Goal: Task Accomplishment & Management: Manage account settings

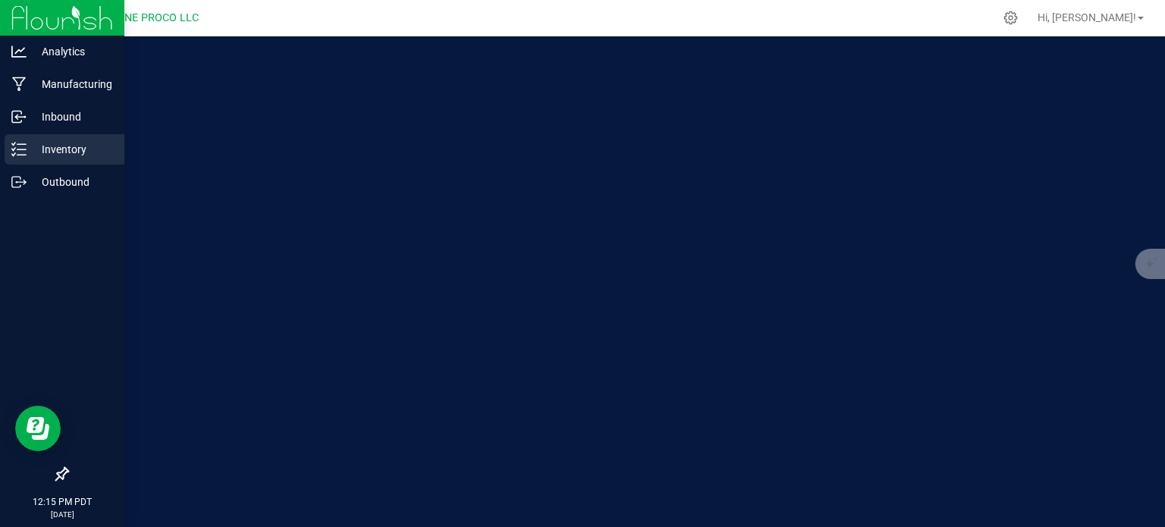
click at [32, 151] on p "Inventory" at bounding box center [72, 149] width 91 height 18
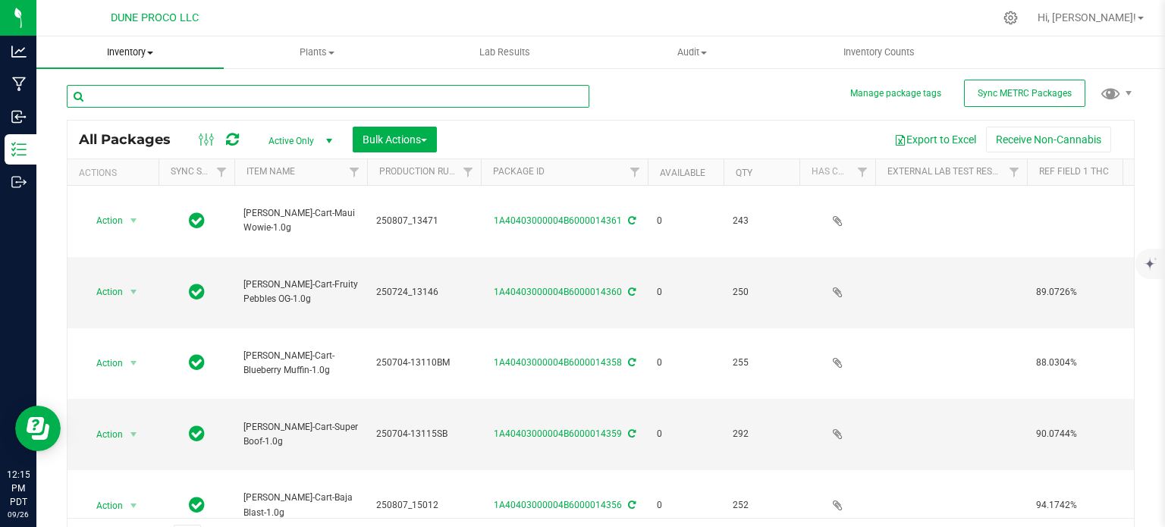
click at [125, 97] on input "text" at bounding box center [328, 96] width 522 height 23
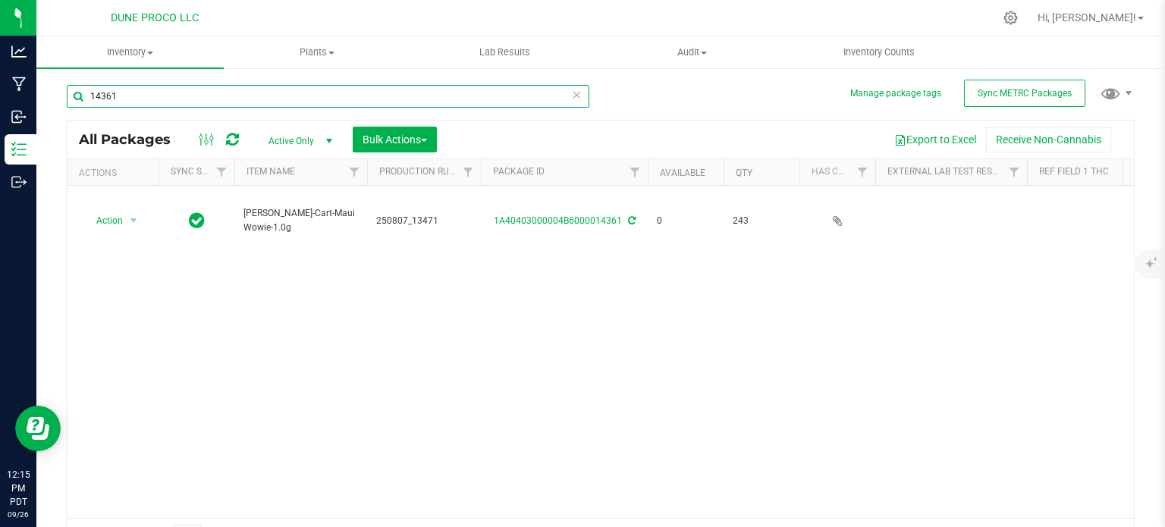
type input "14361"
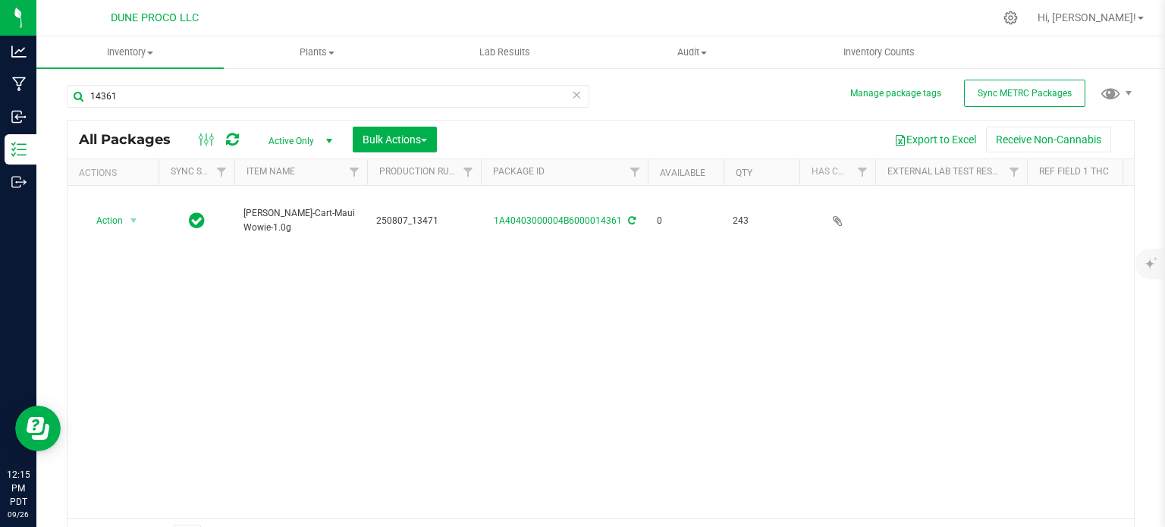
click at [478, 331] on div "Action Action Edit attributes Global inventory Locate package Package audit log…" at bounding box center [600, 352] width 1066 height 332
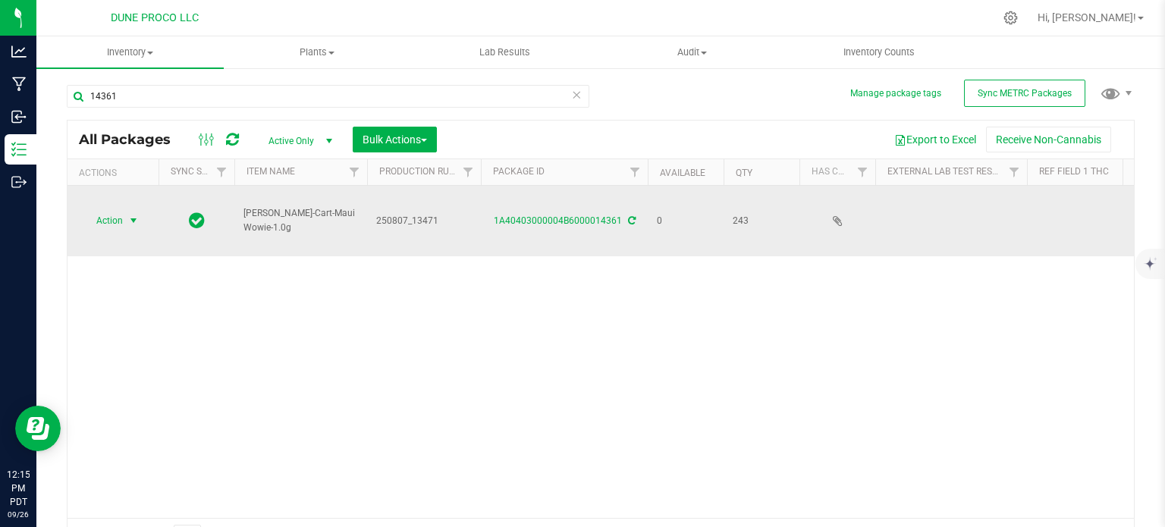
click at [123, 217] on span "Action" at bounding box center [103, 220] width 41 height 21
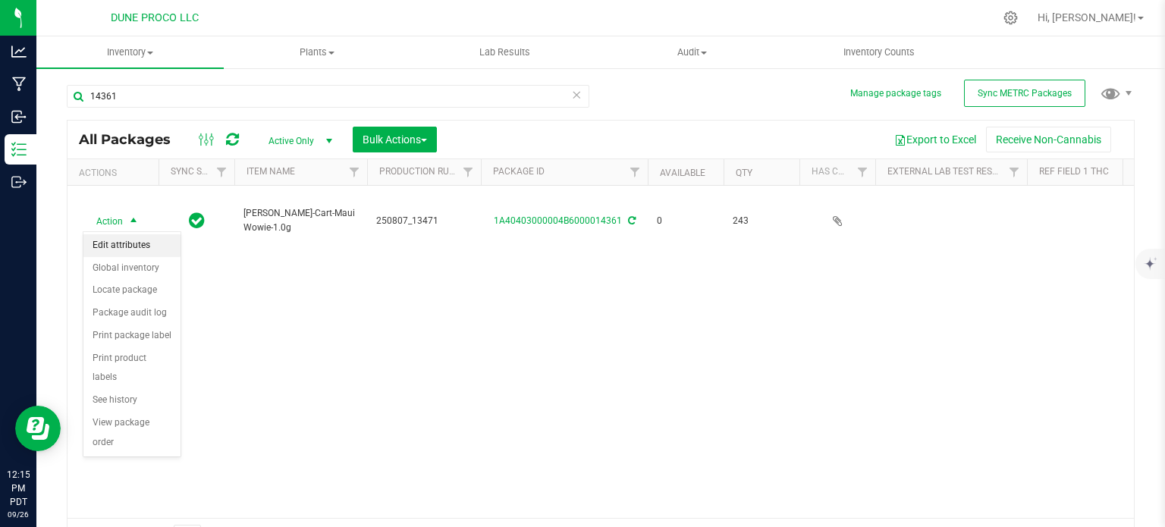
click at [111, 246] on li "Edit attributes" at bounding box center [131, 245] width 97 height 23
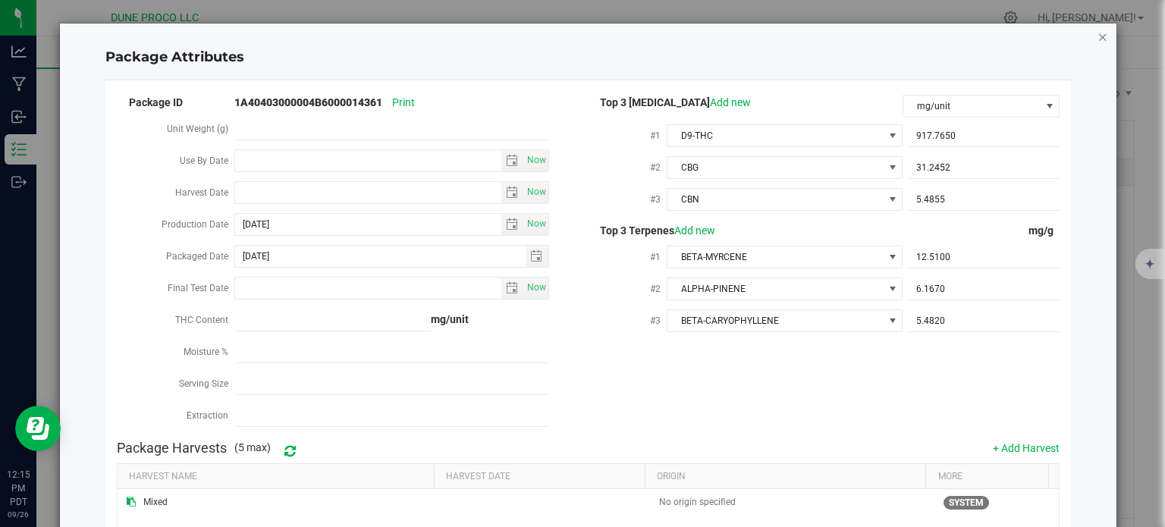
click at [1097, 36] on icon "Close modal" at bounding box center [1102, 36] width 11 height 18
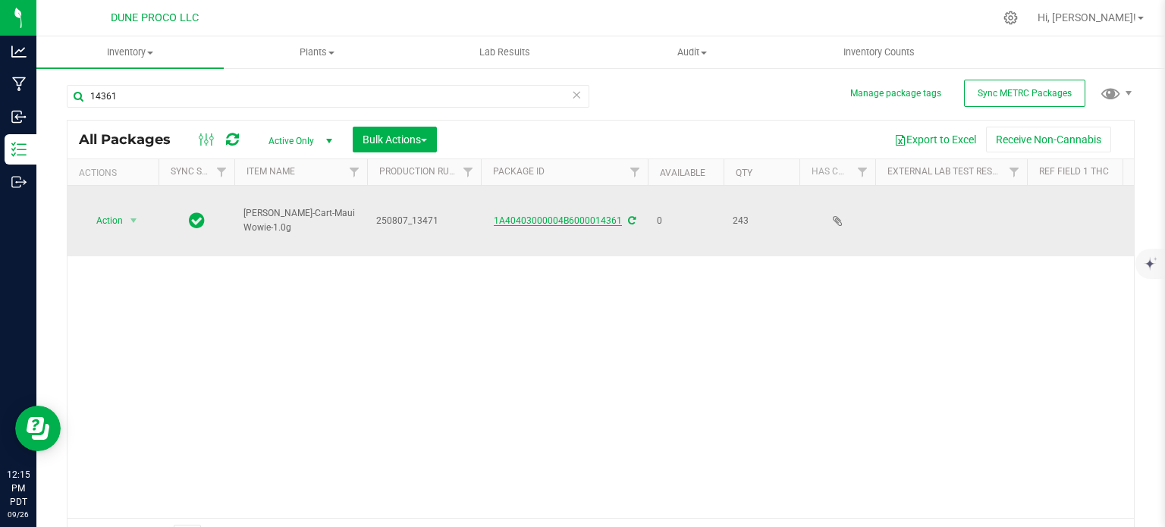
click at [592, 225] on link "1A40403000004B6000014361" at bounding box center [558, 220] width 128 height 11
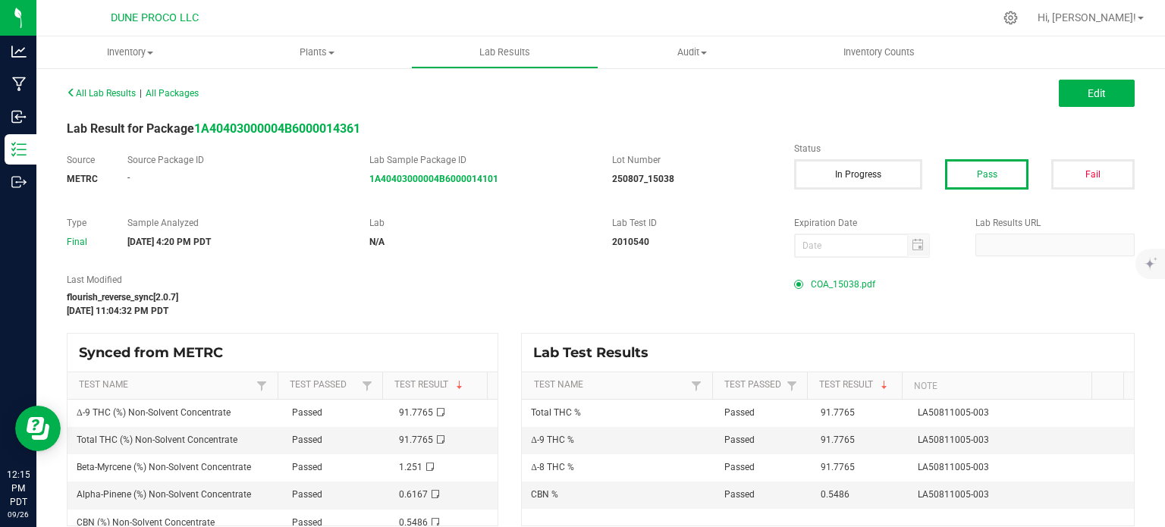
click at [819, 284] on span "COA_15038.pdf" at bounding box center [842, 284] width 64 height 23
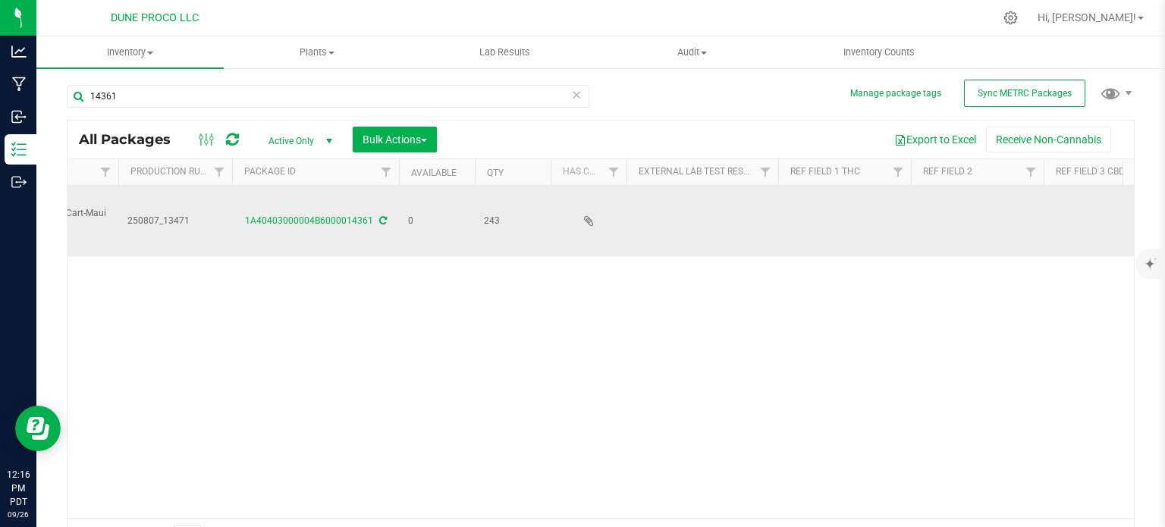
scroll to position [0, 308]
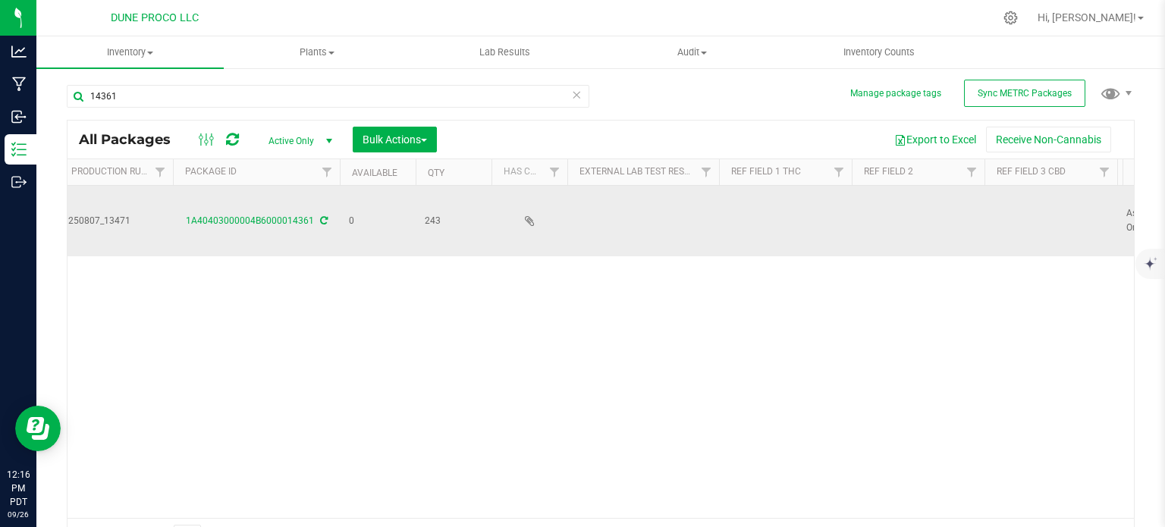
click at [764, 218] on td at bounding box center [785, 221] width 133 height 71
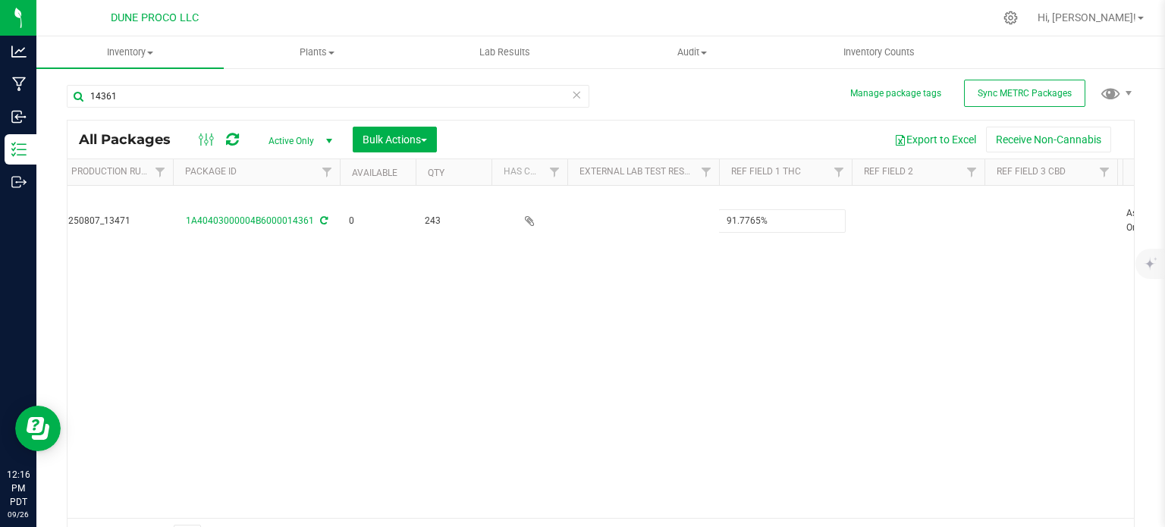
type input "91.7765%"
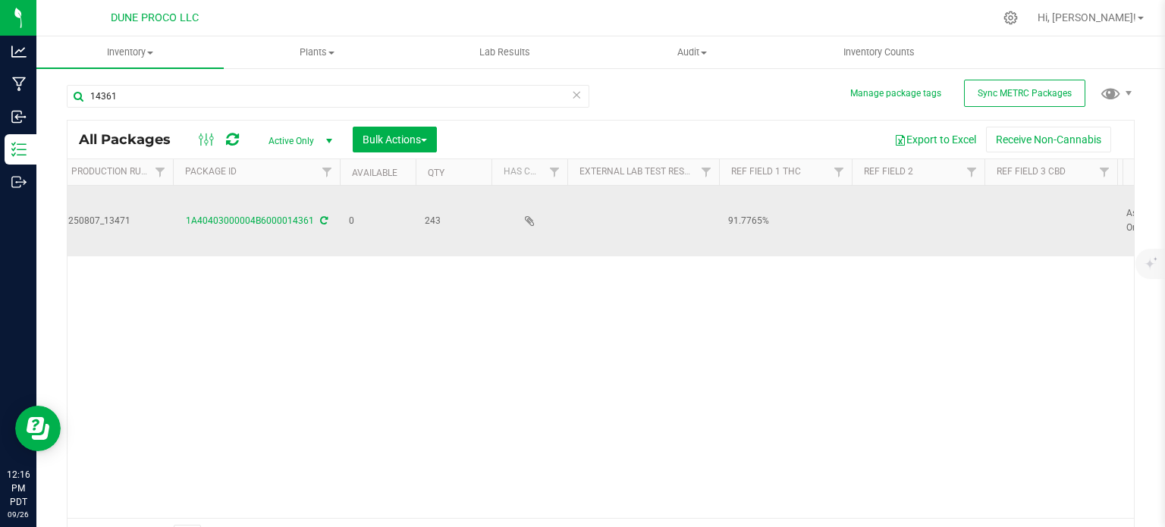
click at [1044, 212] on td at bounding box center [1050, 221] width 133 height 71
type input "<LOQ"
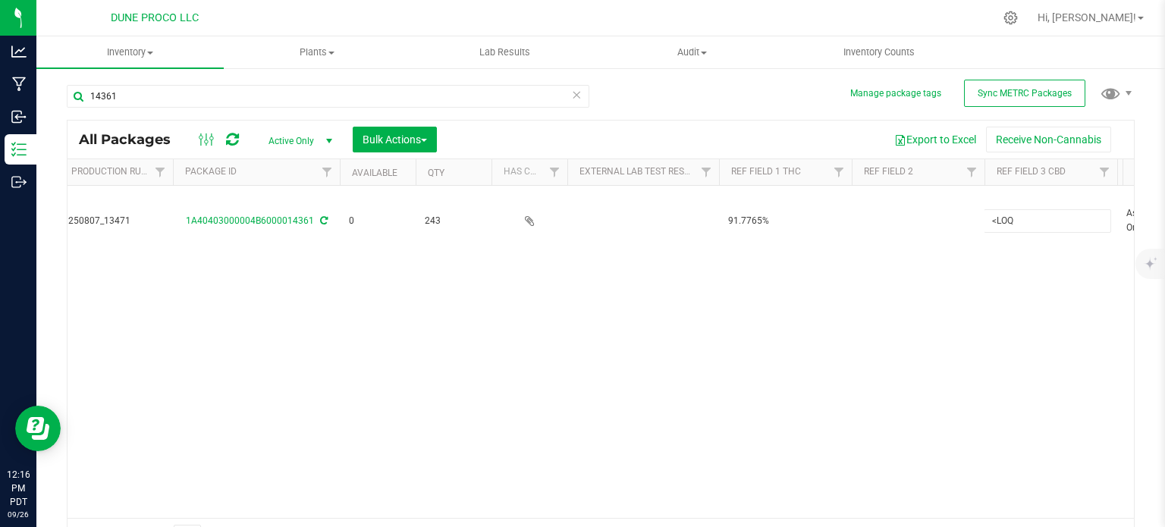
click at [948, 324] on div "All Packages Active Only Active Only Lab Samples Locked All External Internal B…" at bounding box center [600, 337] width 1067 height 435
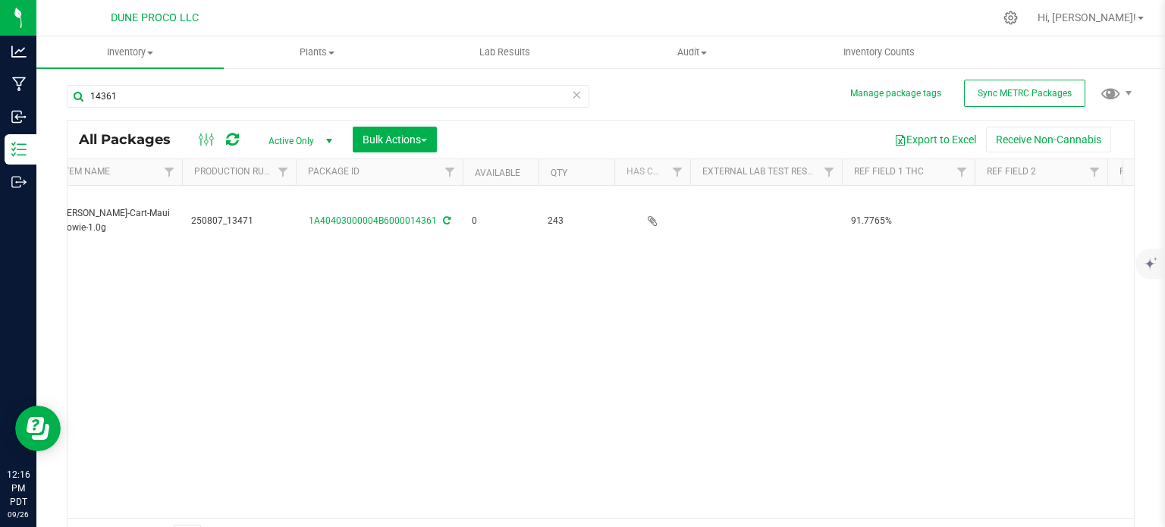
scroll to position [0, 0]
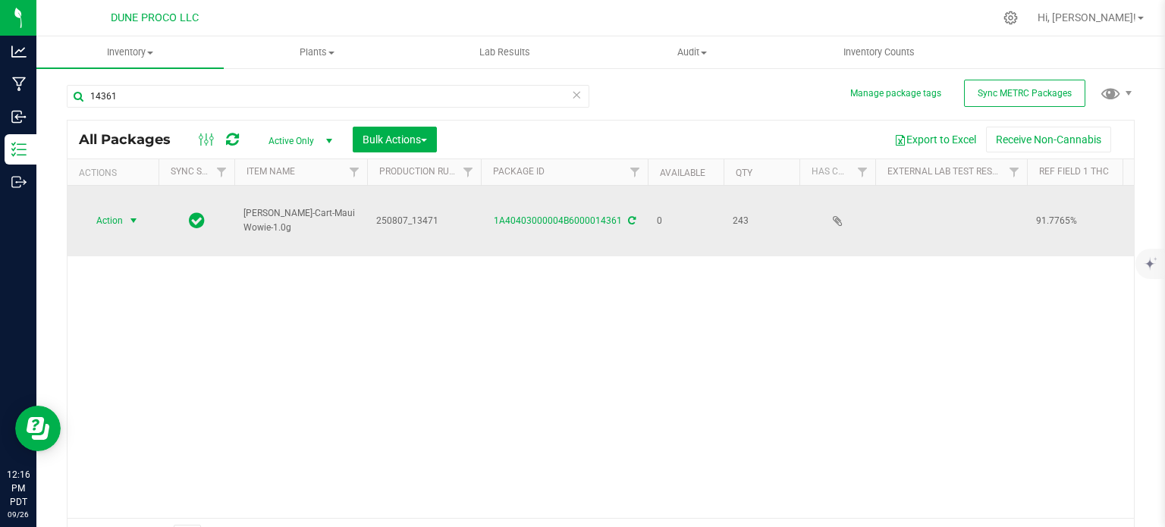
click at [126, 219] on span "select" at bounding box center [133, 220] width 19 height 21
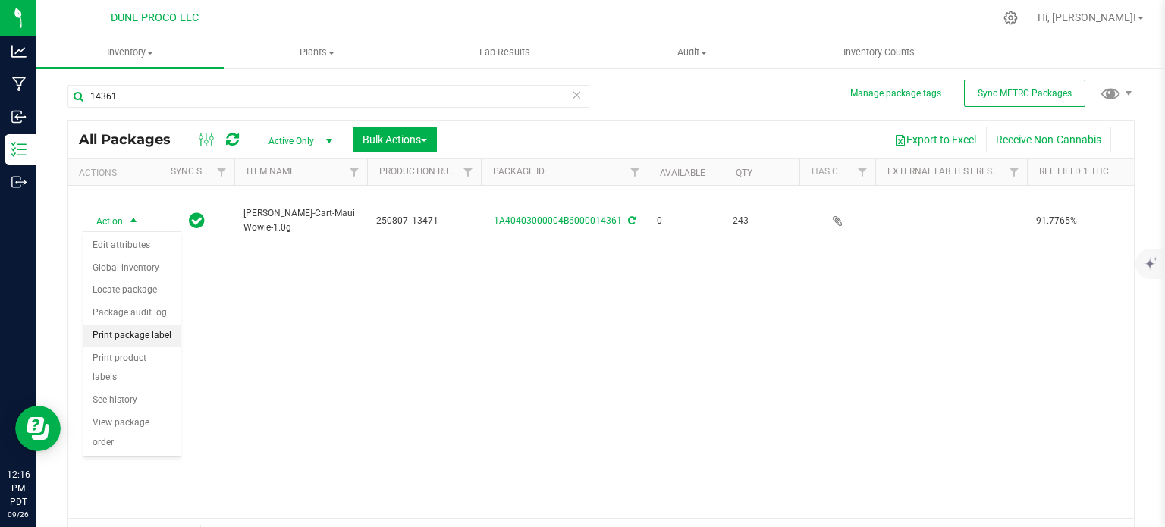
click at [137, 328] on li "Print package label" at bounding box center [131, 335] width 97 height 23
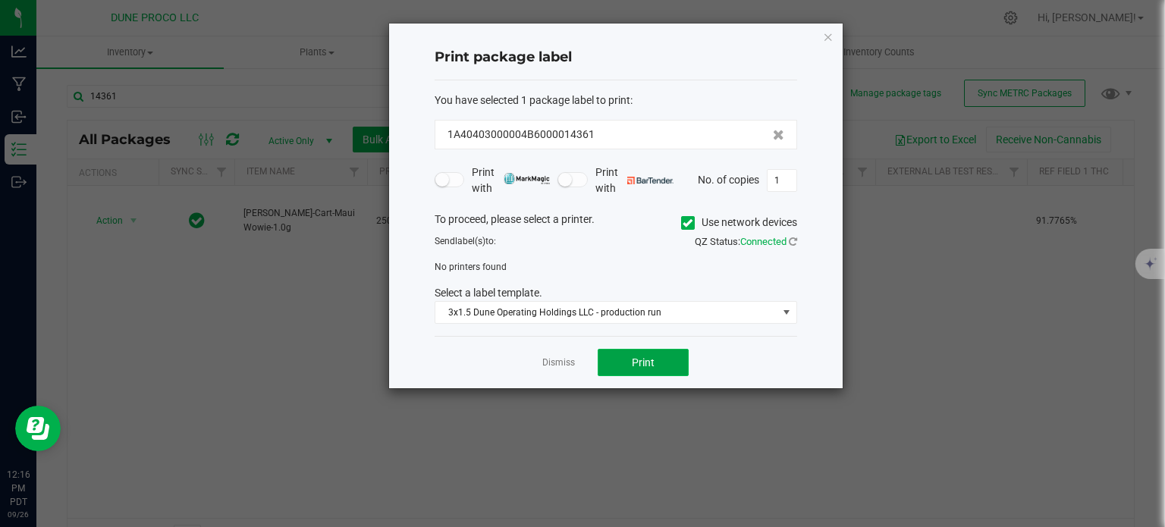
click at [644, 371] on button "Print" at bounding box center [642, 362] width 91 height 27
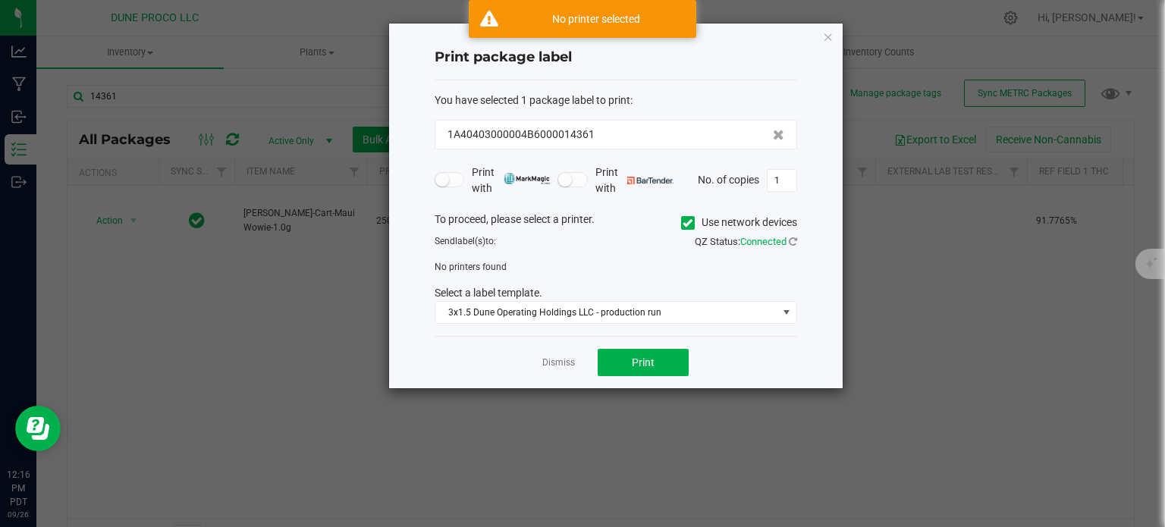
click at [689, 223] on icon at bounding box center [687, 223] width 10 height 0
click at [0, 0] on input "Use network devices" at bounding box center [0, 0] width 0 height 0
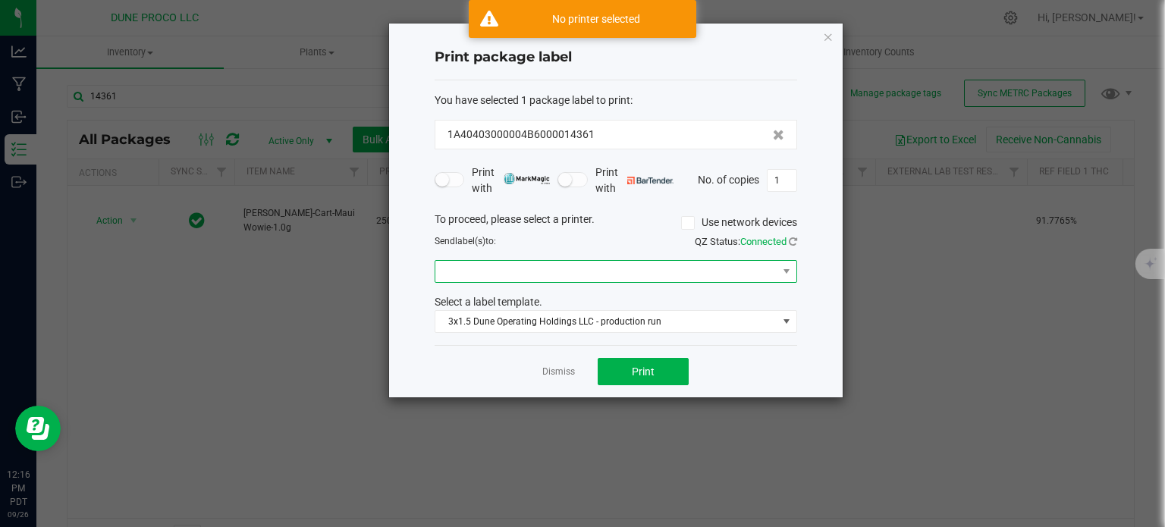
click at [497, 271] on span at bounding box center [606, 271] width 342 height 21
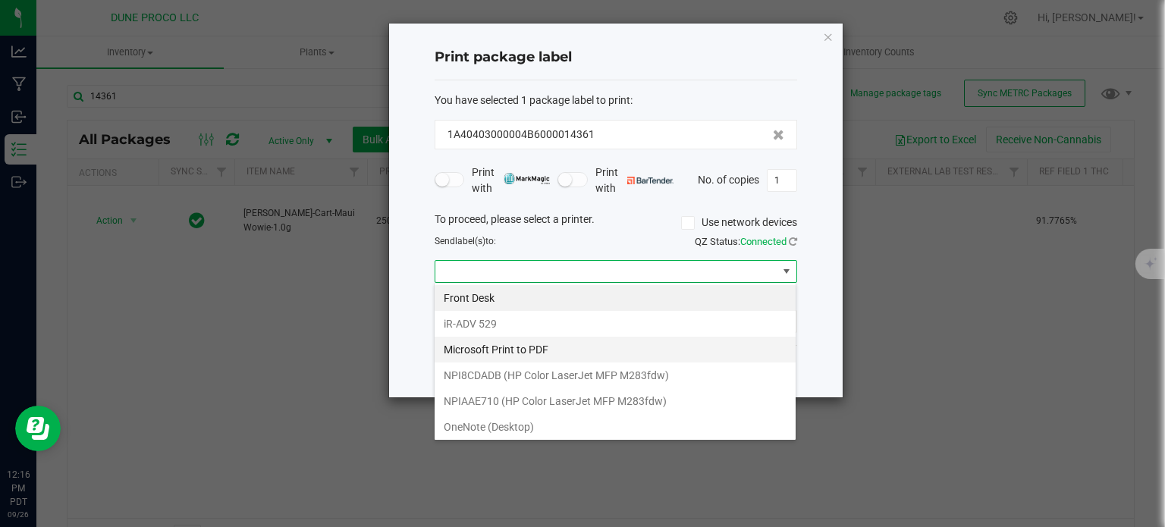
scroll to position [77, 0]
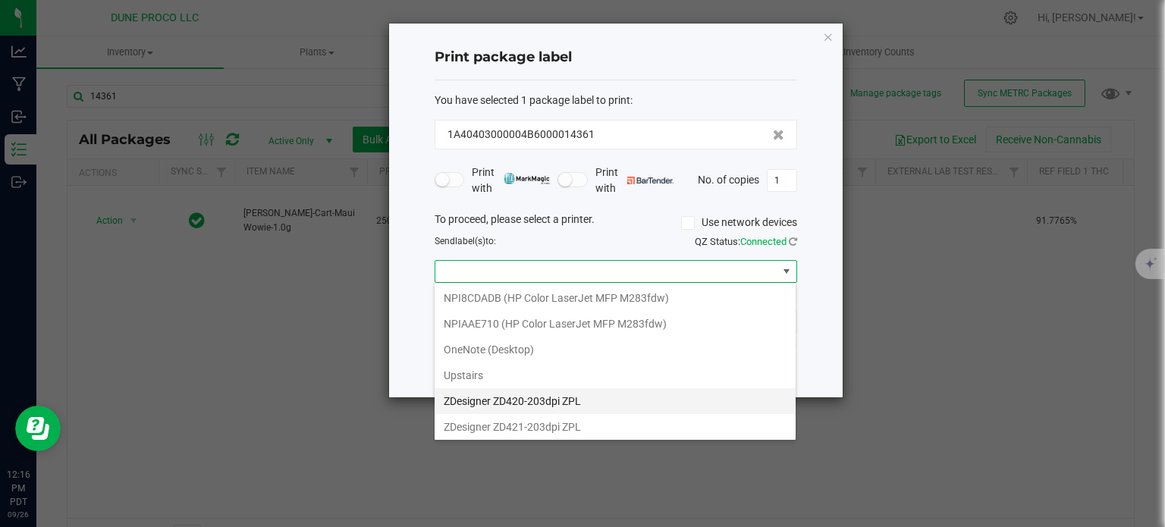
click at [479, 409] on ZPL "ZDesigner ZD420-203dpi ZPL" at bounding box center [614, 401] width 361 height 26
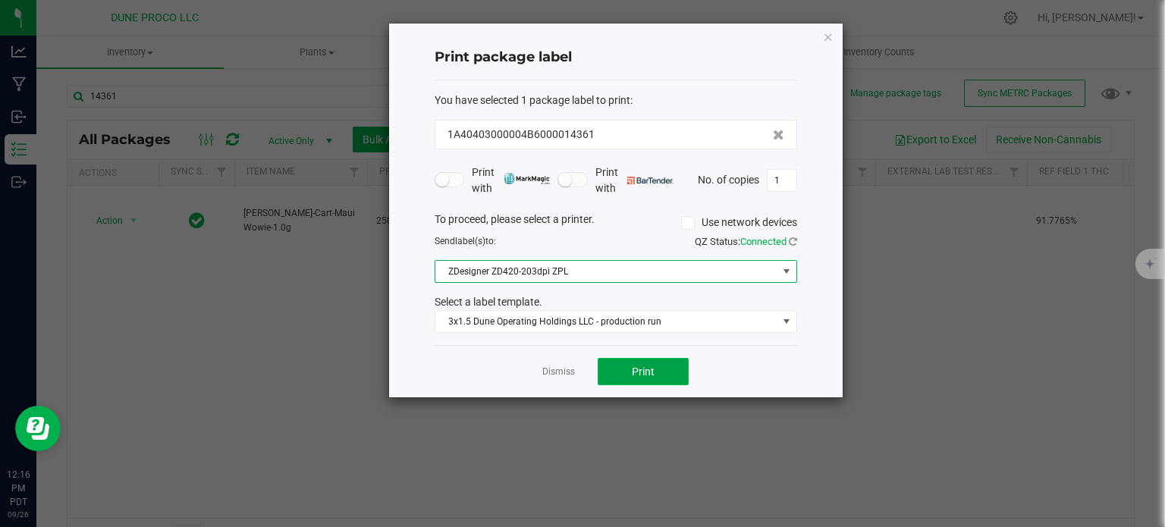
click at [651, 371] on span "Print" at bounding box center [643, 371] width 23 height 12
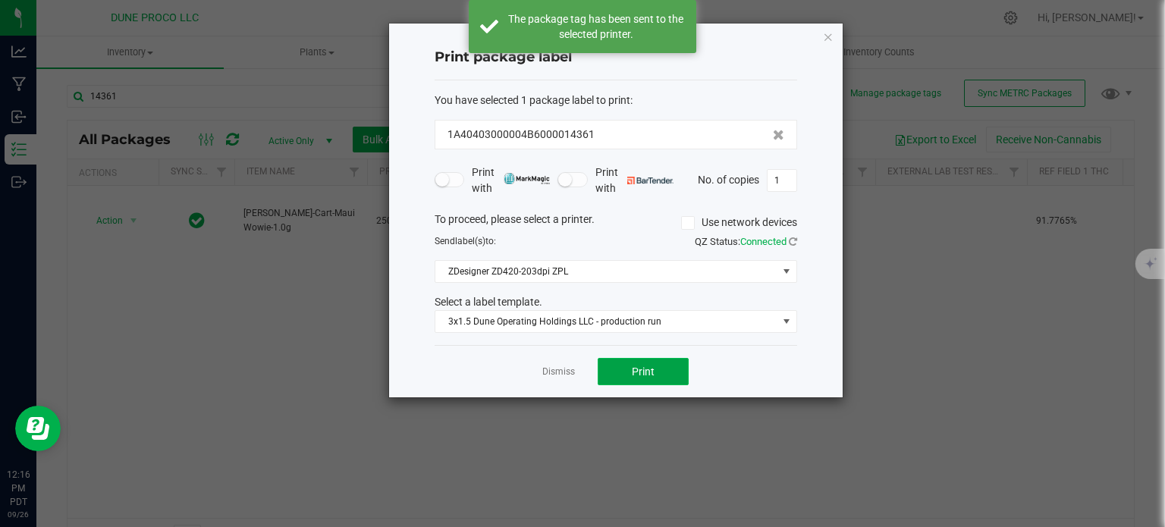
click at [651, 371] on span "Print" at bounding box center [643, 371] width 23 height 12
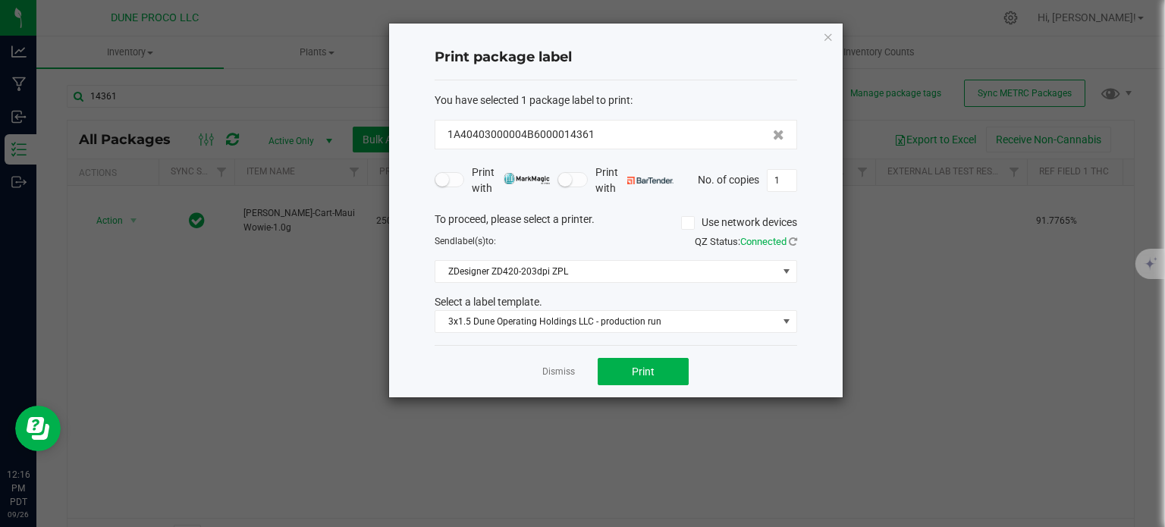
click at [833, 42] on div "Print package label You have selected 1 package label to print : 1A40403000004B…" at bounding box center [615, 211] width 453 height 374
click at [819, 33] on div "Print package label You have selected 1 package label to print : 1A40403000004B…" at bounding box center [615, 211] width 453 height 374
click at [820, 32] on div "Print package label You have selected 1 package label to print : 1A40403000004B…" at bounding box center [615, 211] width 453 height 374
click at [821, 38] on div "Print package label You have selected 1 package label to print : 1A40403000004B…" at bounding box center [615, 211] width 453 height 374
click at [826, 36] on icon "button" at bounding box center [828, 36] width 11 height 18
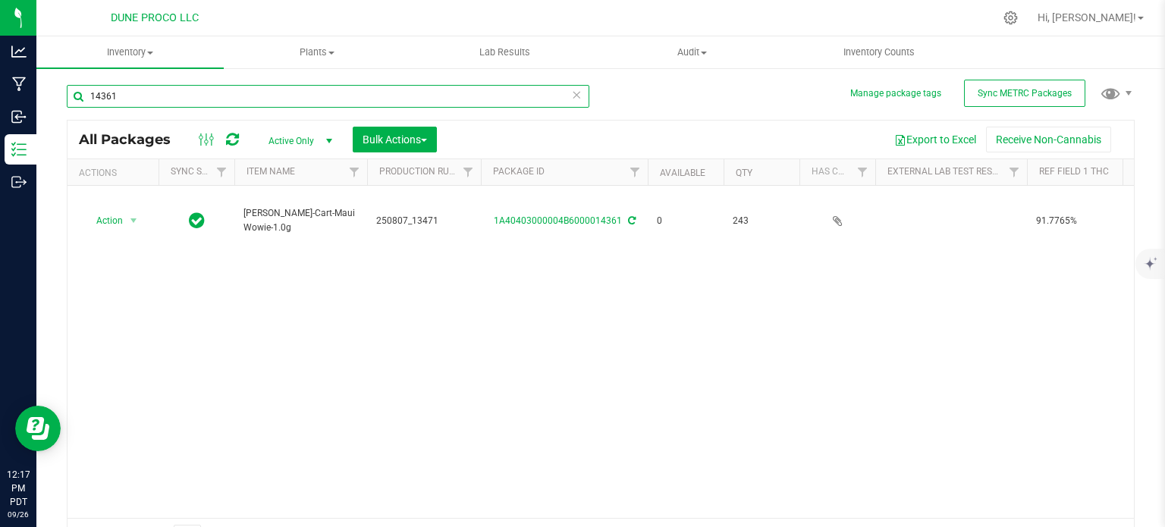
click at [145, 105] on input "14361" at bounding box center [328, 96] width 522 height 23
type input "14360"
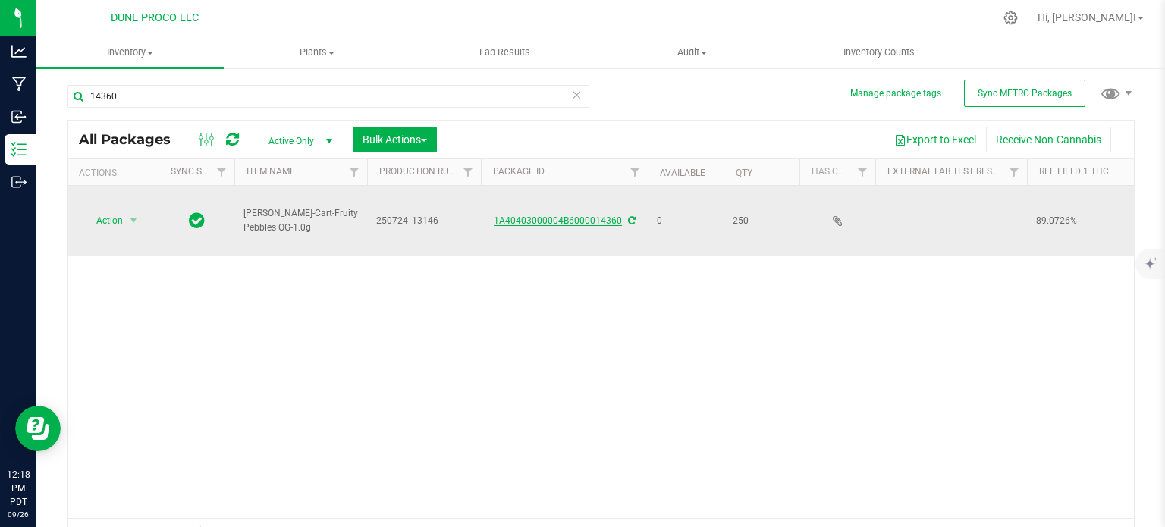
click at [546, 224] on link "1A40403000004B6000014360" at bounding box center [558, 220] width 128 height 11
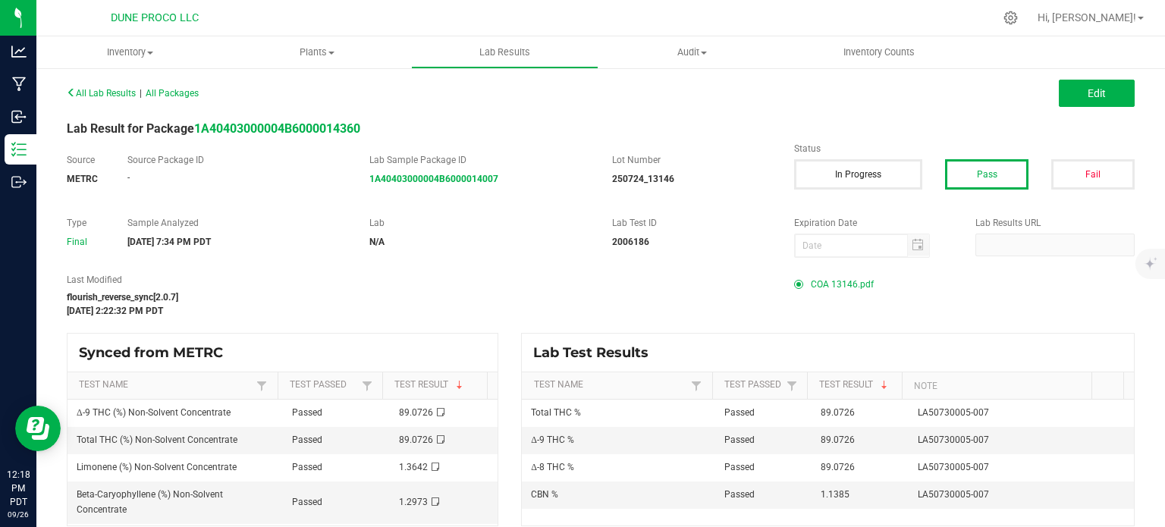
click at [830, 282] on span "COA 13146.pdf" at bounding box center [841, 284] width 63 height 23
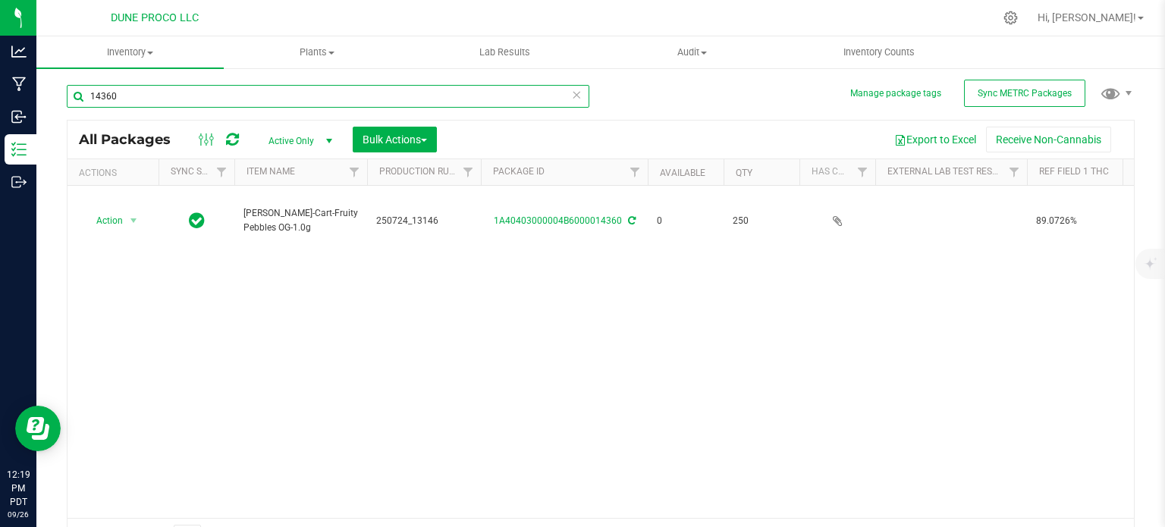
click at [153, 92] on input "14360" at bounding box center [328, 96] width 522 height 23
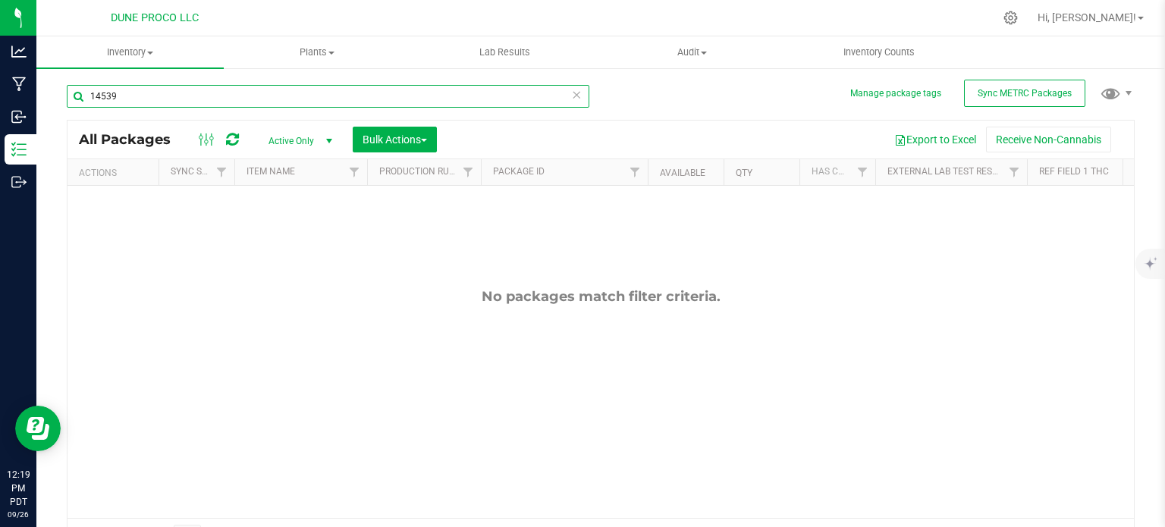
click at [205, 98] on input "14539" at bounding box center [328, 96] width 522 height 23
type input "14359"
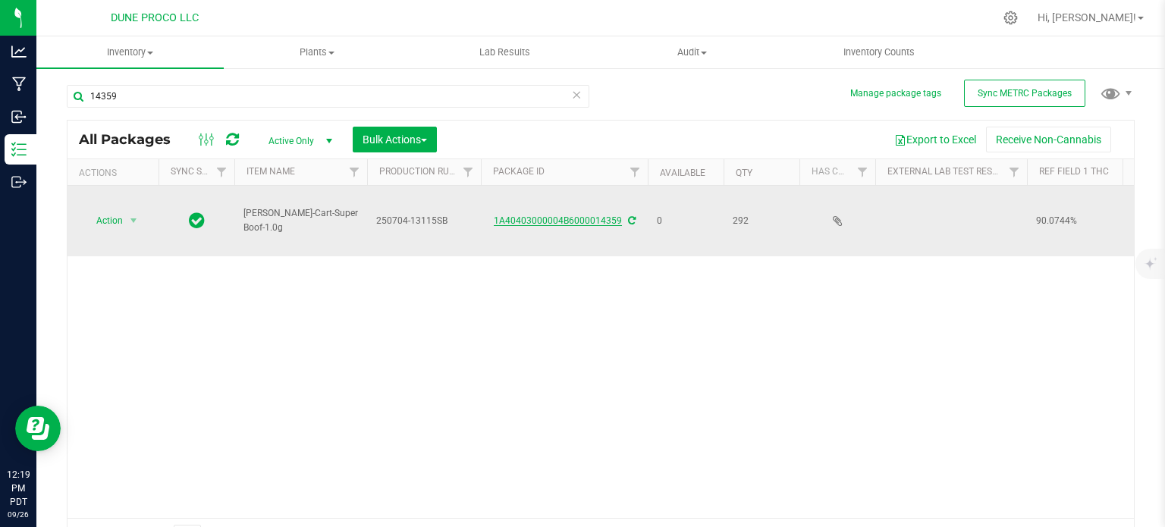
click at [531, 224] on link "1A40403000004B6000014359" at bounding box center [558, 220] width 128 height 11
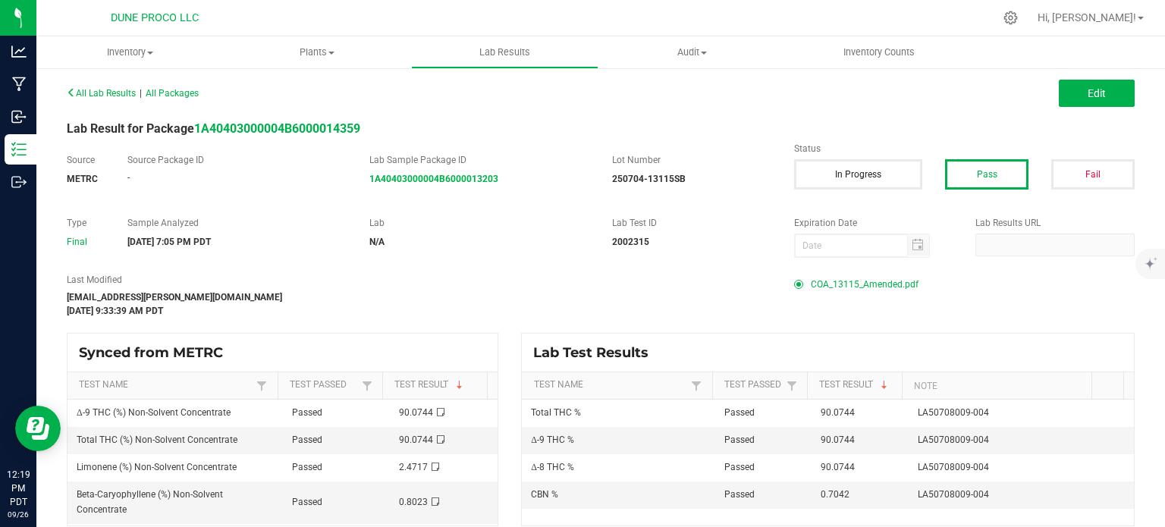
click at [846, 279] on span "COA_13115_Amended.pdf" at bounding box center [864, 284] width 108 height 23
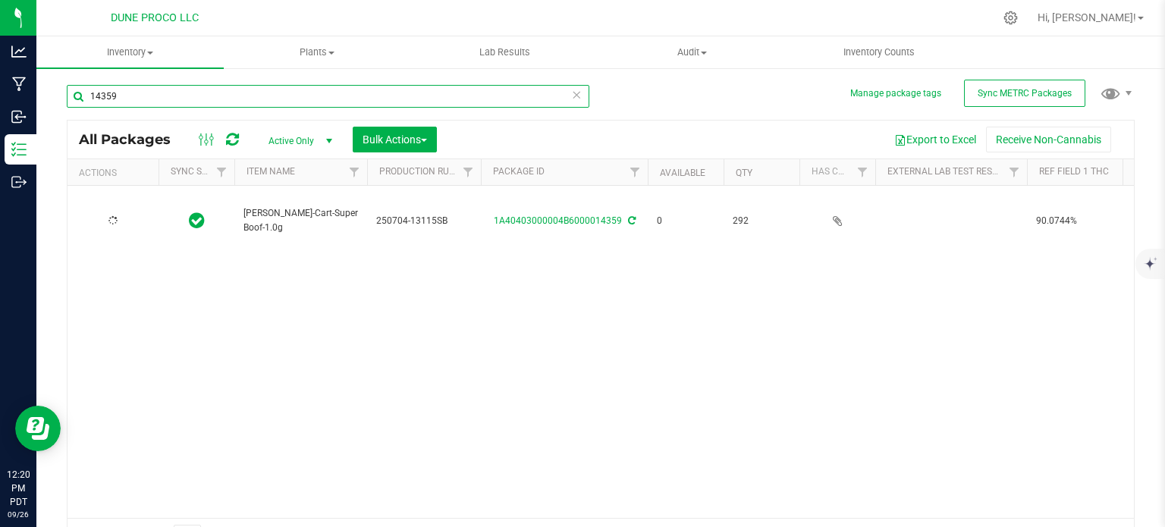
click at [144, 89] on input "14359" at bounding box center [328, 96] width 522 height 23
type input "14358"
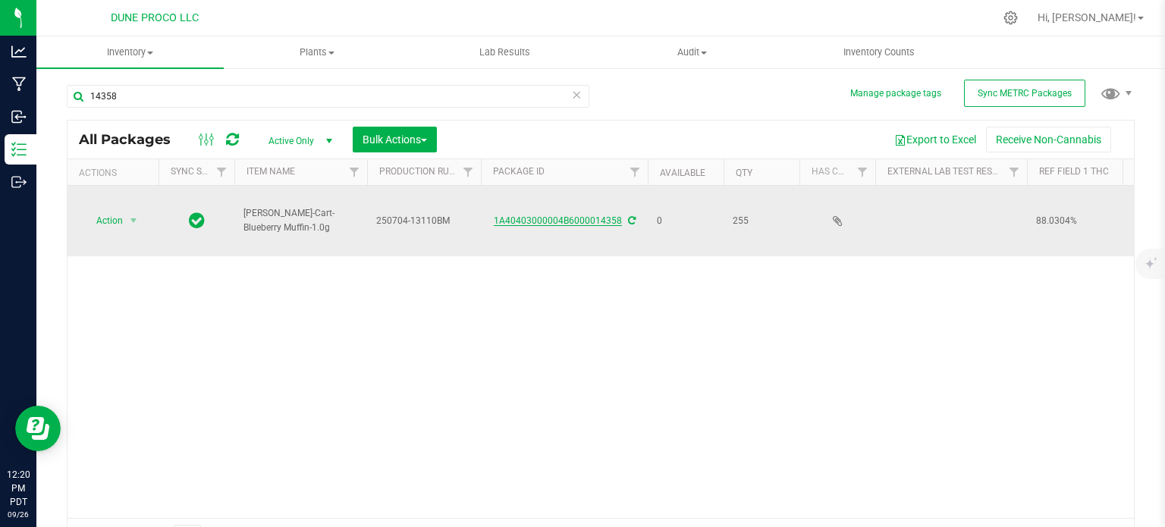
click at [578, 219] on link "1A40403000004B6000014358" at bounding box center [558, 220] width 128 height 11
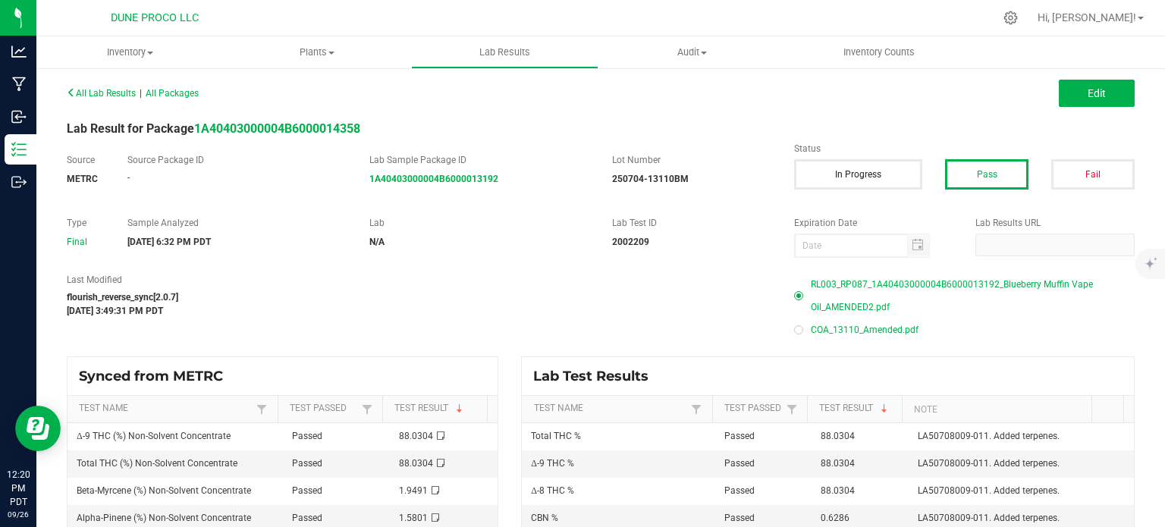
click at [857, 281] on span "RL003_RP087_1A40403000004B6000013192_Blueberry Muffin Vape Oil_AMENDED2.pdf" at bounding box center [972, 295] width 324 height 45
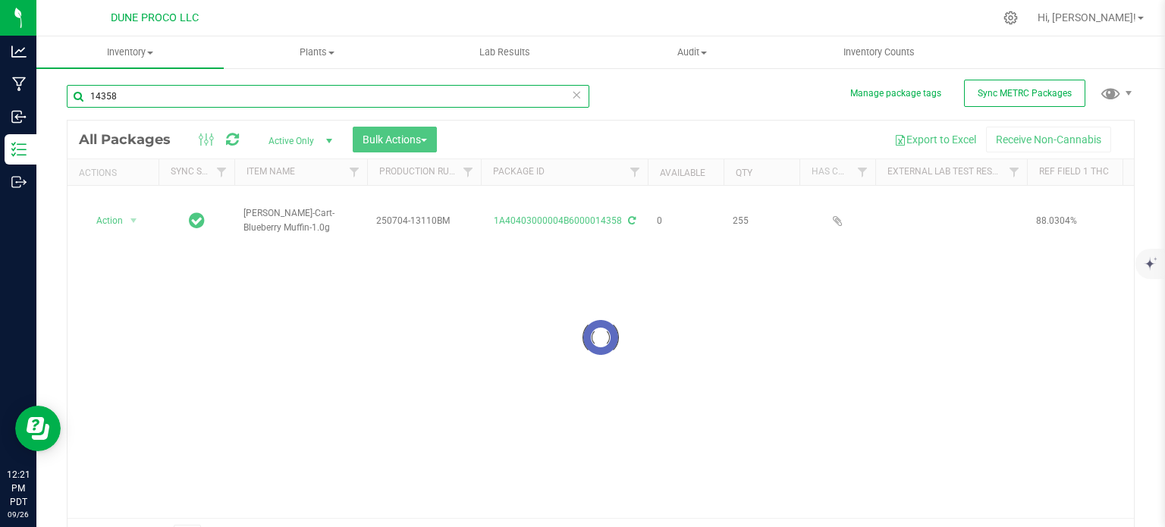
click at [156, 92] on input "14358" at bounding box center [328, 96] width 522 height 23
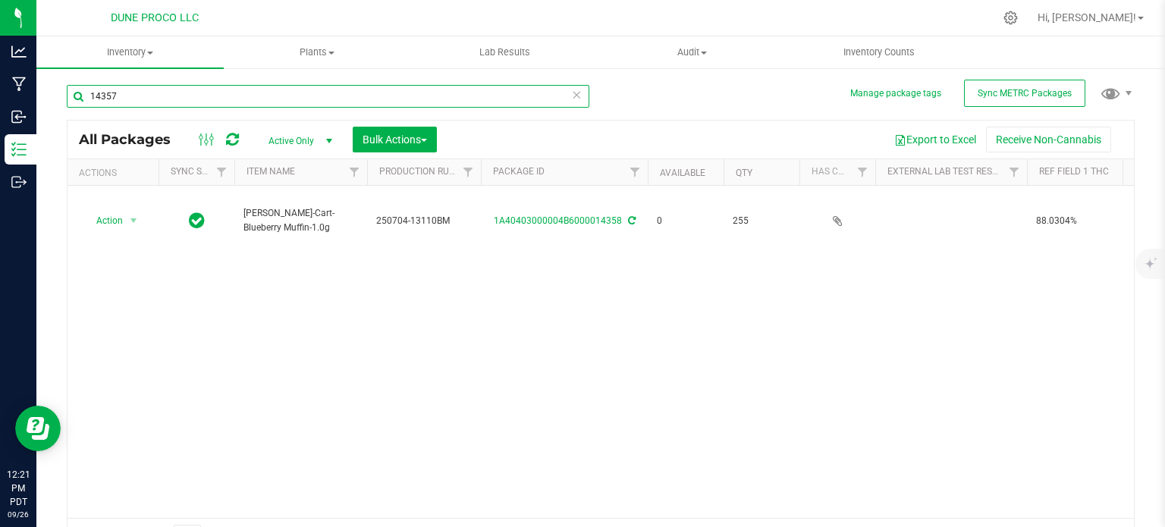
type input "14357"
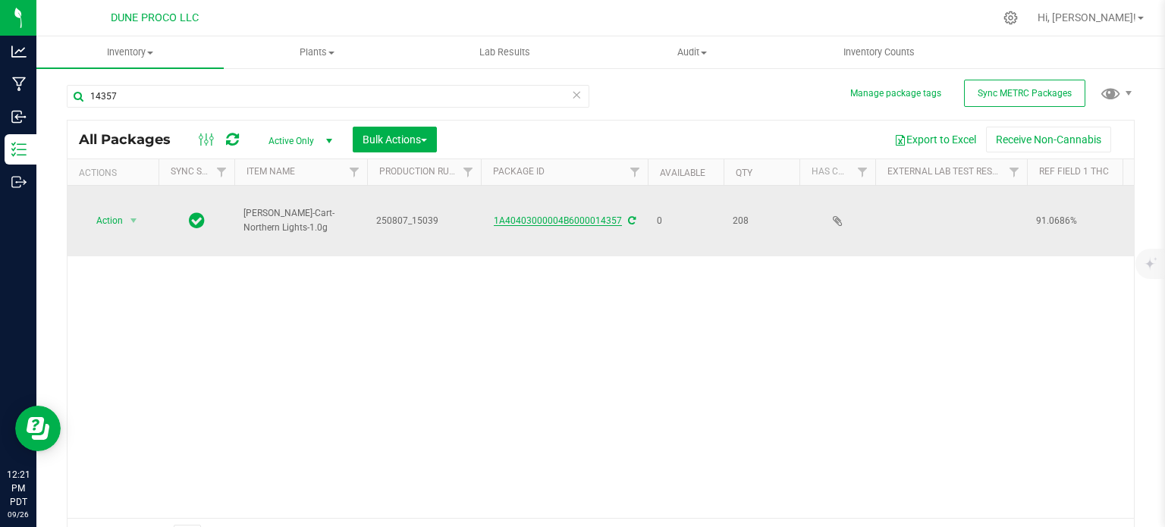
click at [531, 220] on link "1A40403000004B6000014357" at bounding box center [558, 220] width 128 height 11
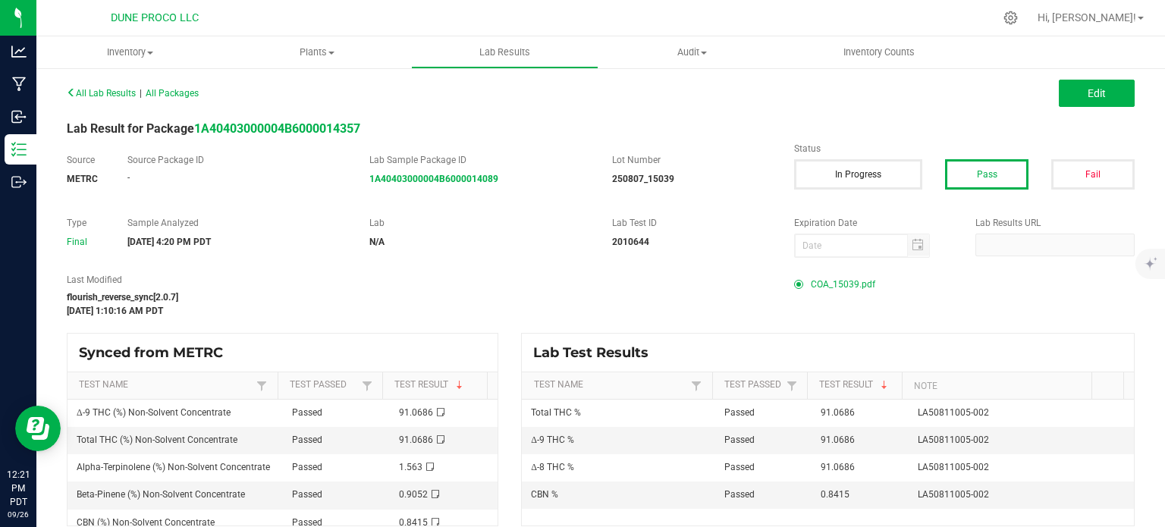
click at [829, 274] on span "COA_15039.pdf" at bounding box center [842, 284] width 64 height 23
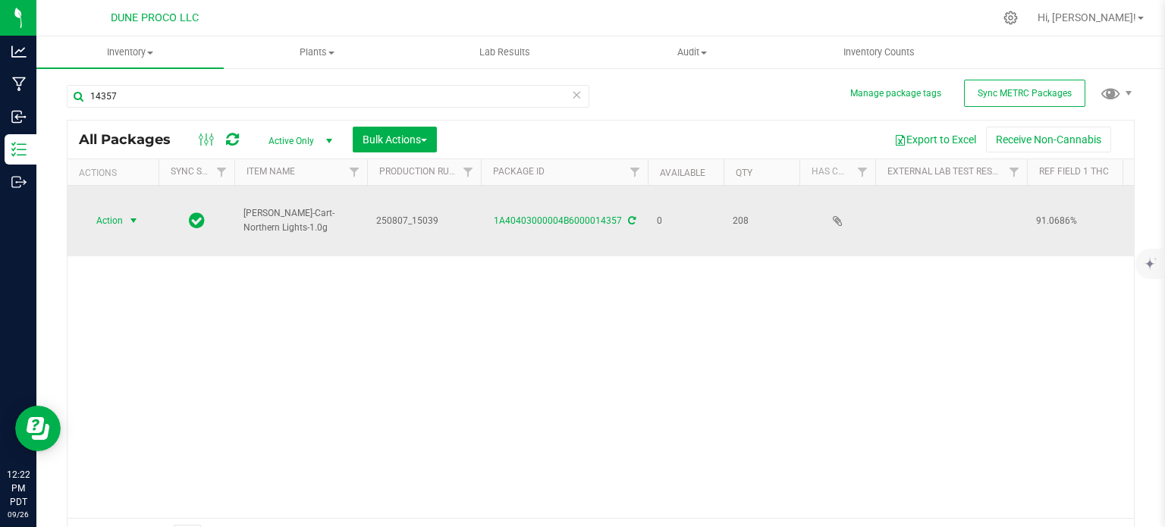
click at [127, 227] on span "select" at bounding box center [133, 220] width 19 height 21
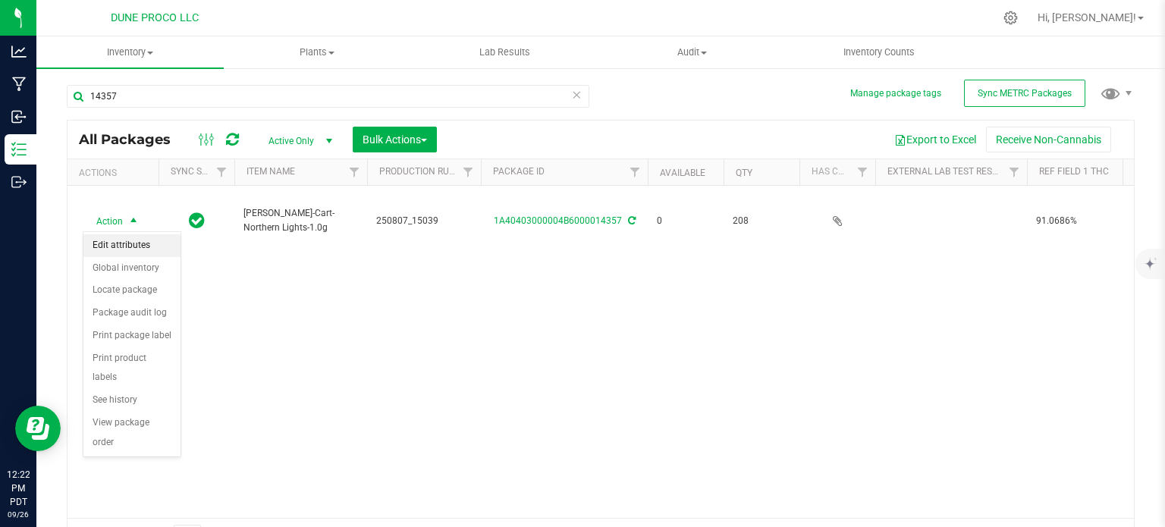
click at [130, 248] on li "Edit attributes" at bounding box center [131, 245] width 97 height 23
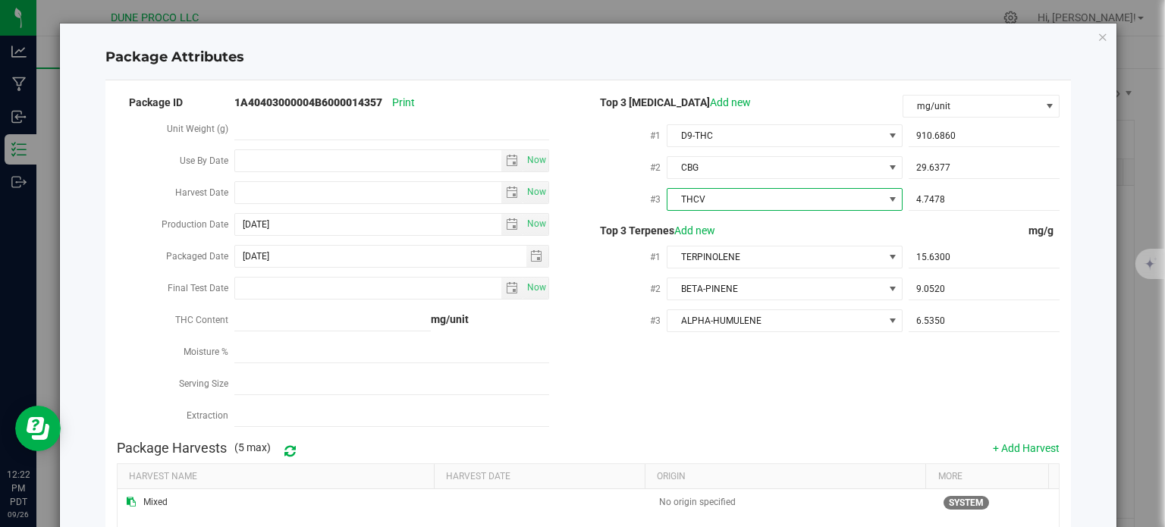
click at [680, 208] on span "THCV" at bounding box center [774, 199] width 215 height 21
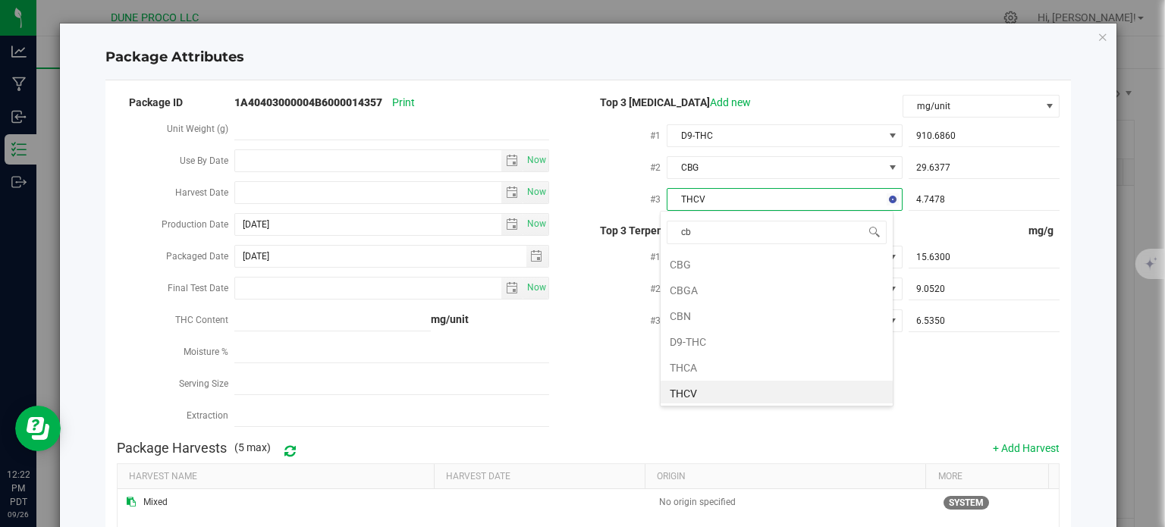
type input "cbn"
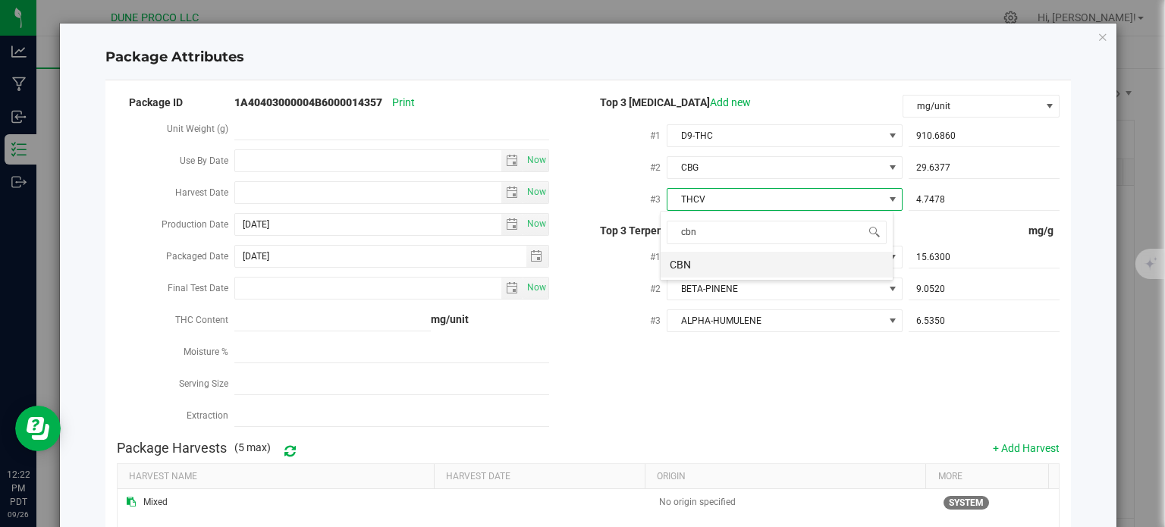
click at [720, 266] on li "CBN" at bounding box center [776, 265] width 232 height 26
click at [941, 199] on span "4.7478 4.7478" at bounding box center [983, 200] width 151 height 22
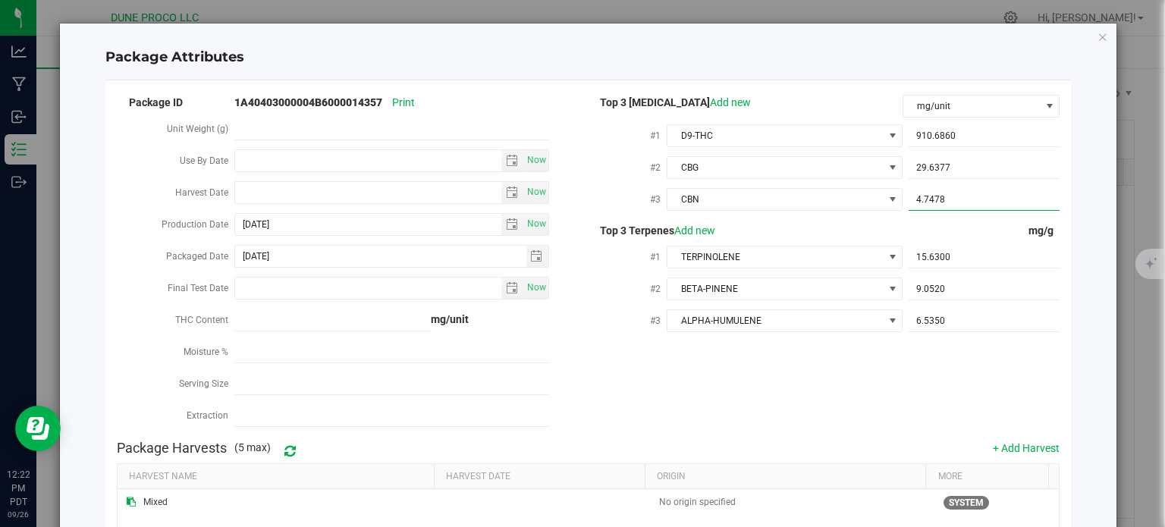
click at [941, 199] on input "4.7478" at bounding box center [983, 199] width 151 height 21
paste input "8.41535"
type input "8.41535"
type input "8.4154"
click at [817, 391] on div "Package ID 1A40403000004B6000014357 Print Unit Weight (g) Use By Date Now Harve…" at bounding box center [588, 262] width 943 height 340
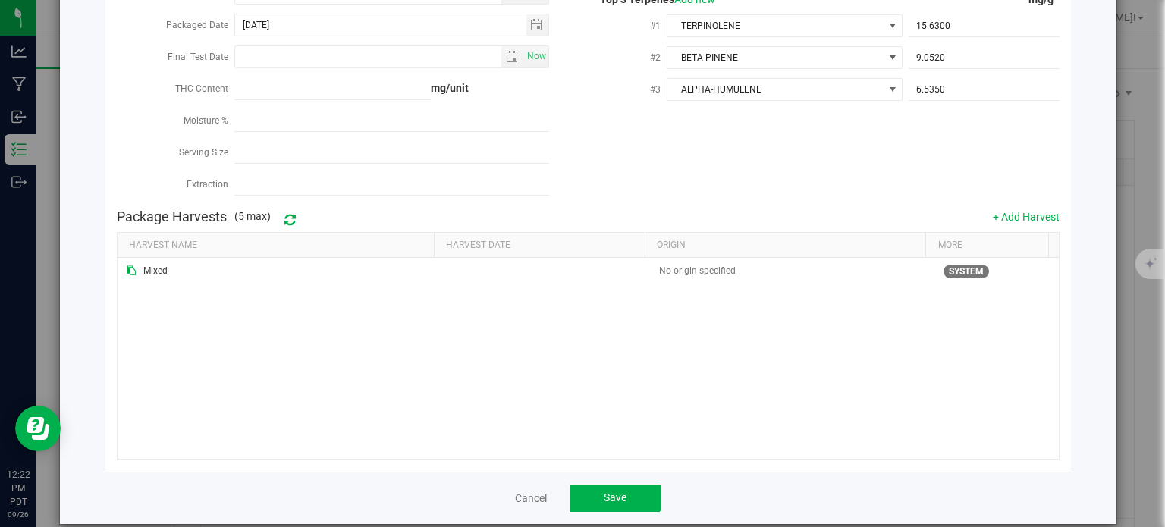
scroll to position [255, 0]
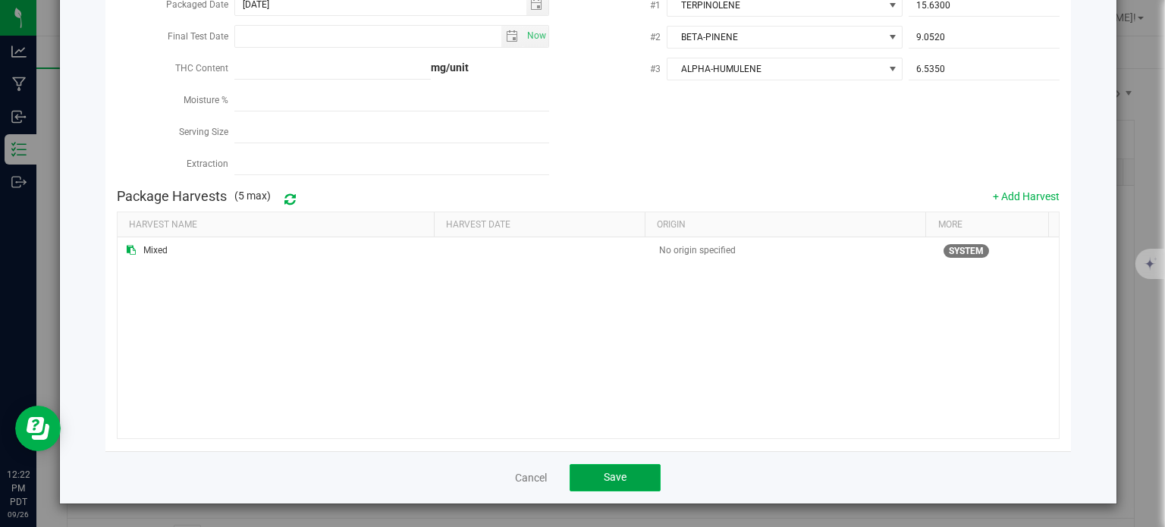
click at [628, 482] on button "Save" at bounding box center [614, 477] width 91 height 27
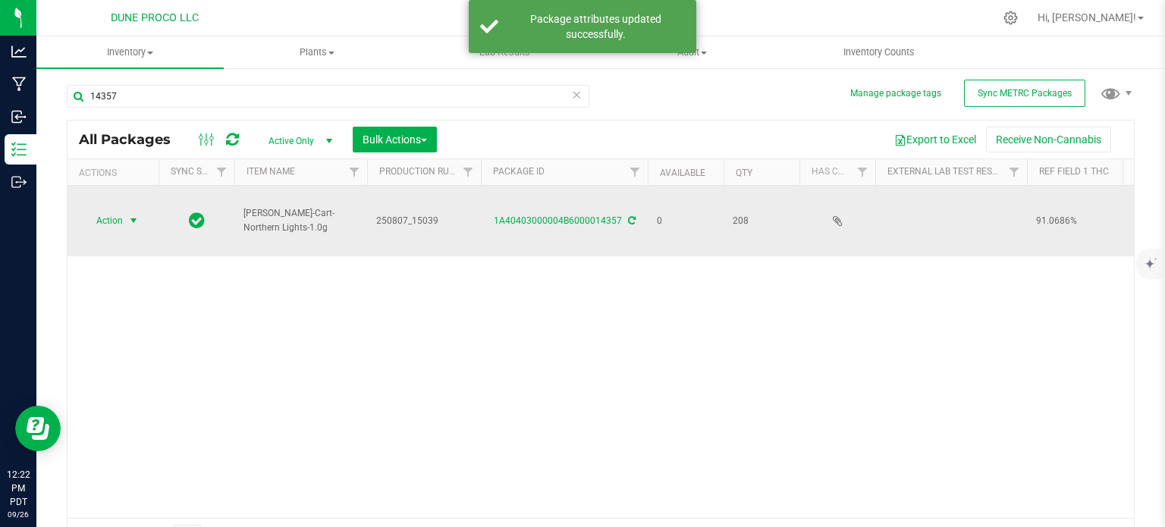
click at [117, 221] on span "Action" at bounding box center [103, 220] width 41 height 21
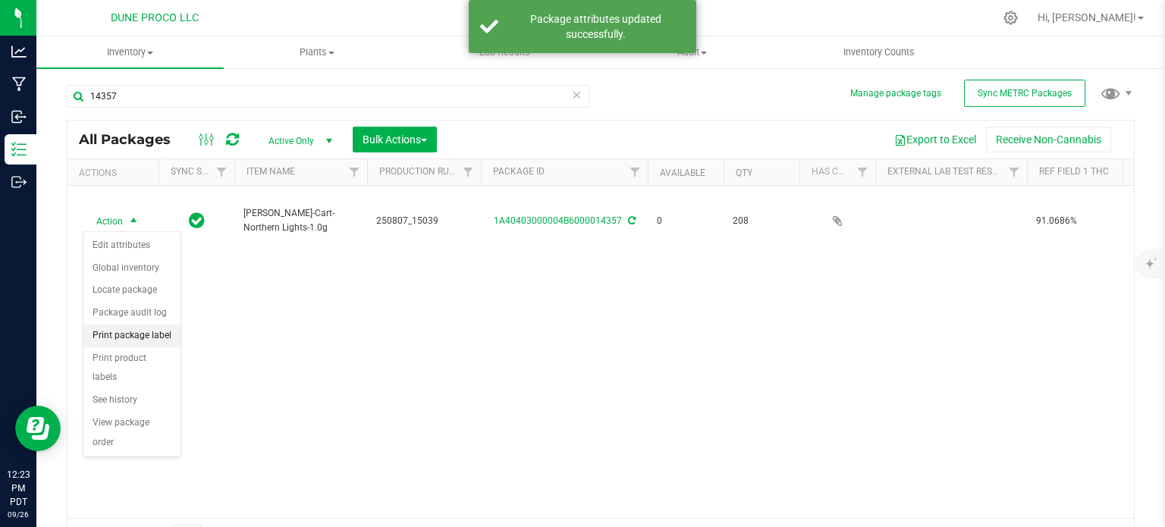
click at [139, 341] on li "Print package label" at bounding box center [131, 335] width 97 height 23
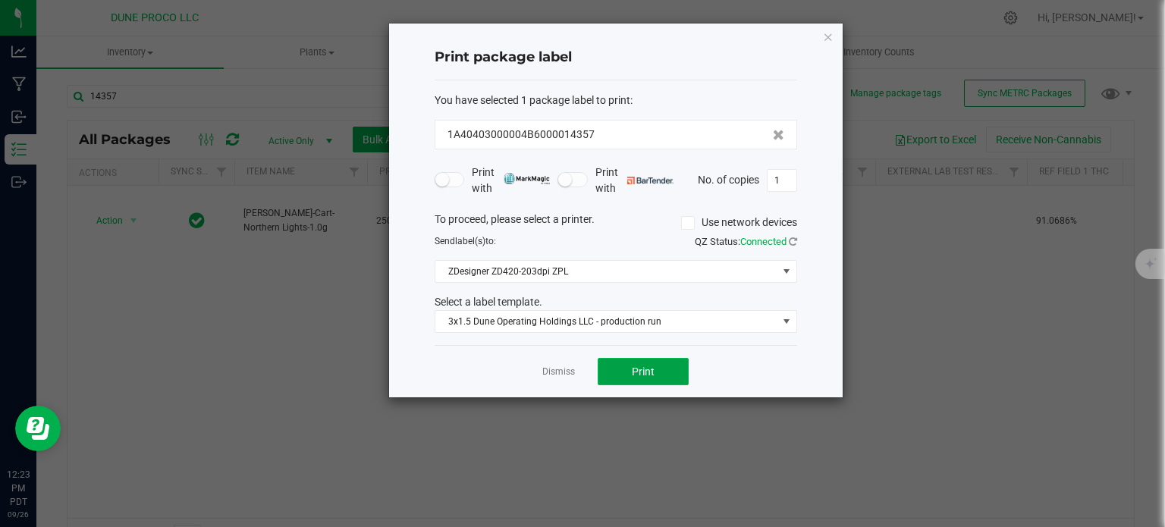
click at [640, 368] on span "Print" at bounding box center [643, 371] width 23 height 12
click at [133, 221] on ngb-modal-window "Print package label You have selected 1 package label to print : 1A40403000004B…" at bounding box center [588, 263] width 1176 height 527
click at [121, 220] on ngb-modal-window "Print package label You have selected 1 package label to print : 1A40403000004B…" at bounding box center [588, 263] width 1176 height 527
click at [828, 39] on icon "button" at bounding box center [828, 36] width 11 height 18
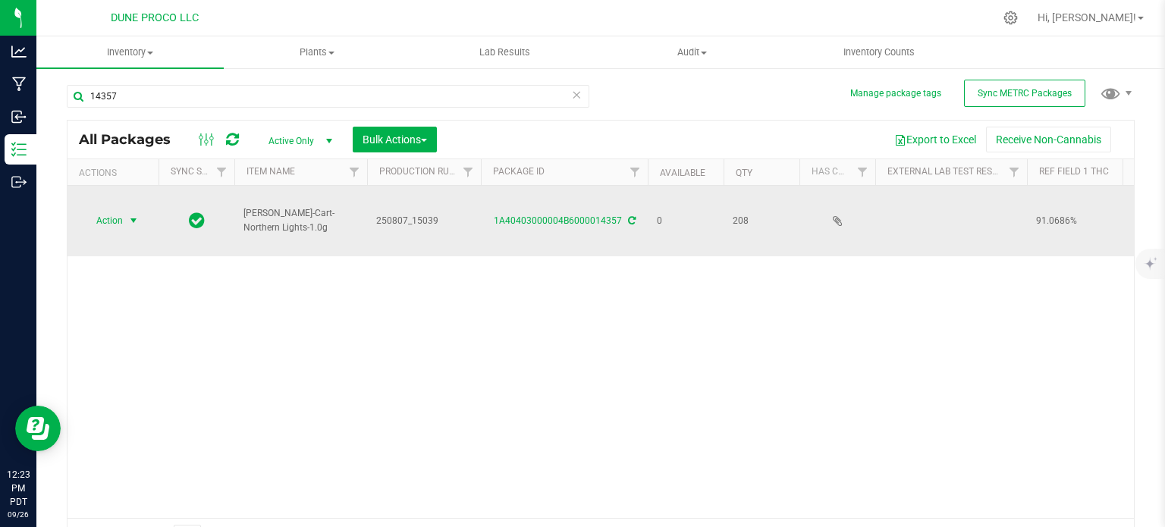
click at [105, 223] on span "Action" at bounding box center [103, 220] width 41 height 21
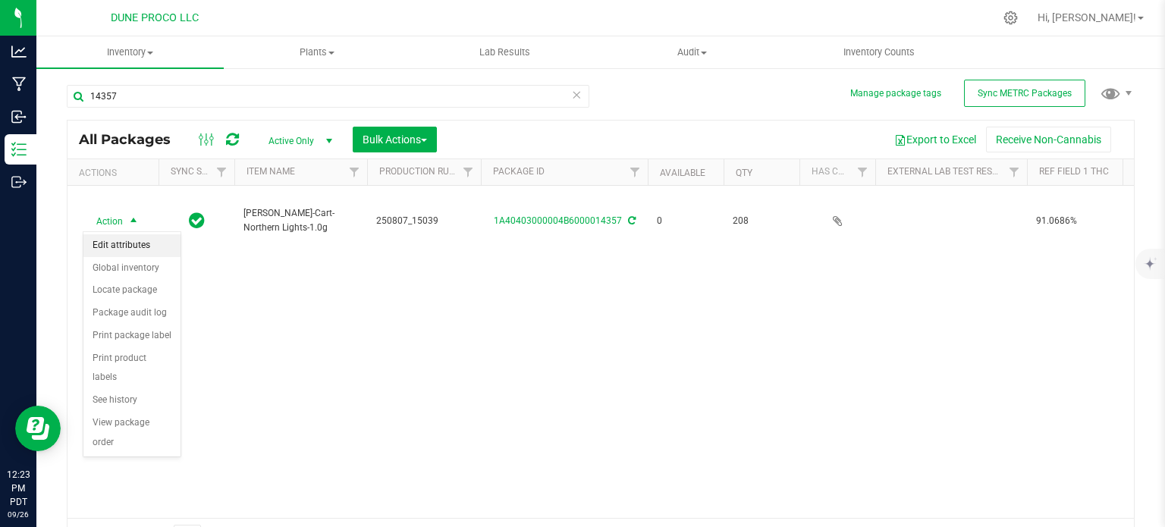
click at [124, 248] on li "Edit attributes" at bounding box center [131, 245] width 97 height 23
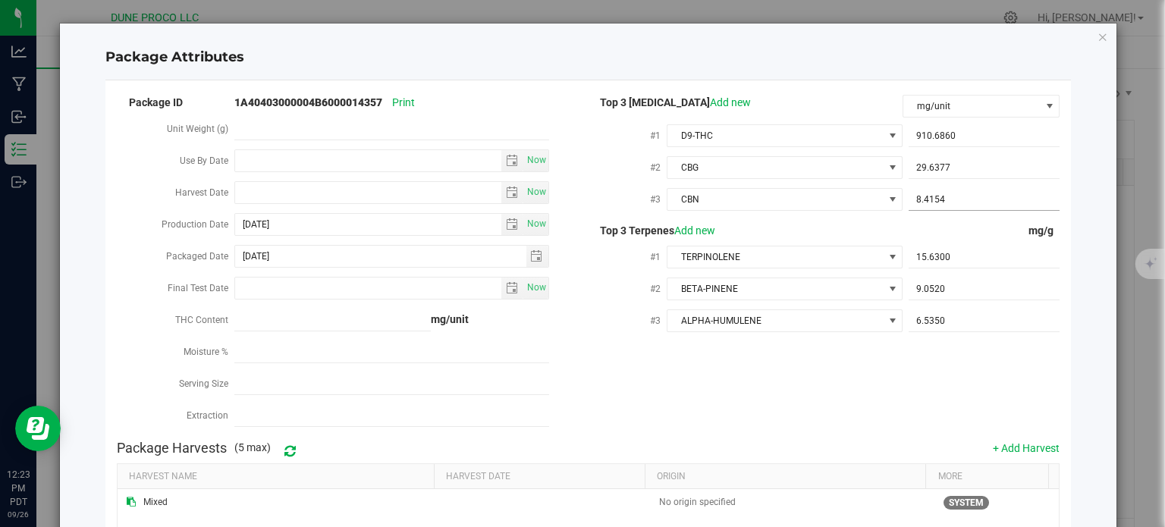
click at [942, 204] on span "8.4154 8.4154" at bounding box center [983, 200] width 151 height 22
type input "8.4153"
click at [811, 436] on div "Package Harvests (5 max) + Add Harvest" at bounding box center [588, 448] width 943 height 30
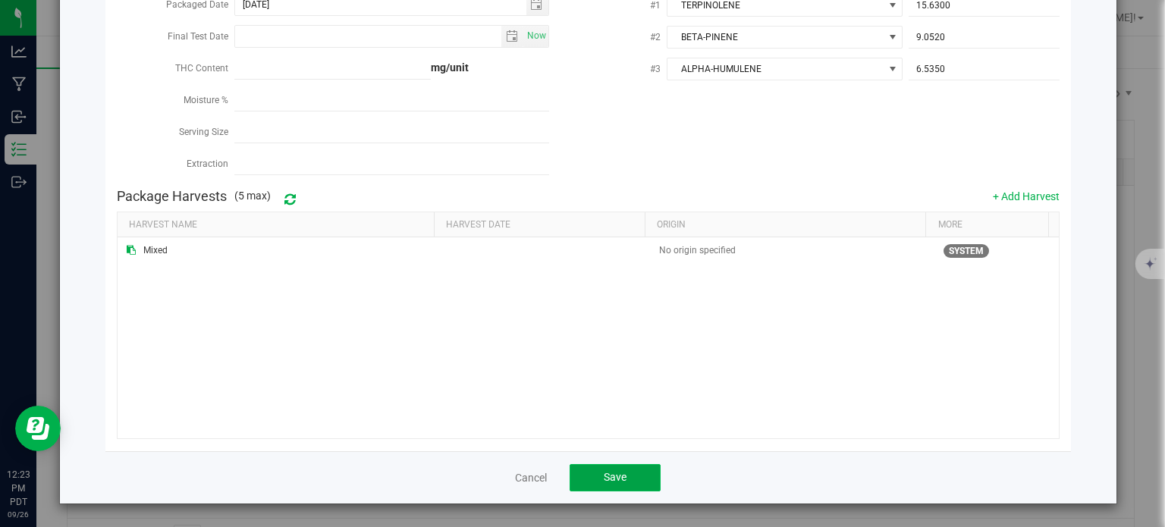
click at [638, 466] on button "Save" at bounding box center [614, 477] width 91 height 27
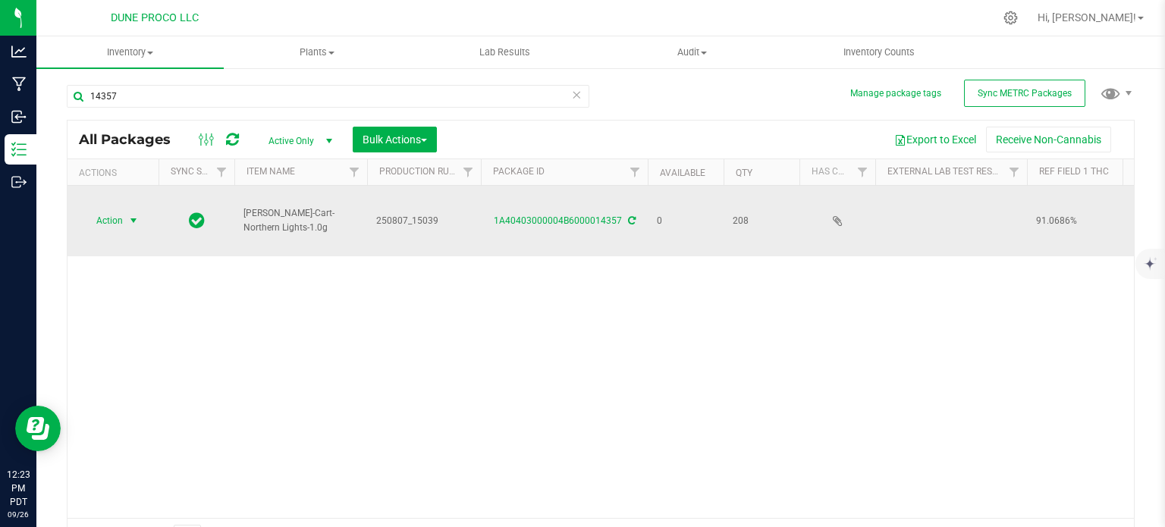
click at [118, 224] on span "Action" at bounding box center [103, 220] width 41 height 21
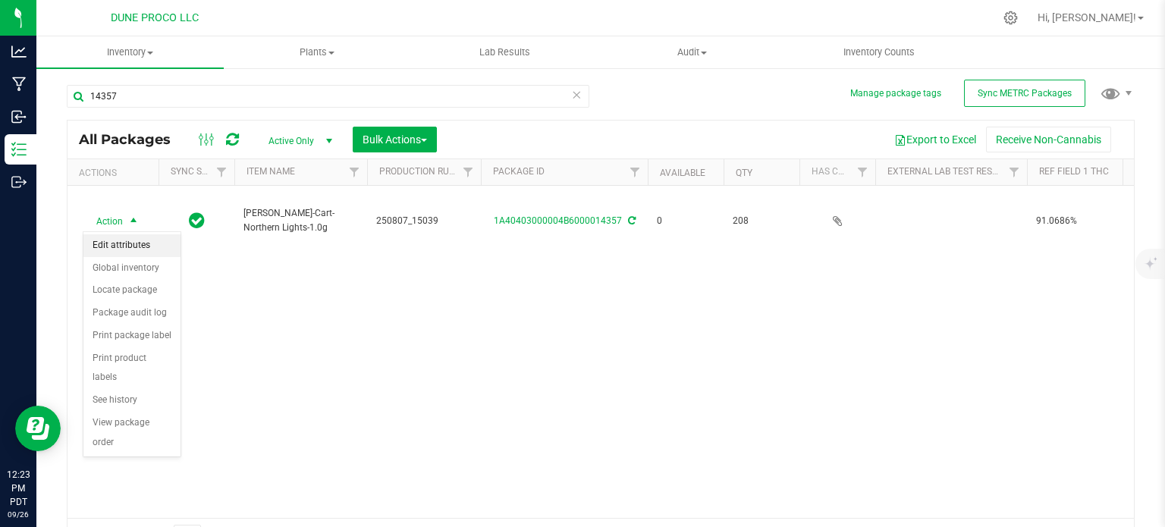
click at [120, 251] on li "Edit attributes" at bounding box center [131, 245] width 97 height 23
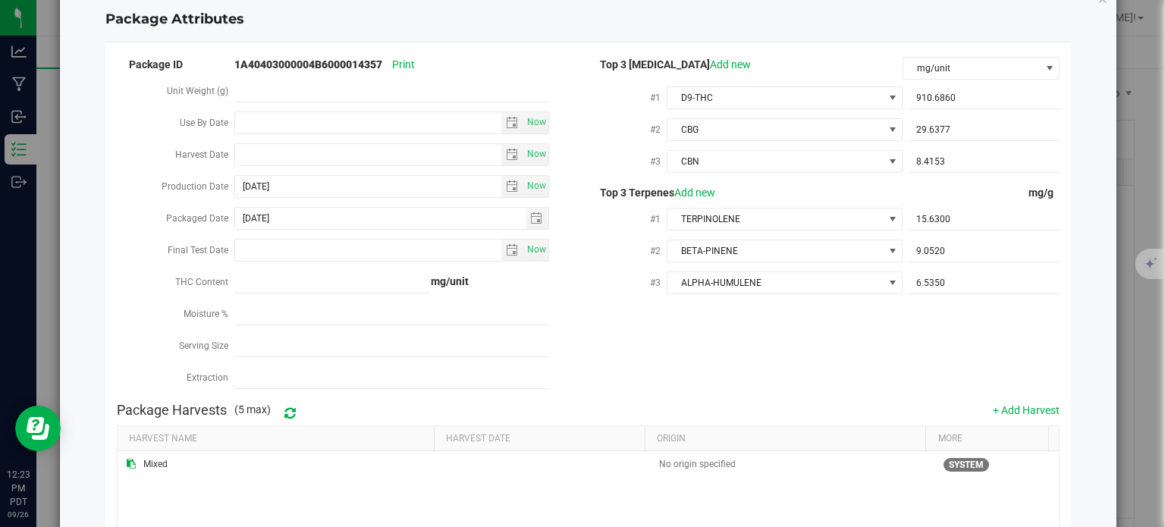
scroll to position [0, 0]
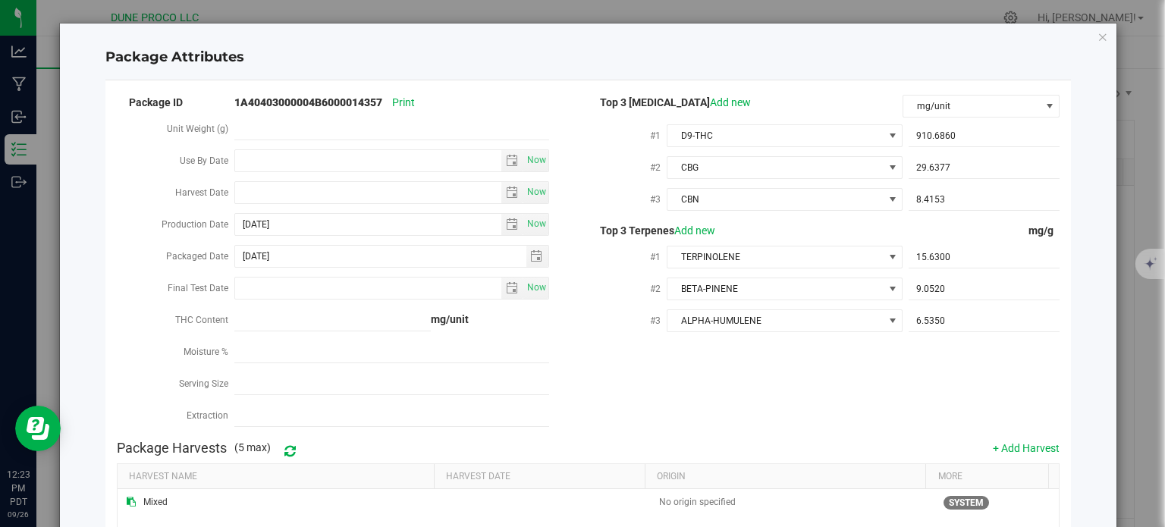
click at [1089, 45] on div "Package Attributes Package ID 1A40403000004B6000014357 Print Unit Weight (g) Us…" at bounding box center [588, 390] width 1057 height 732
click at [1097, 39] on icon "Close modal" at bounding box center [1102, 36] width 11 height 18
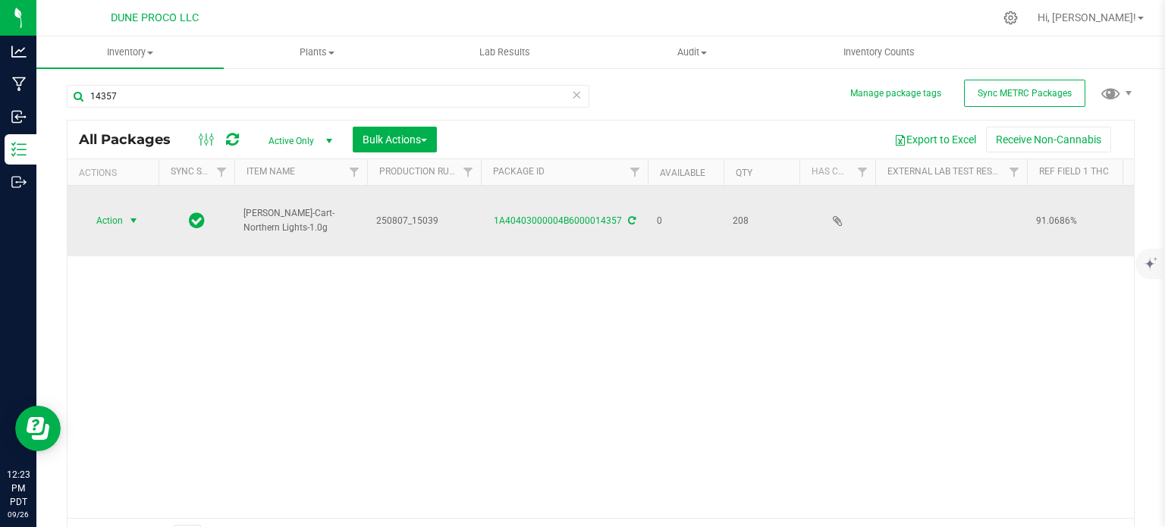
click at [127, 222] on span "select" at bounding box center [133, 220] width 19 height 21
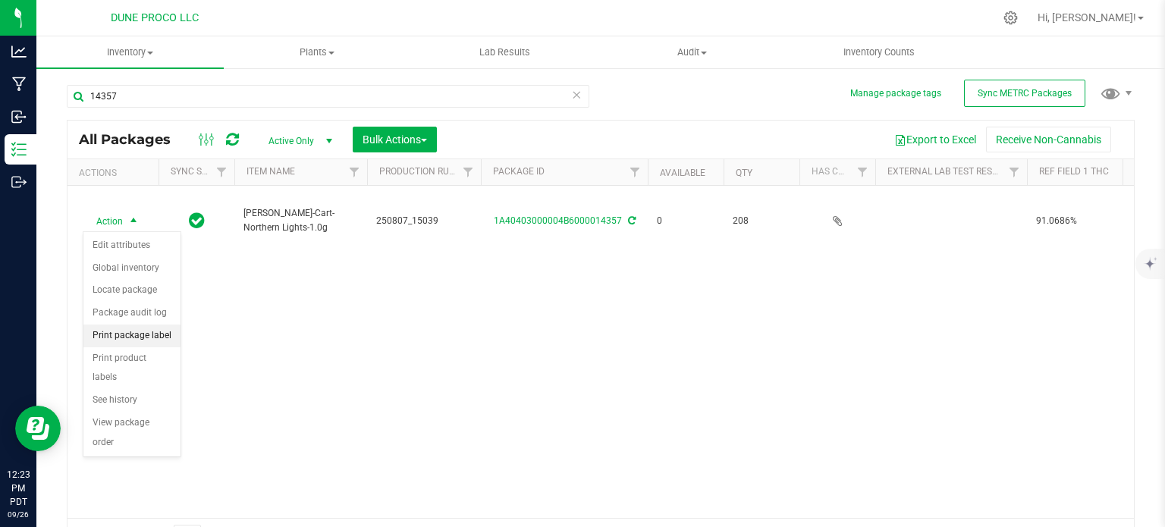
click at [124, 328] on li "Print package label" at bounding box center [131, 335] width 97 height 23
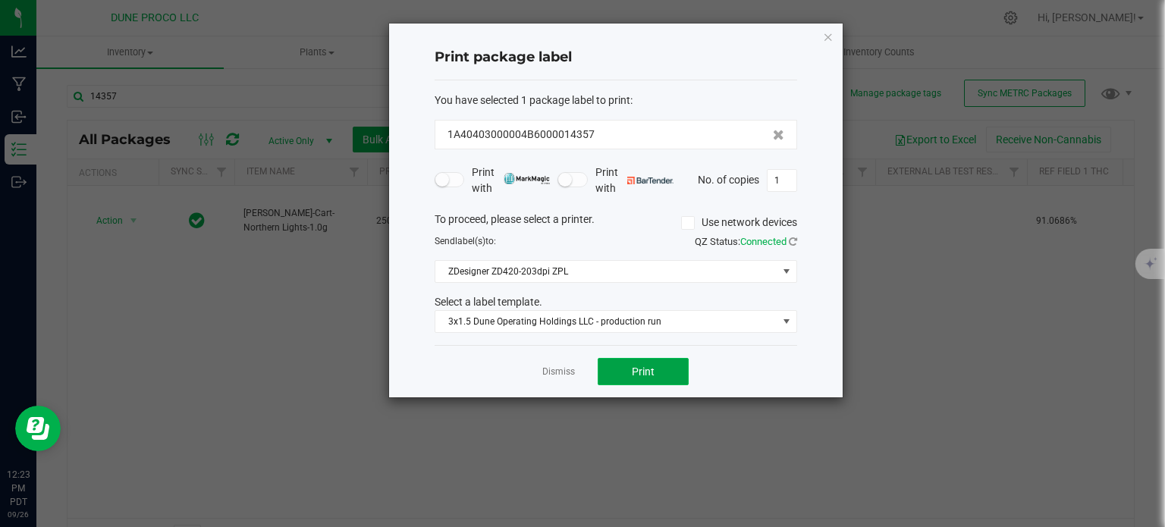
click at [637, 359] on button "Print" at bounding box center [642, 371] width 91 height 27
click at [825, 39] on icon "button" at bounding box center [828, 36] width 11 height 18
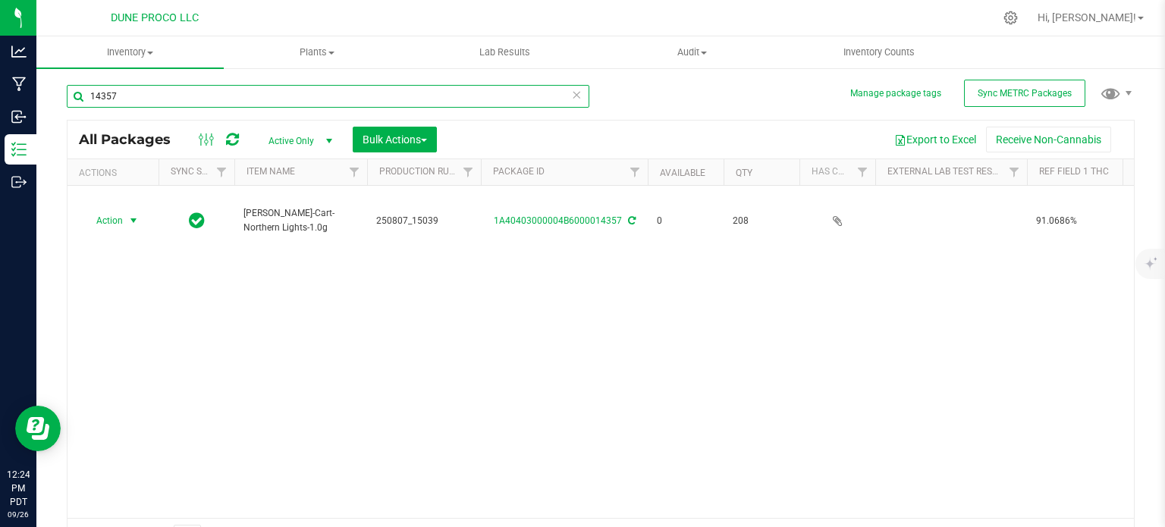
click at [195, 99] on input "14357" at bounding box center [328, 96] width 522 height 23
type input "14356"
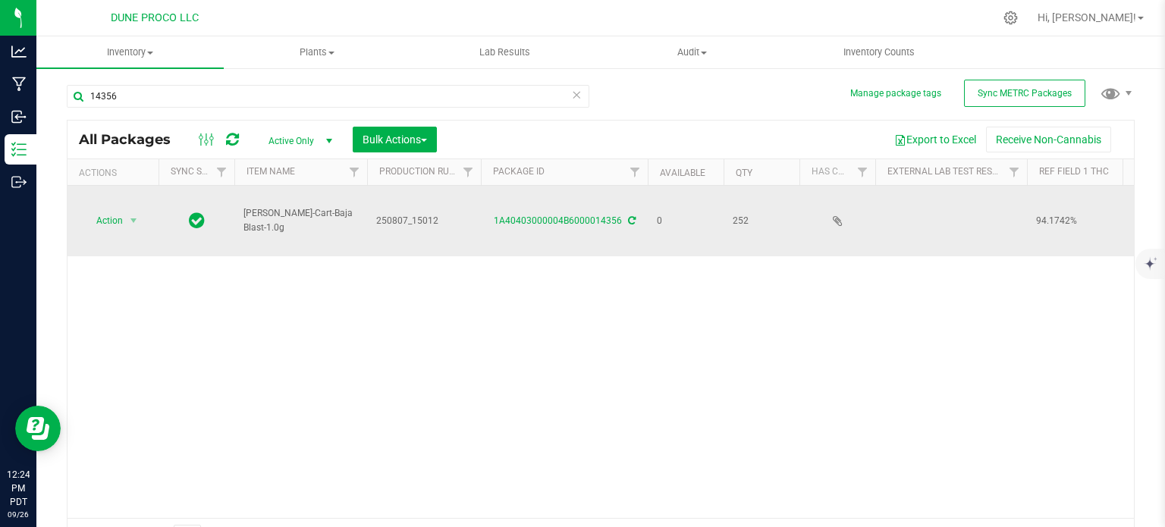
click at [566, 214] on div "1A40403000004B6000014356" at bounding box center [563, 221] width 171 height 14
click at [582, 224] on link "1A40403000004B6000014356" at bounding box center [558, 220] width 128 height 11
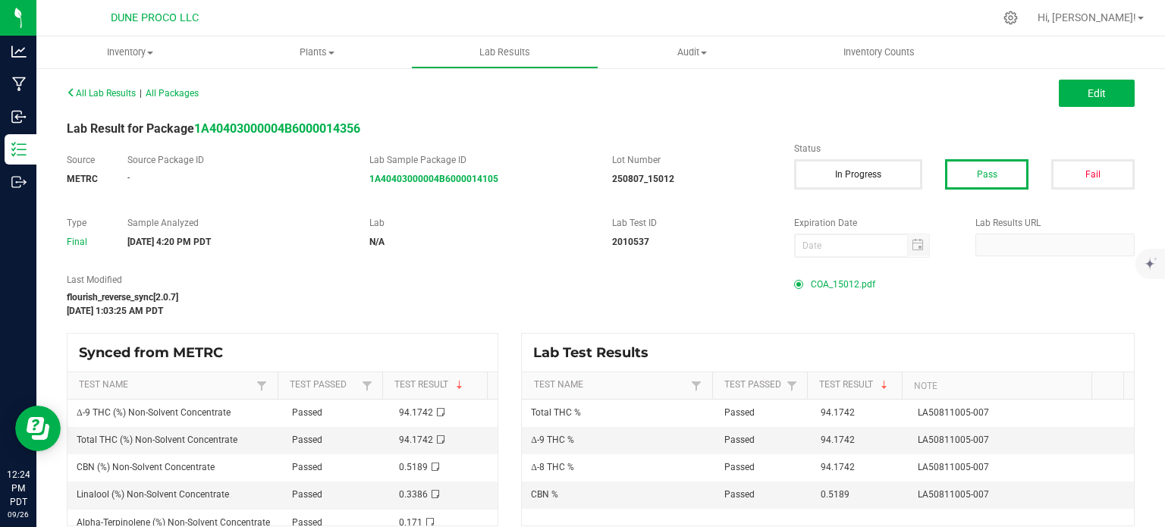
click at [819, 284] on span "COA_15012.pdf" at bounding box center [842, 284] width 64 height 23
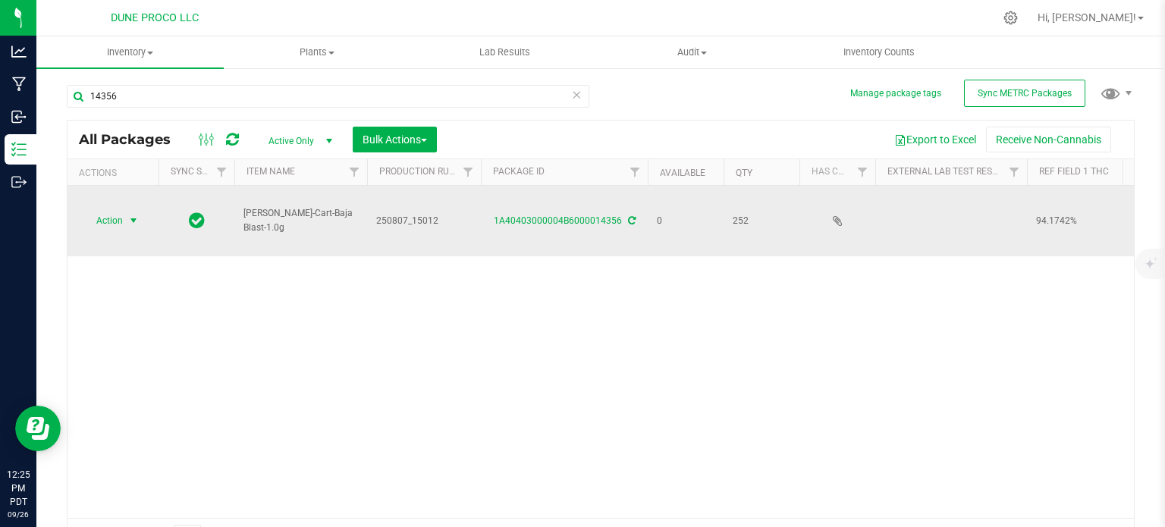
click at [119, 215] on span "Action" at bounding box center [103, 220] width 41 height 21
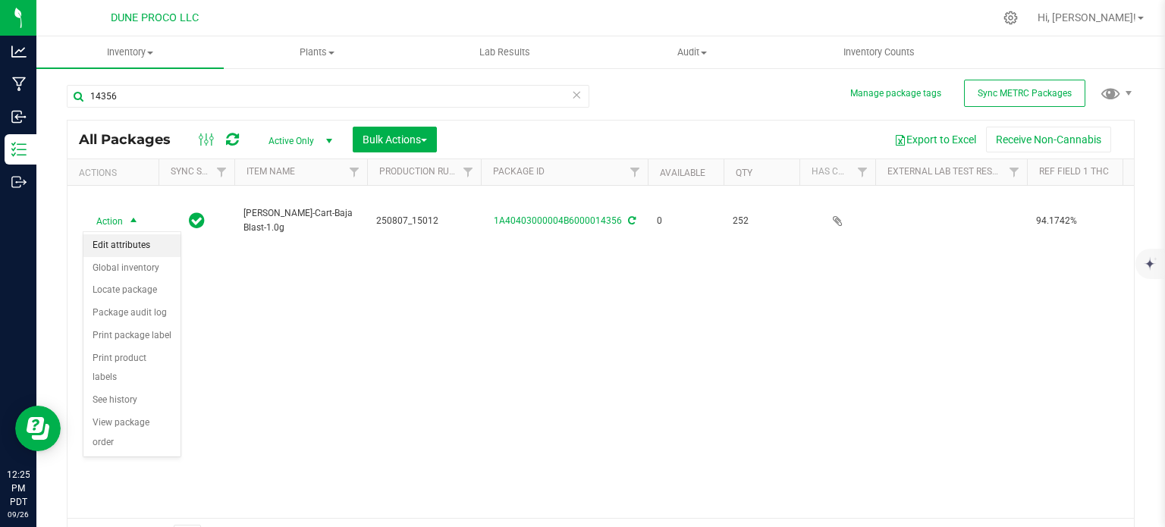
click at [130, 246] on li "Edit attributes" at bounding box center [131, 245] width 97 height 23
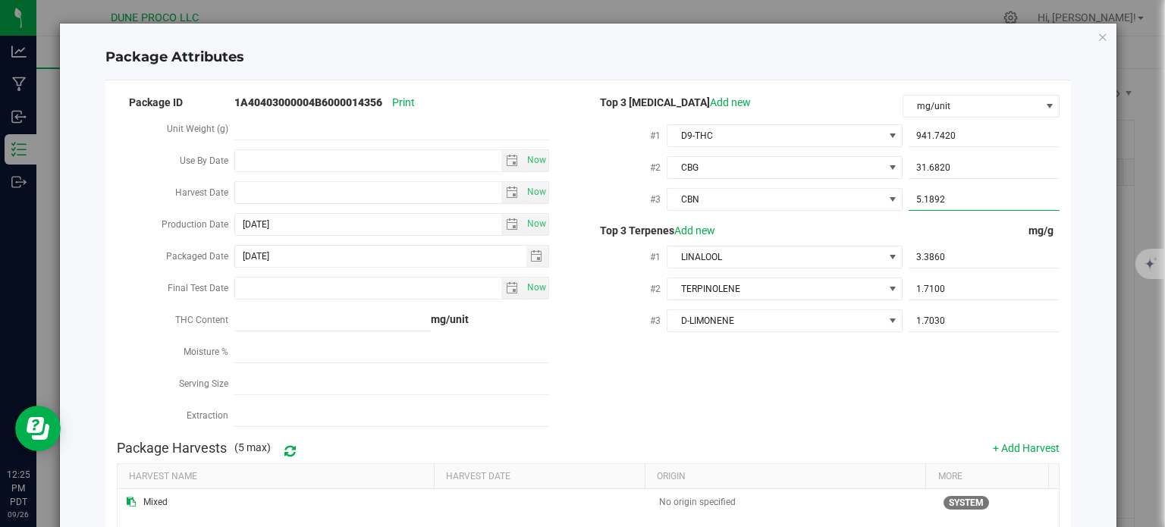
click at [956, 202] on span "5.1892 5.1892" at bounding box center [983, 200] width 151 height 22
type input "5.1891"
click at [813, 384] on div "Package ID 1A40403000004B6000014356 Print Unit Weight (g) Use By Date Now Harve…" at bounding box center [588, 262] width 943 height 340
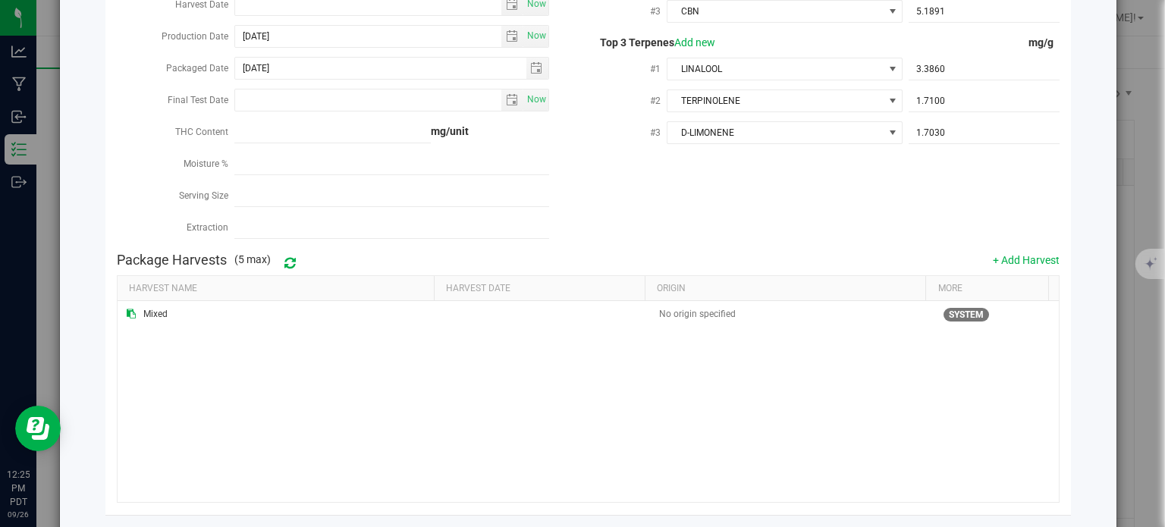
scroll to position [255, 0]
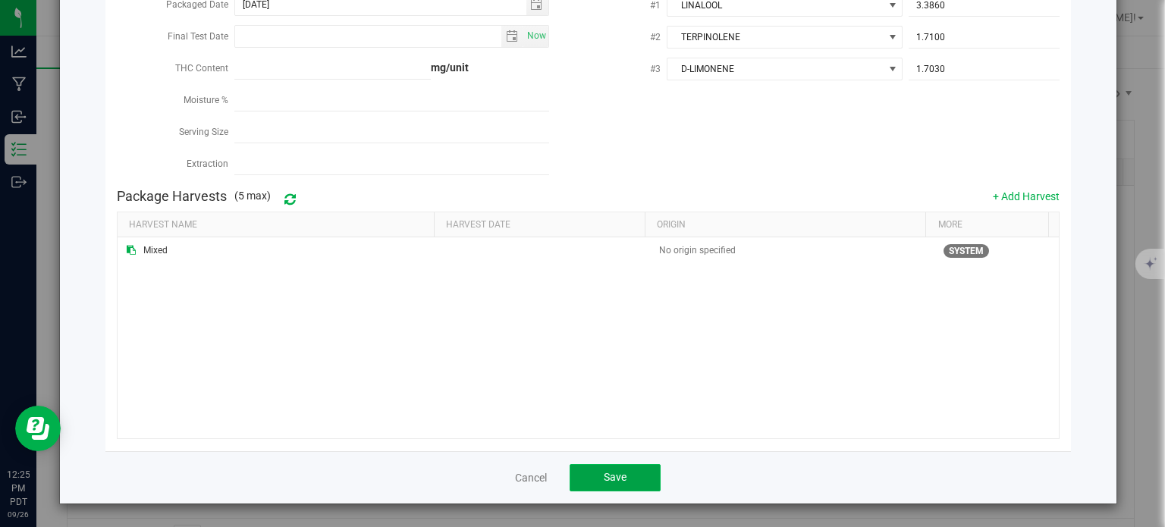
click at [615, 482] on span "Save" at bounding box center [614, 477] width 23 height 12
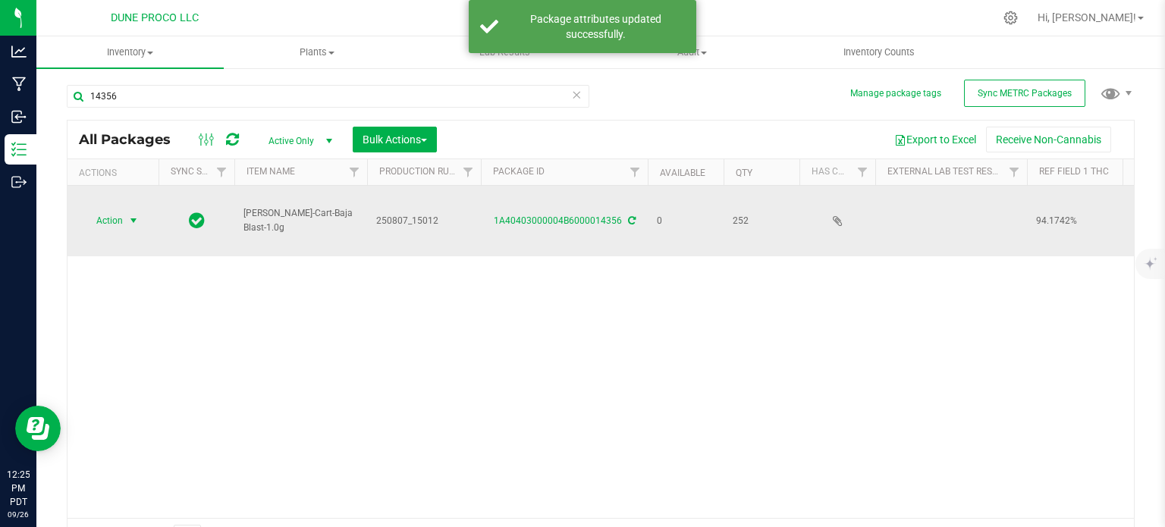
click at [108, 218] on span "Action" at bounding box center [103, 220] width 41 height 21
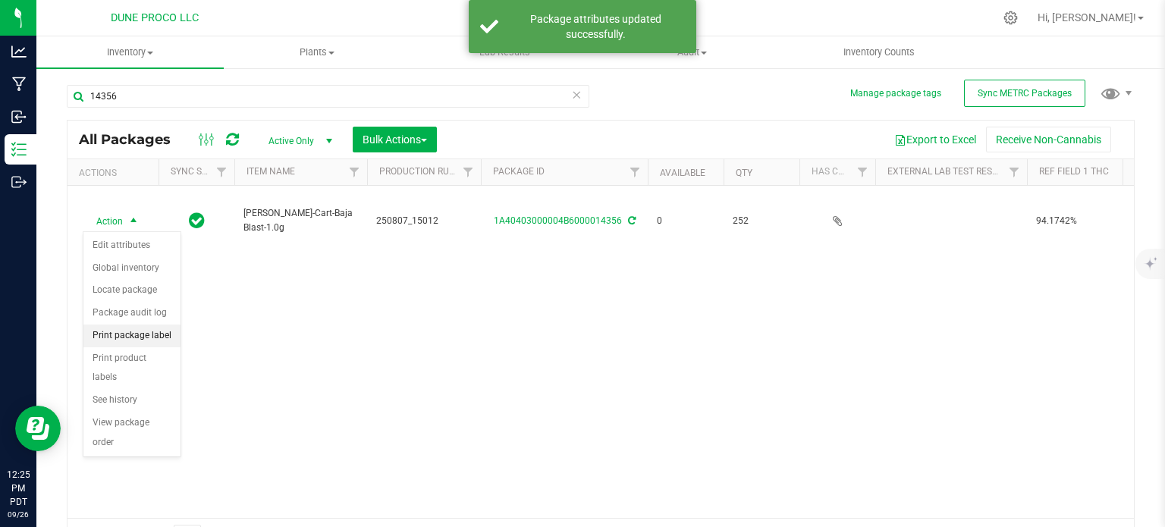
click at [133, 335] on li "Print package label" at bounding box center [131, 335] width 97 height 23
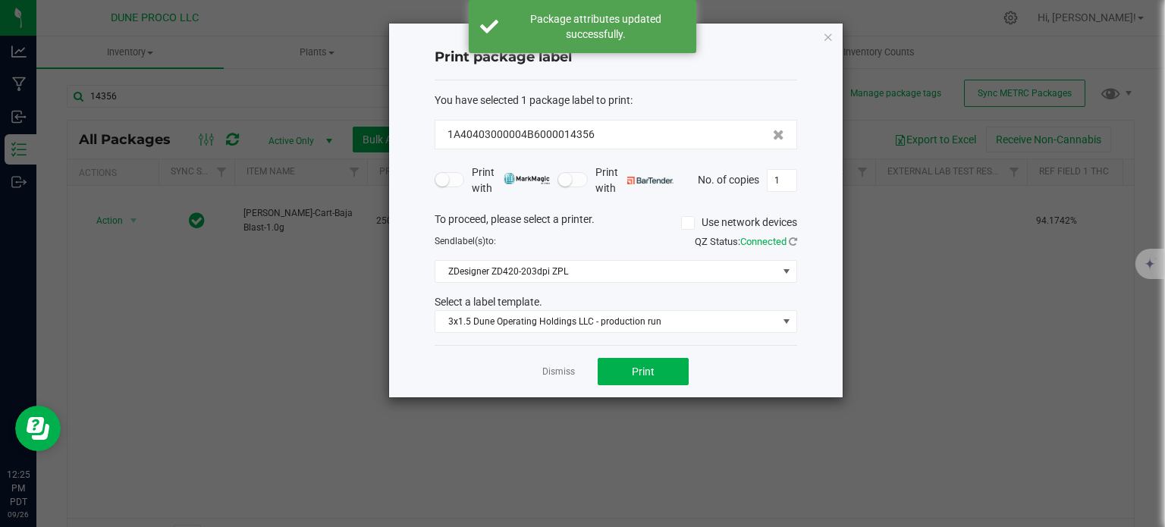
click at [632, 384] on div "Dismiss Print" at bounding box center [615, 371] width 362 height 52
click at [637, 370] on span "Print" at bounding box center [643, 371] width 23 height 12
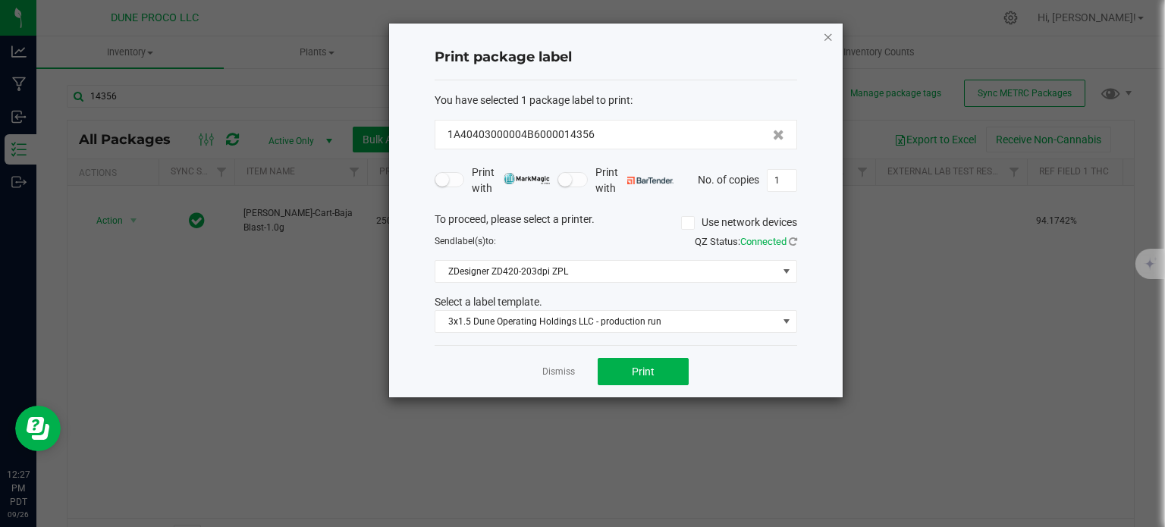
click at [829, 37] on icon "button" at bounding box center [828, 36] width 11 height 18
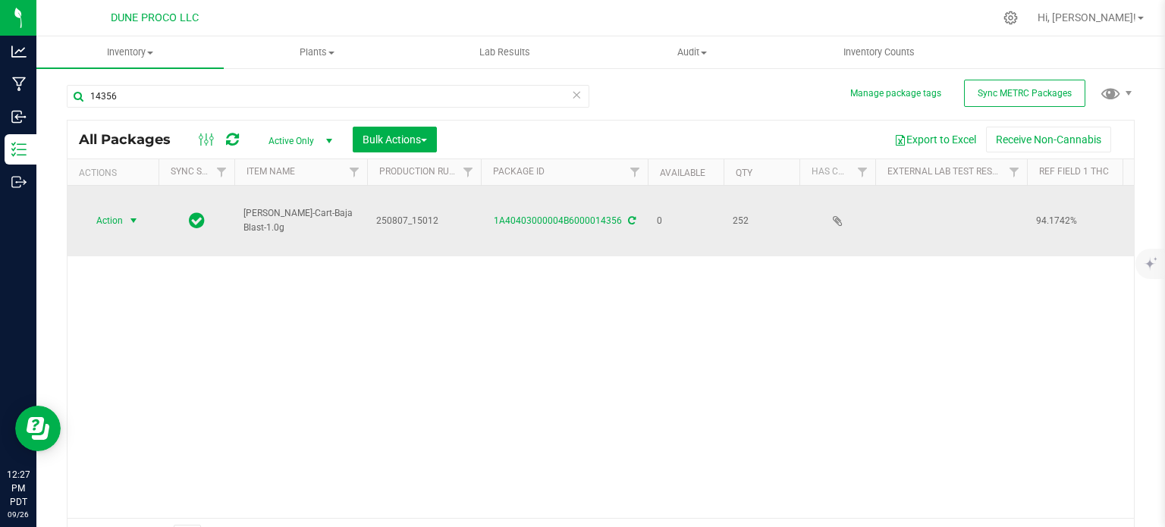
click at [136, 216] on span "select" at bounding box center [133, 221] width 12 height 12
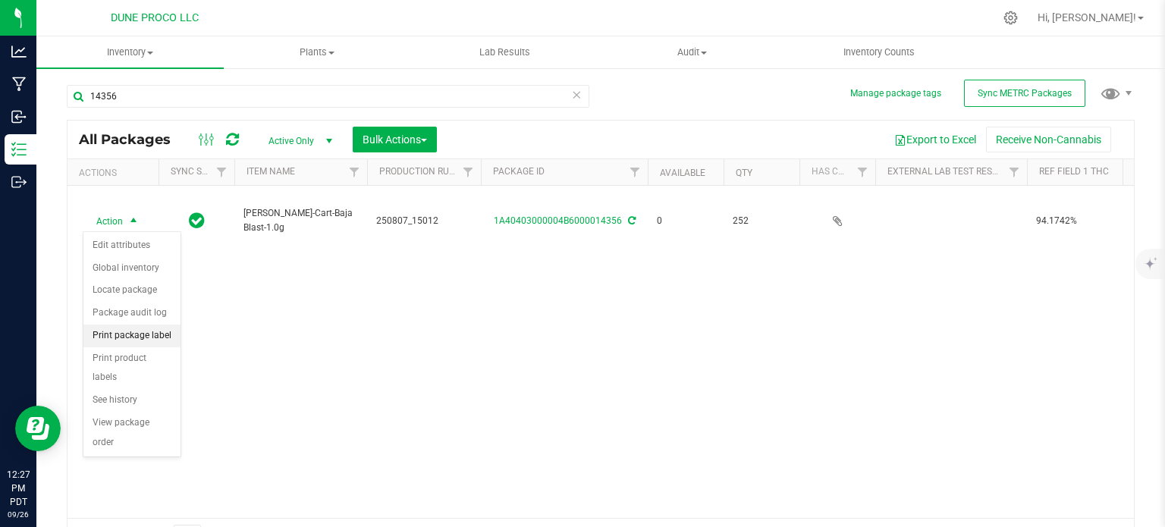
click at [131, 334] on li "Print package label" at bounding box center [131, 335] width 97 height 23
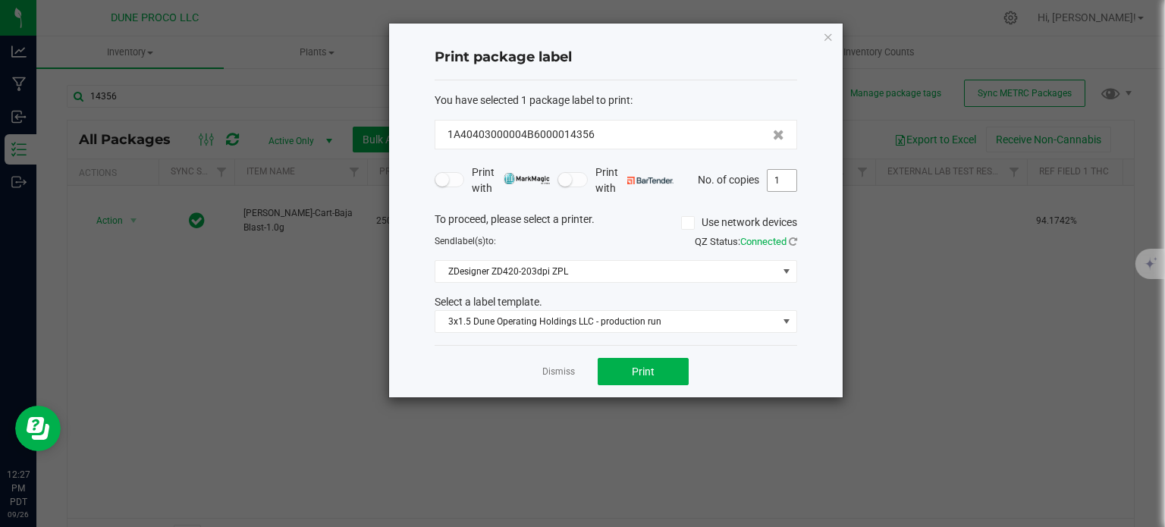
click at [783, 178] on input "1" at bounding box center [781, 180] width 29 height 21
type input "253"
click at [655, 365] on button "Print" at bounding box center [642, 371] width 91 height 27
click at [836, 39] on div "Print package label You have selected 1 package label to print : 1A40403000004B…" at bounding box center [615, 211] width 453 height 374
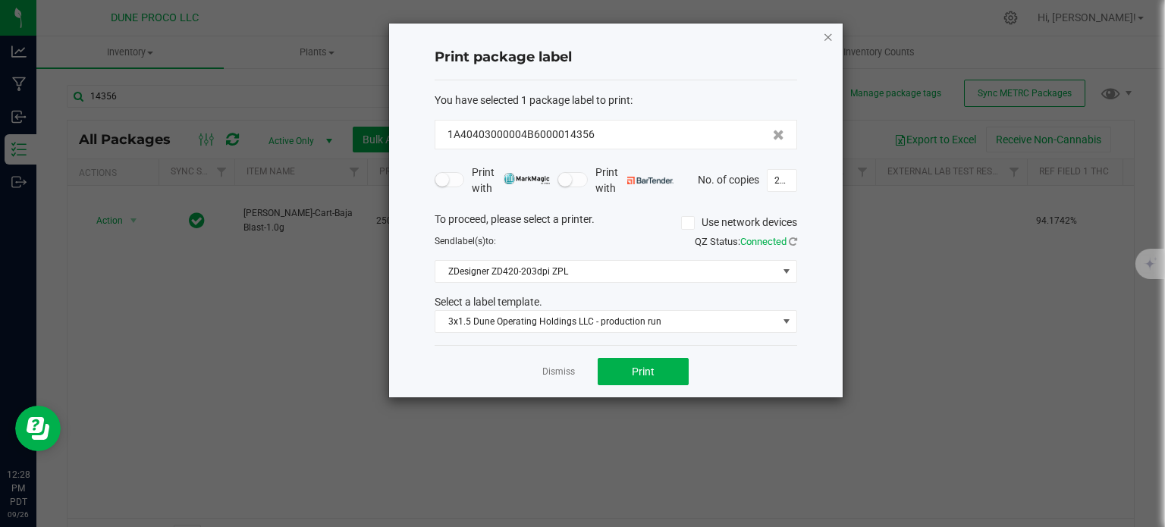
click at [826, 41] on icon "button" at bounding box center [828, 36] width 11 height 18
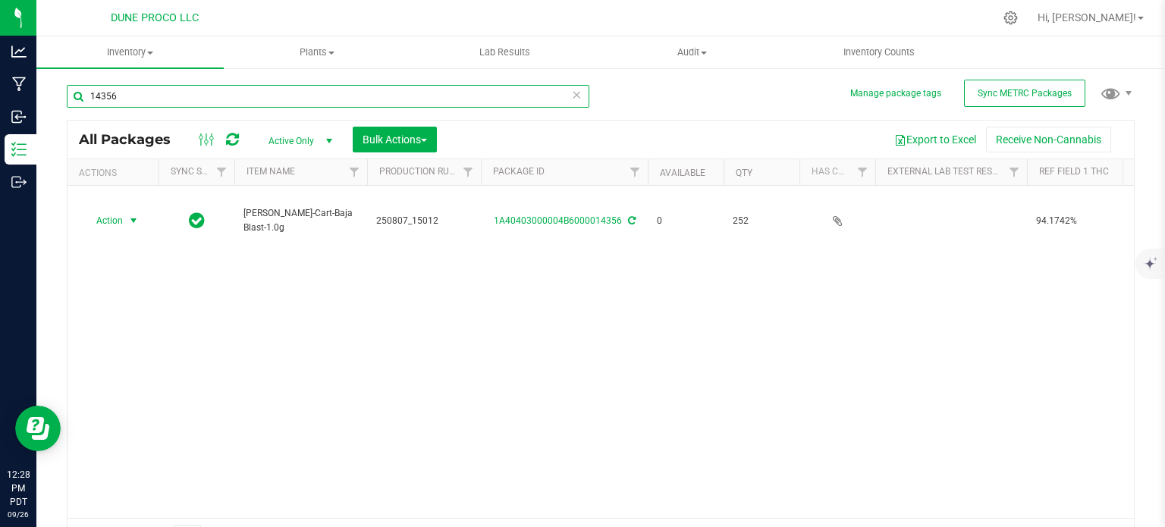
click at [337, 93] on input "14356" at bounding box center [328, 96] width 522 height 23
type input "14357"
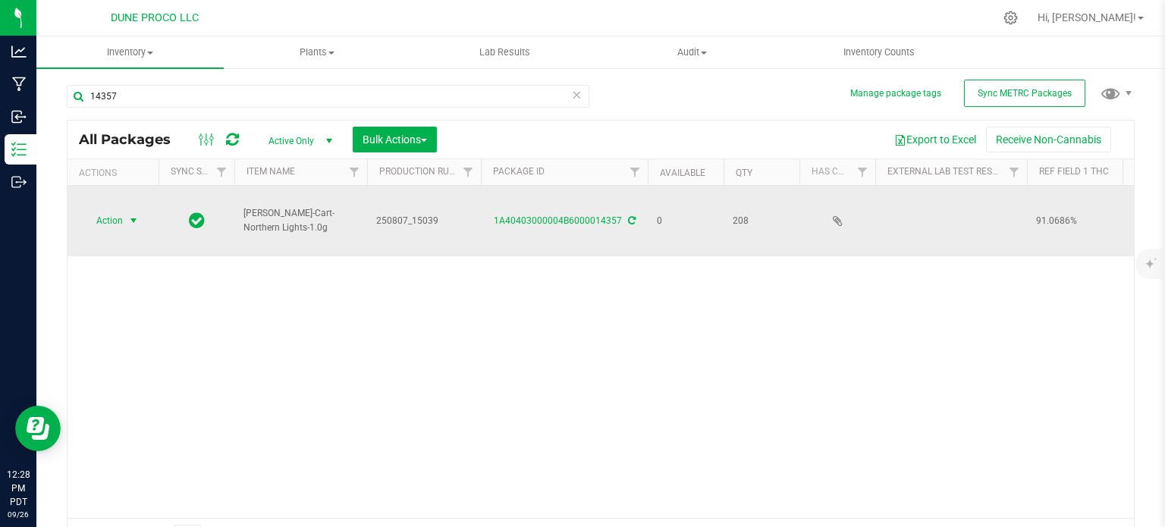
click at [132, 222] on span "select" at bounding box center [133, 221] width 12 height 12
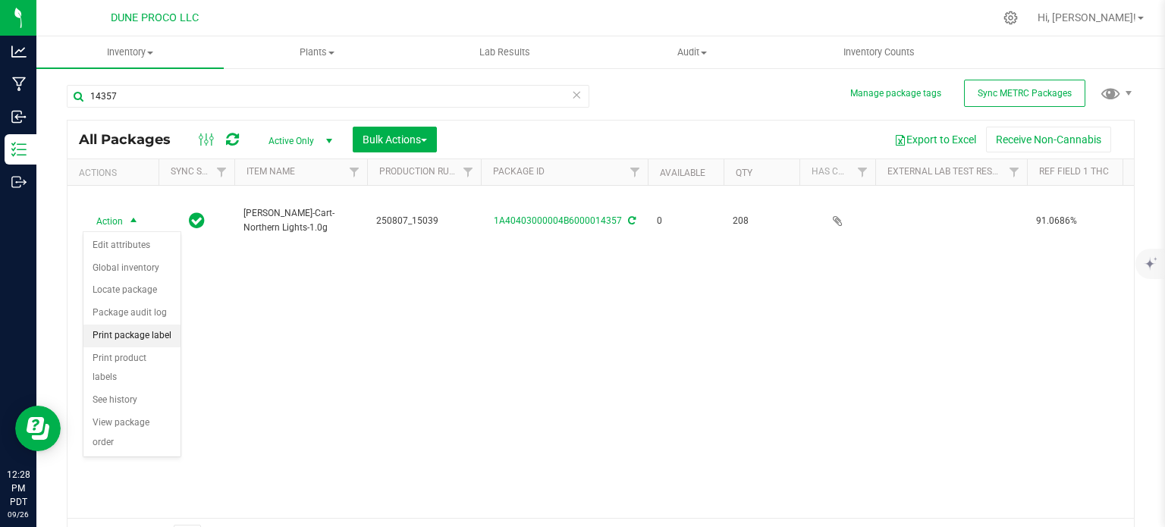
click at [143, 342] on li "Print package label" at bounding box center [131, 335] width 97 height 23
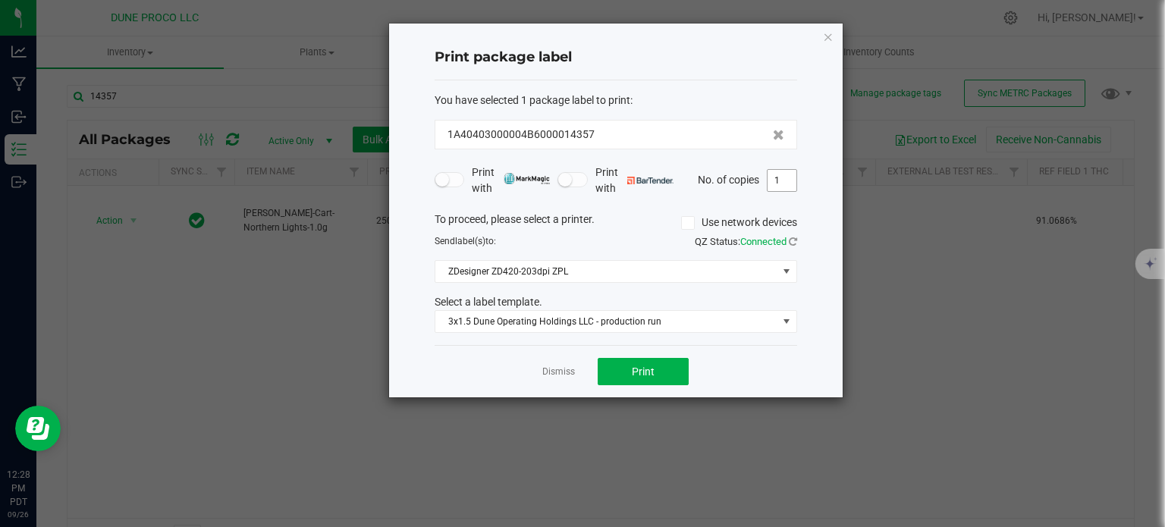
click at [785, 179] on input "1" at bounding box center [781, 180] width 29 height 21
type input "209"
click at [647, 369] on span "Print" at bounding box center [643, 371] width 23 height 12
click at [828, 35] on icon "button" at bounding box center [828, 36] width 11 height 18
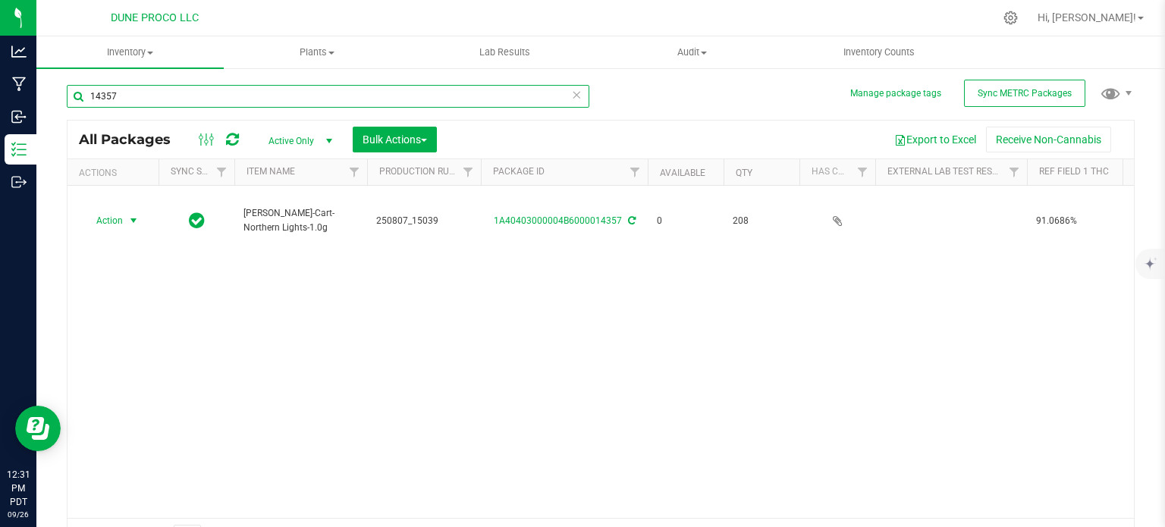
click at [165, 98] on input "14357" at bounding box center [328, 96] width 522 height 23
type input "14358"
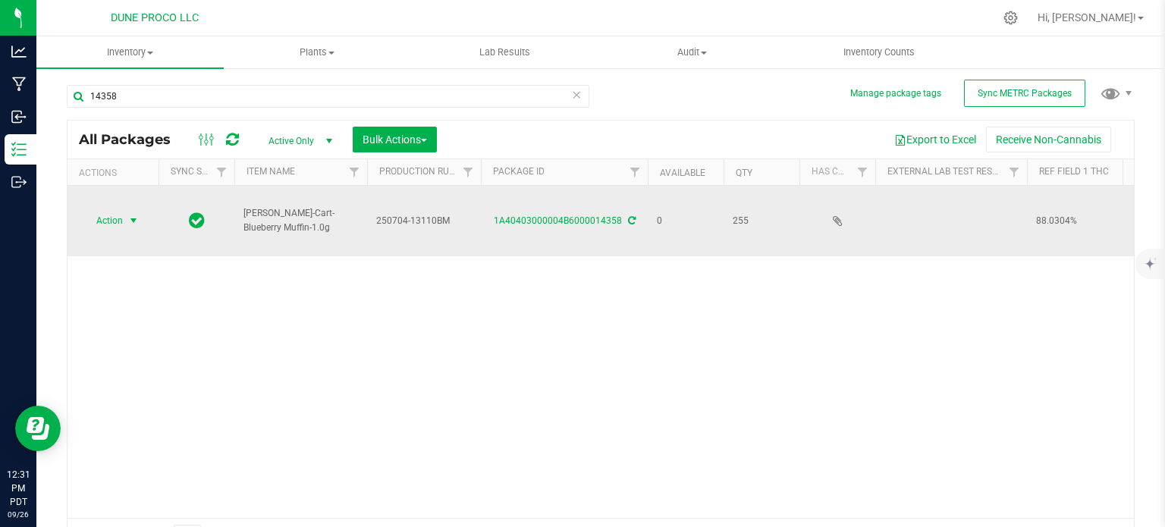
click at [124, 222] on span "select" at bounding box center [133, 220] width 19 height 21
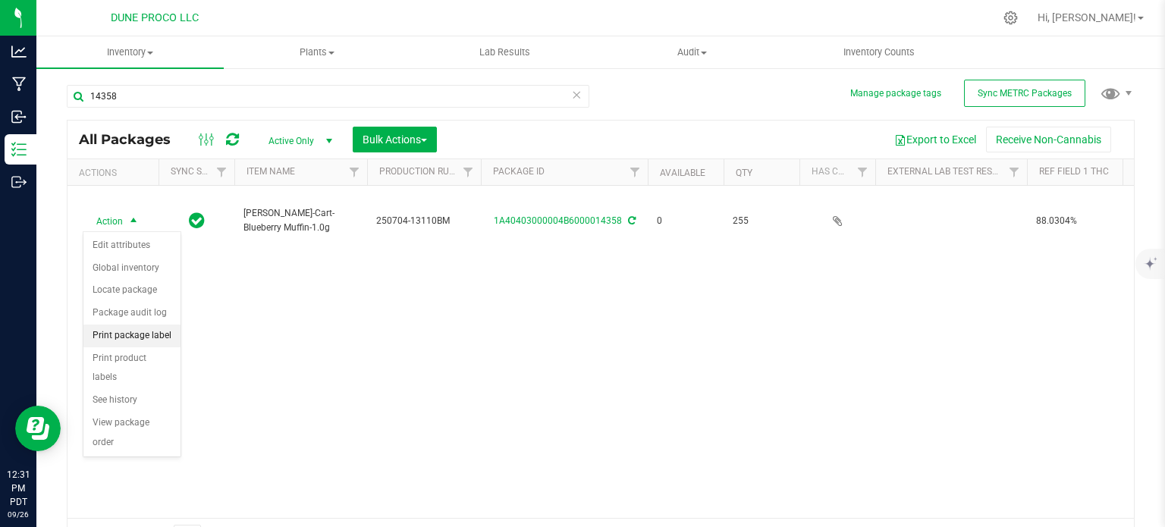
click at [116, 336] on li "Print package label" at bounding box center [131, 335] width 97 height 23
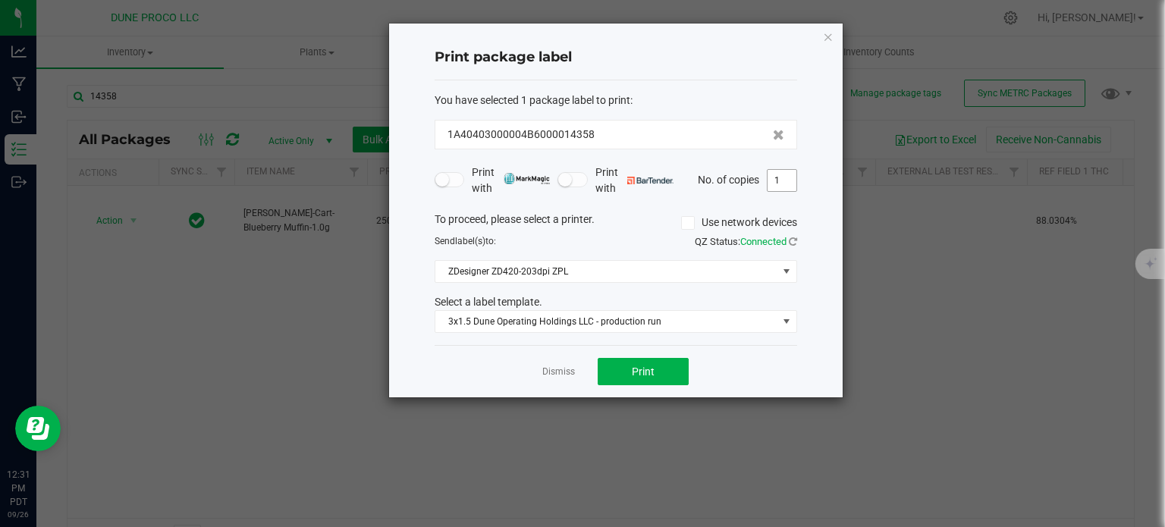
click at [775, 177] on input "1" at bounding box center [781, 180] width 29 height 21
click at [775, 177] on input "256" at bounding box center [781, 180] width 29 height 21
type input "256"
click at [154, 316] on ngb-modal-window "Print package label You have selected 1 package label to print : 1A40403000004B…" at bounding box center [588, 263] width 1176 height 527
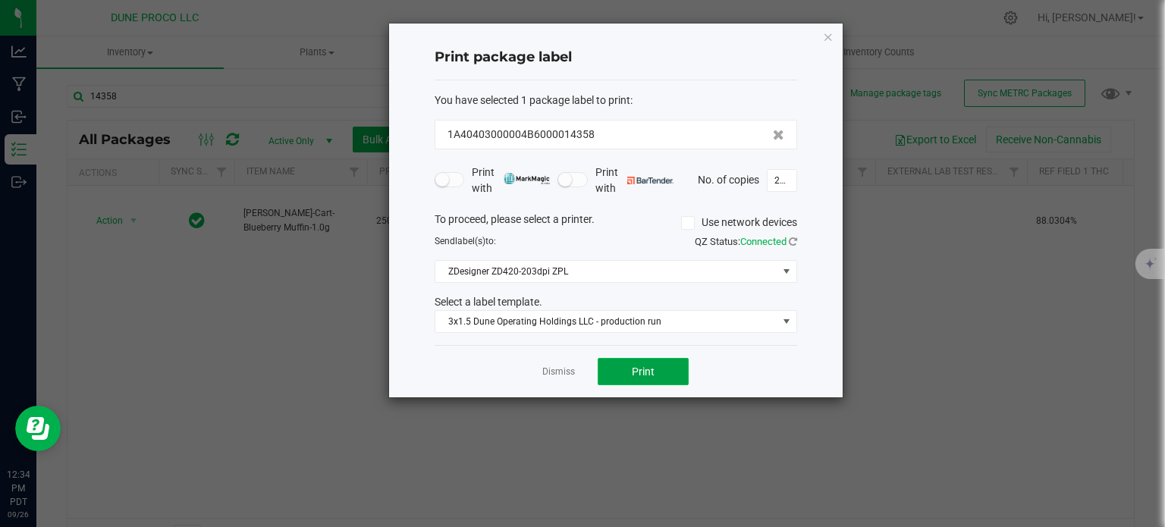
click at [653, 366] on span "Print" at bounding box center [643, 371] width 23 height 12
click at [828, 33] on icon "button" at bounding box center [828, 36] width 11 height 18
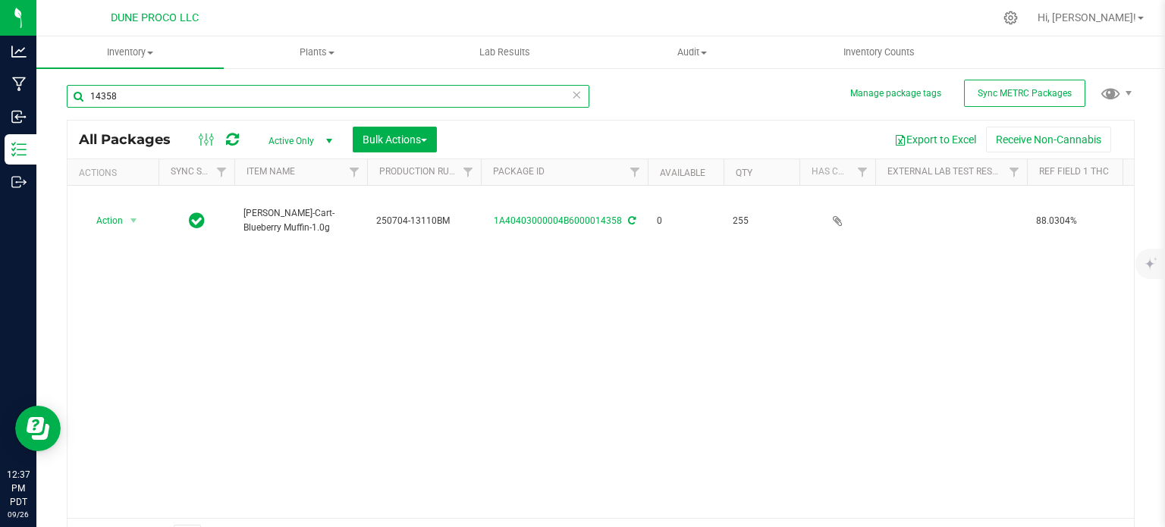
click at [158, 99] on input "14358" at bounding box center [328, 96] width 522 height 23
type input "14359"
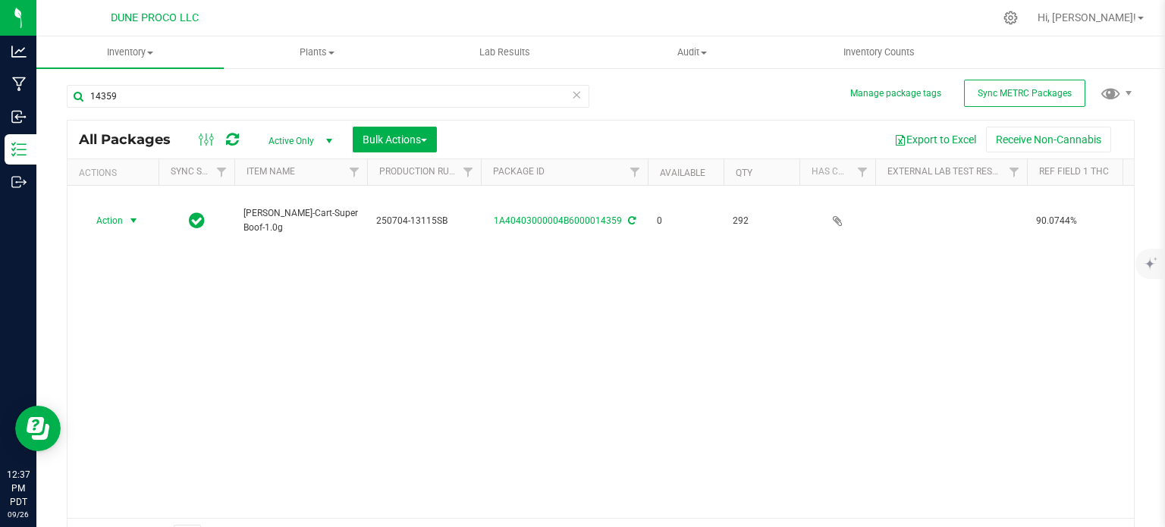
click at [112, 223] on span "Action" at bounding box center [103, 220] width 41 height 21
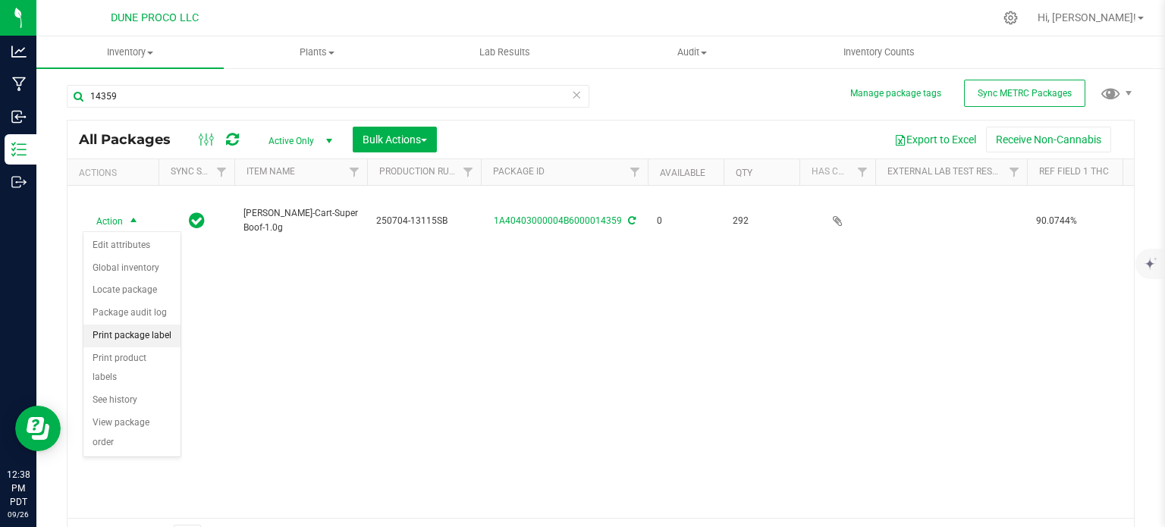
click at [133, 334] on li "Print package label" at bounding box center [131, 335] width 97 height 23
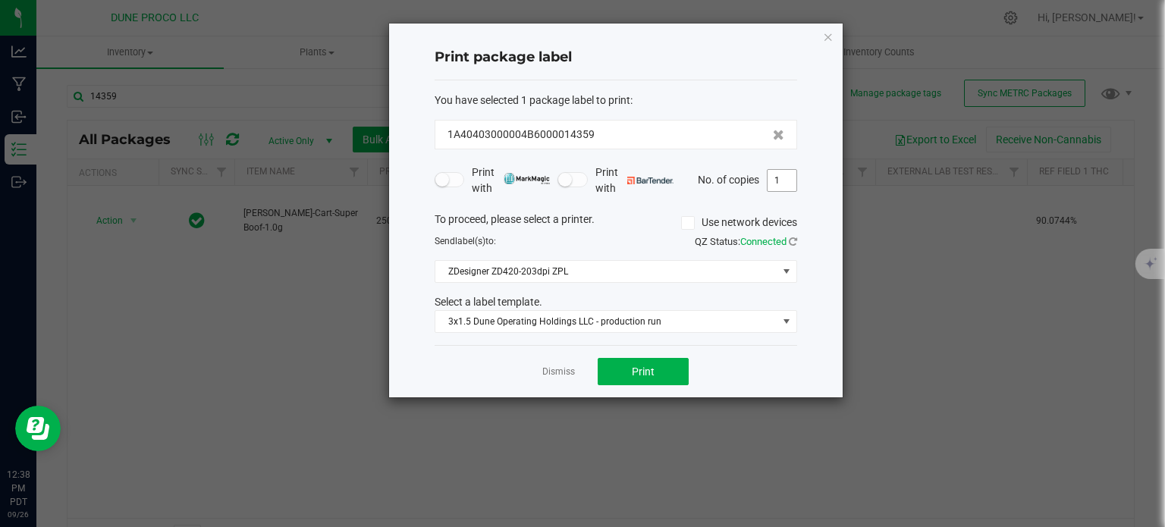
click at [778, 177] on input "1" at bounding box center [781, 180] width 29 height 21
type input "293"
click at [637, 360] on button "Print" at bounding box center [642, 371] width 91 height 27
click at [832, 37] on icon "button" at bounding box center [828, 36] width 11 height 18
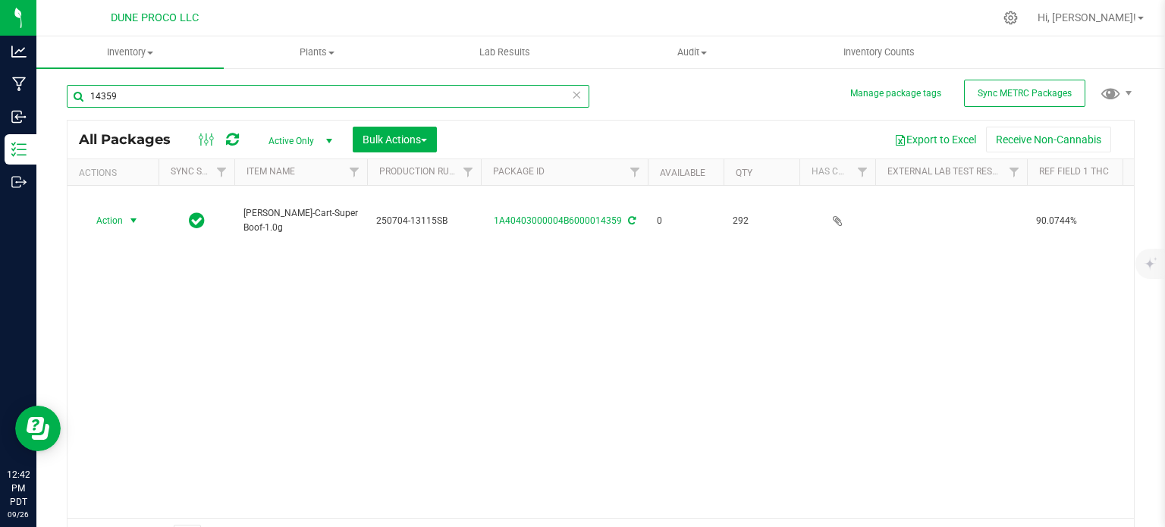
click at [182, 116] on div "14359" at bounding box center [328, 102] width 522 height 35
type input "14360"
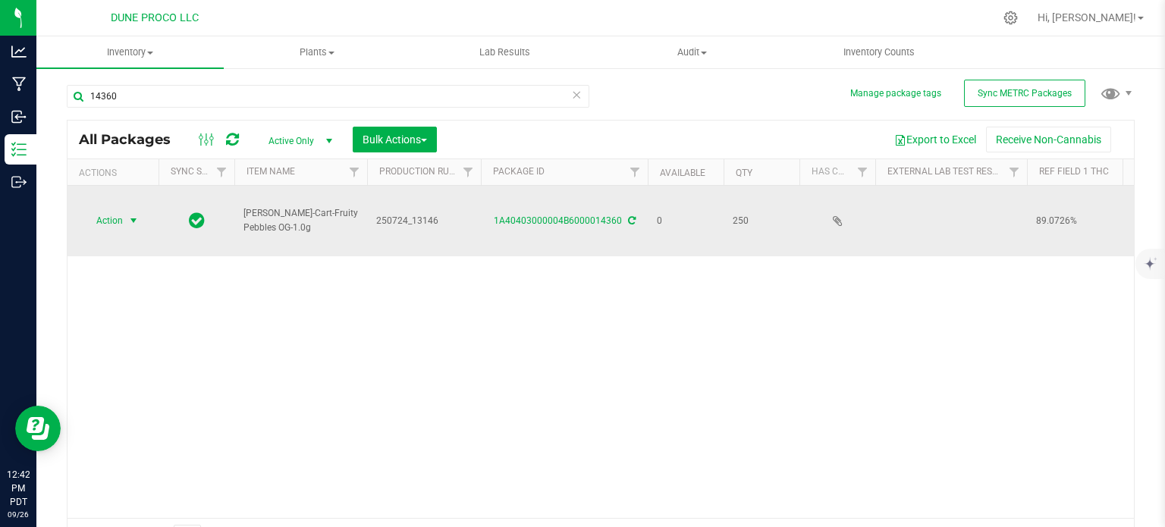
click at [118, 218] on span "Action" at bounding box center [103, 220] width 41 height 21
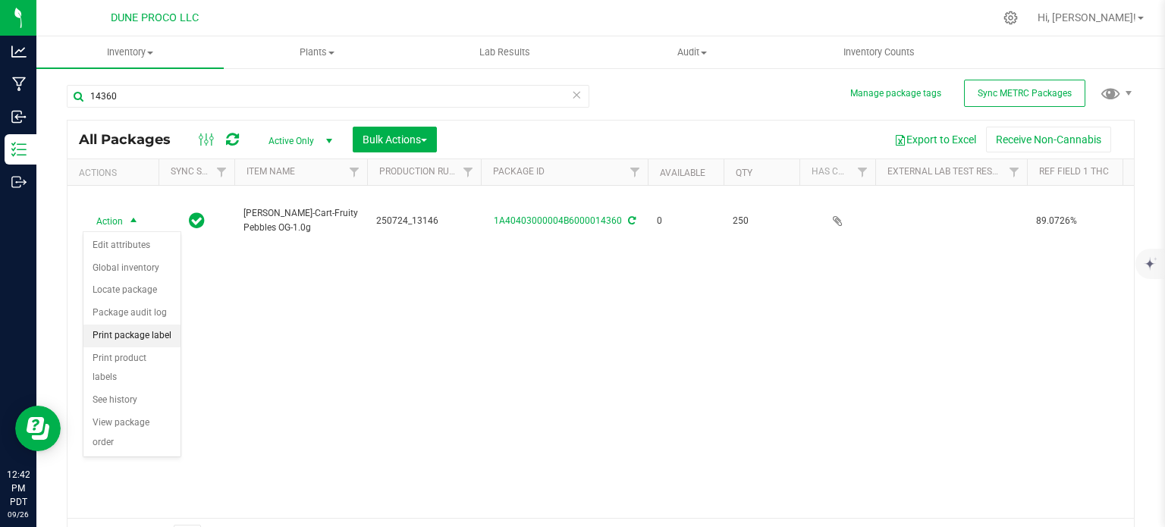
click at [115, 339] on li "Print package label" at bounding box center [131, 335] width 97 height 23
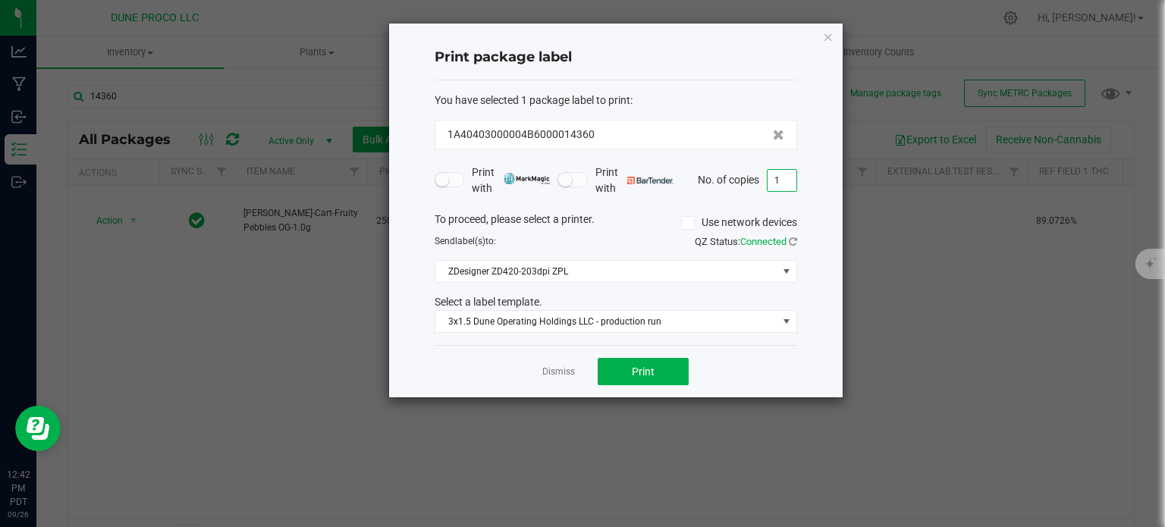
click at [771, 183] on input "1" at bounding box center [781, 180] width 29 height 21
type input "251"
click at [642, 365] on span "Print" at bounding box center [643, 371] width 23 height 12
click at [828, 30] on icon "button" at bounding box center [828, 36] width 11 height 18
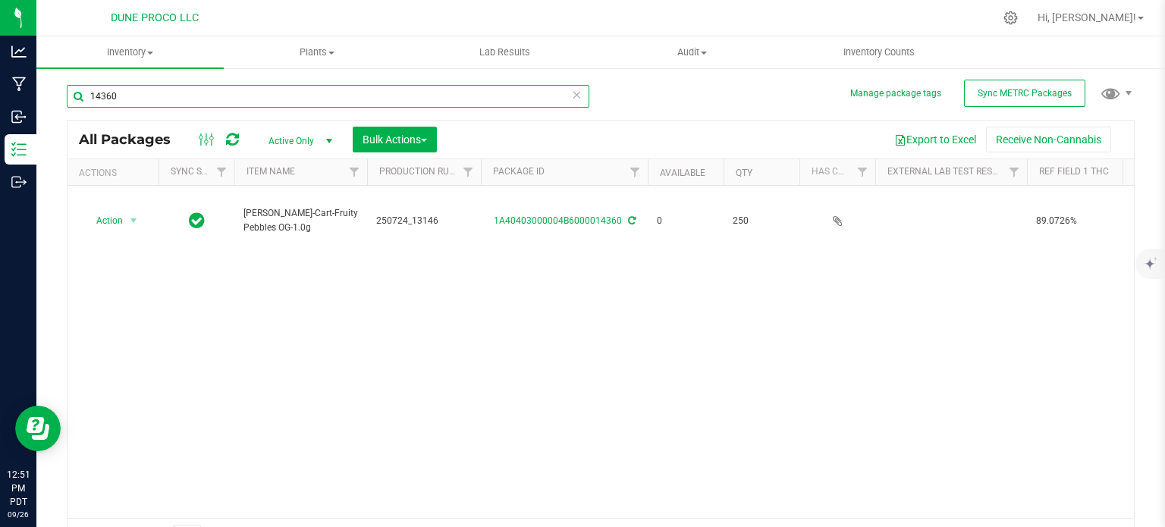
click at [405, 101] on input "14360" at bounding box center [328, 96] width 522 height 23
type input "14361"
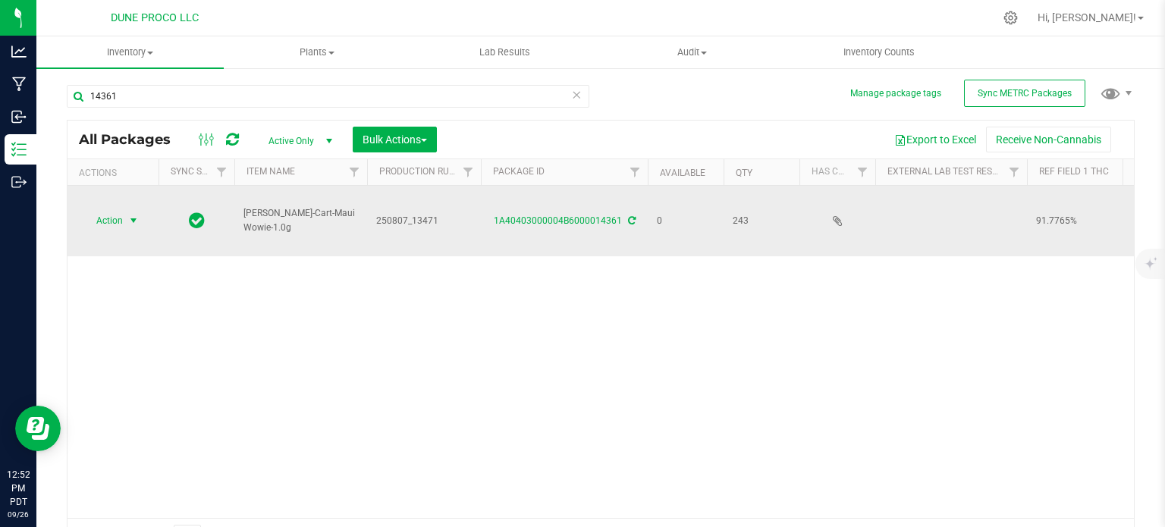
click at [98, 229] on span "Action" at bounding box center [103, 220] width 41 height 21
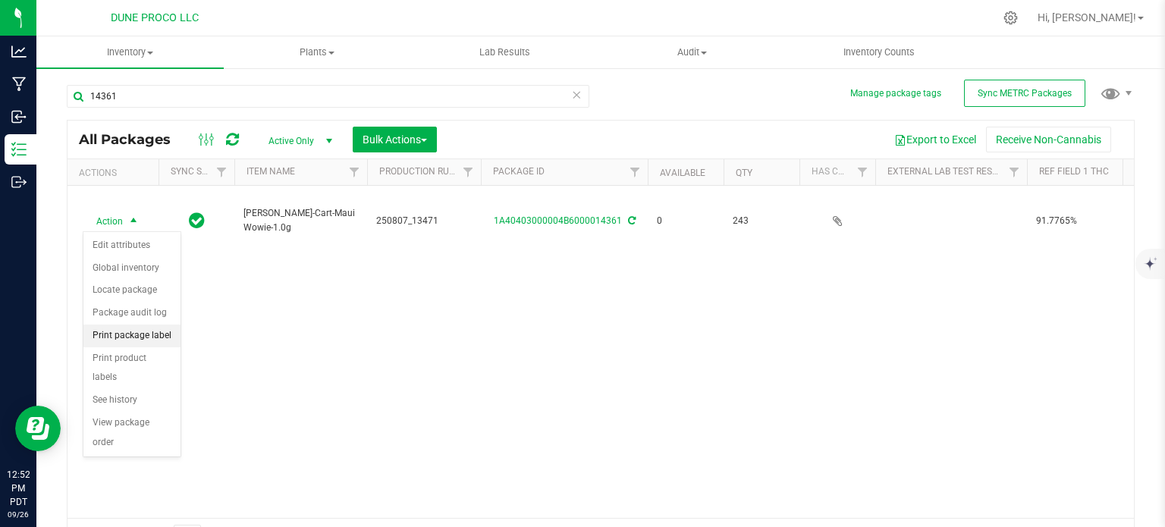
click at [138, 336] on li "Print package label" at bounding box center [131, 335] width 97 height 23
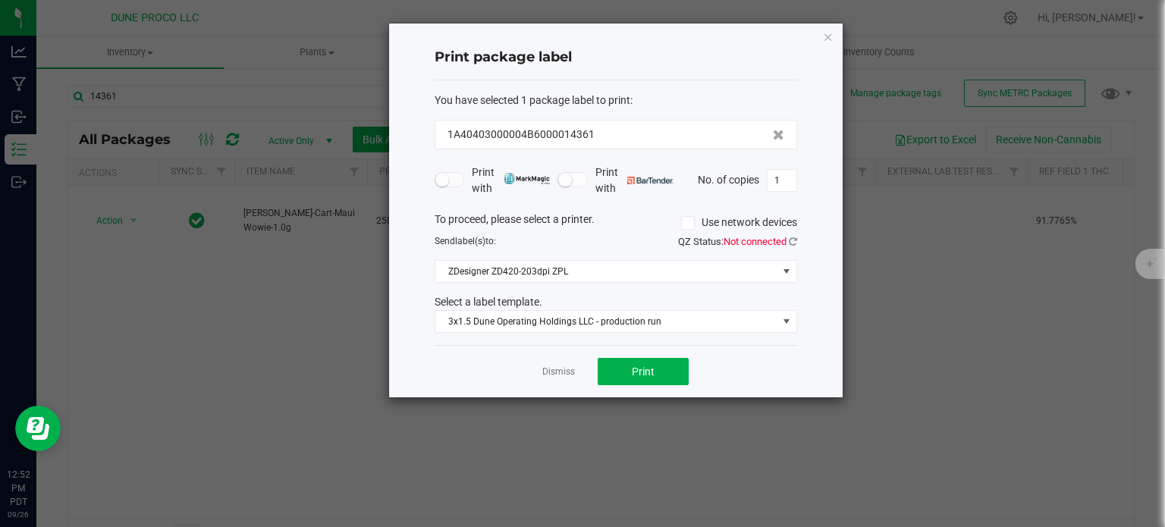
click at [765, 190] on div "No. of copies 1" at bounding box center [747, 180] width 99 height 23
click at [773, 185] on input "1" at bounding box center [781, 180] width 29 height 21
type input "244"
click at [663, 362] on button "Print" at bounding box center [642, 371] width 91 height 27
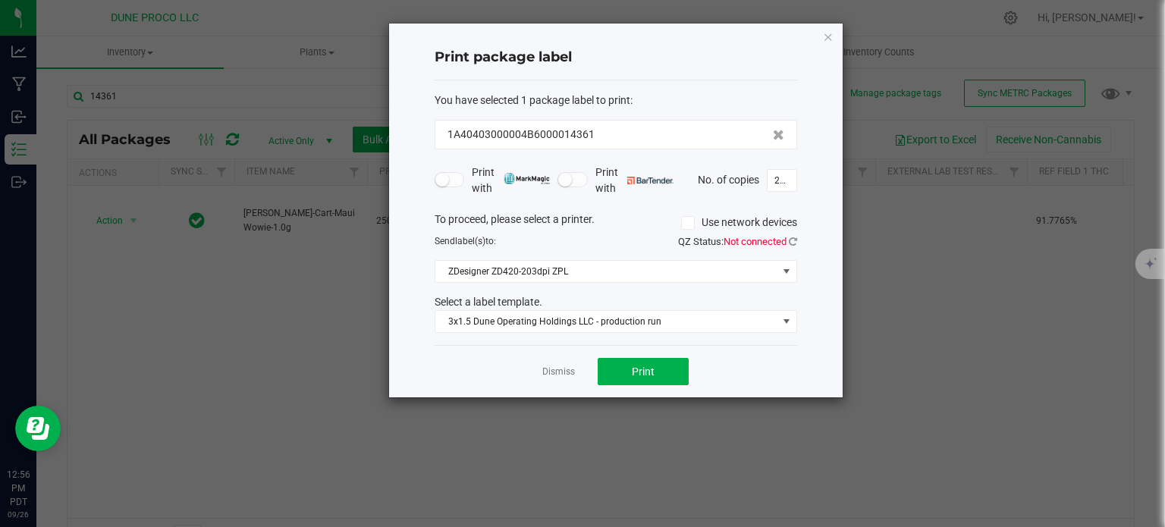
click at [180, 315] on ngb-modal-window "Print package label You have selected 1 package label to print : 1A40403000004B…" at bounding box center [588, 263] width 1176 height 527
click at [835, 33] on div "Print package label You have selected 1 package label to print : 1A40403000004B…" at bounding box center [615, 211] width 453 height 374
click at [828, 38] on icon "button" at bounding box center [828, 36] width 11 height 18
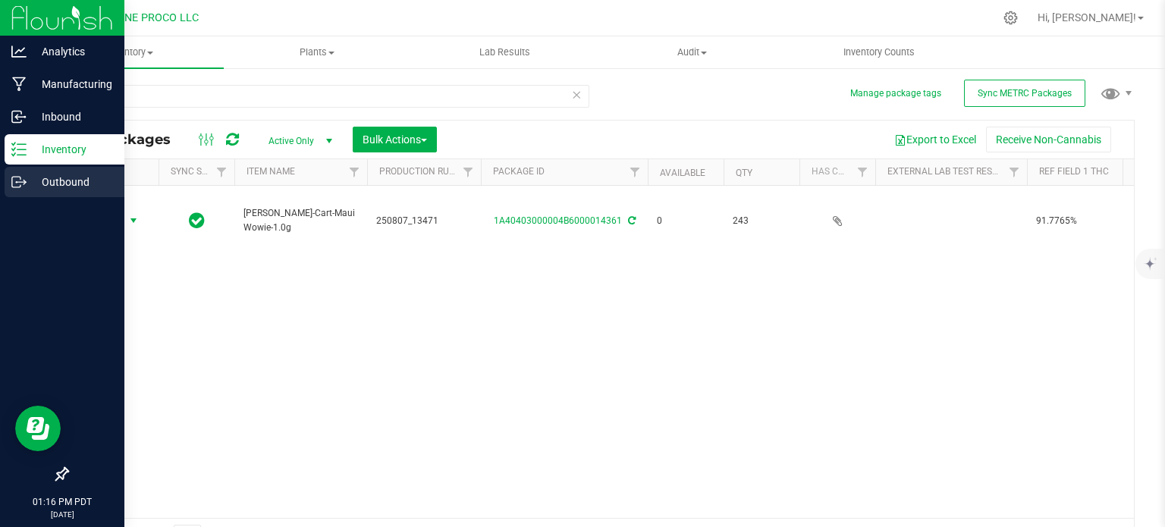
click at [23, 183] on icon at bounding box center [18, 181] width 15 height 15
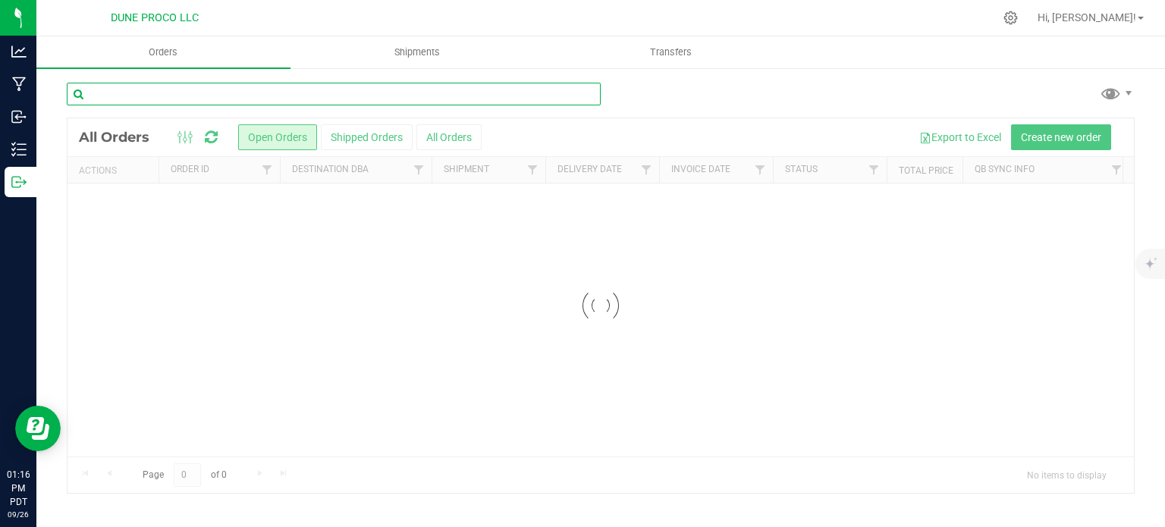
click at [155, 103] on input "text" at bounding box center [334, 94] width 534 height 23
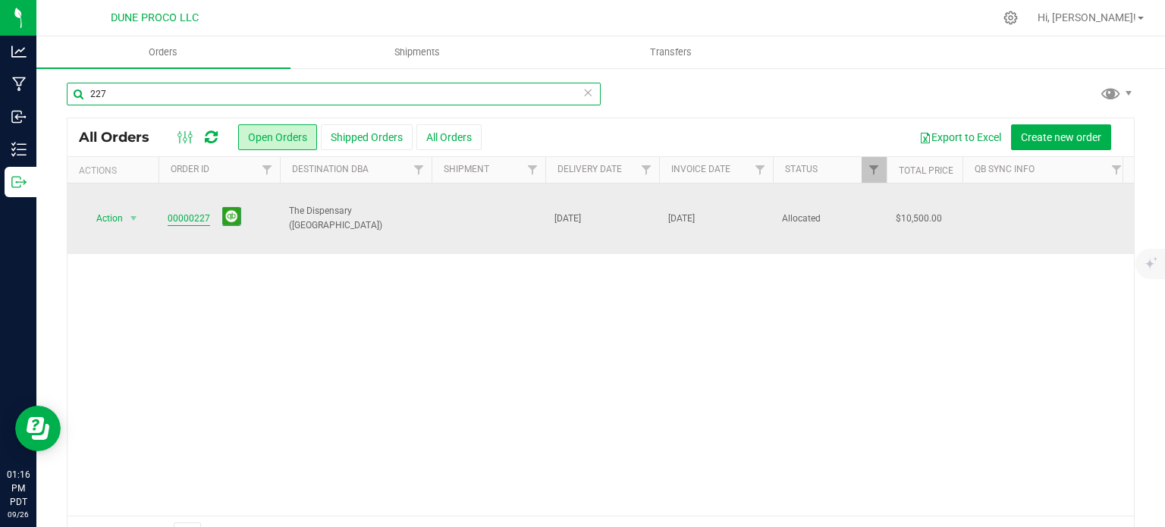
type input "227"
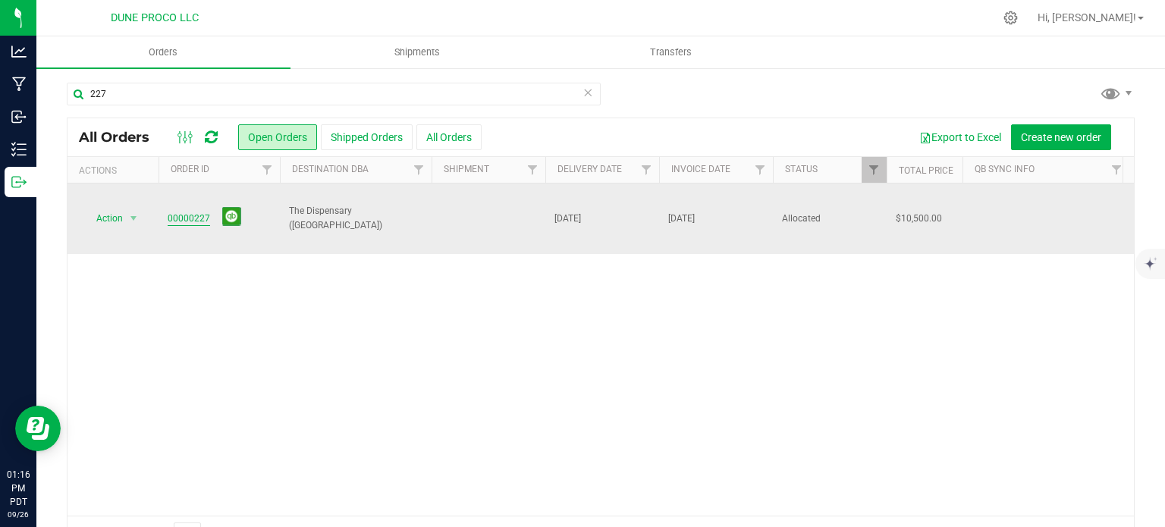
click at [175, 212] on link "00000227" at bounding box center [189, 219] width 42 height 14
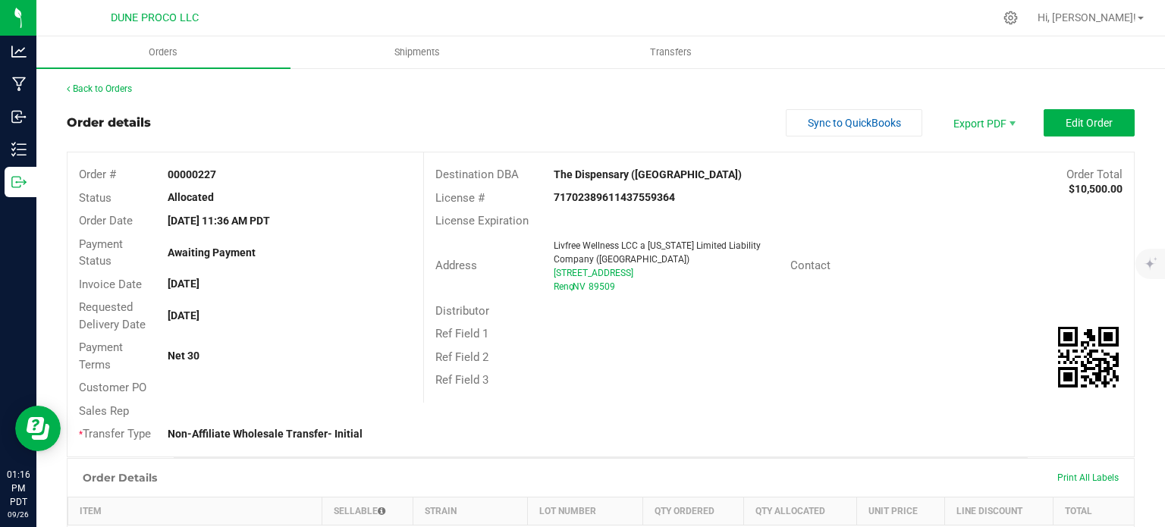
click at [1082, 105] on div "Back to Orders Order details Sync to QuickBooks Export PDF Edit Order Order # 0…" at bounding box center [600, 524] width 1067 height 884
click at [1080, 130] on button "Edit Order" at bounding box center [1088, 122] width 91 height 27
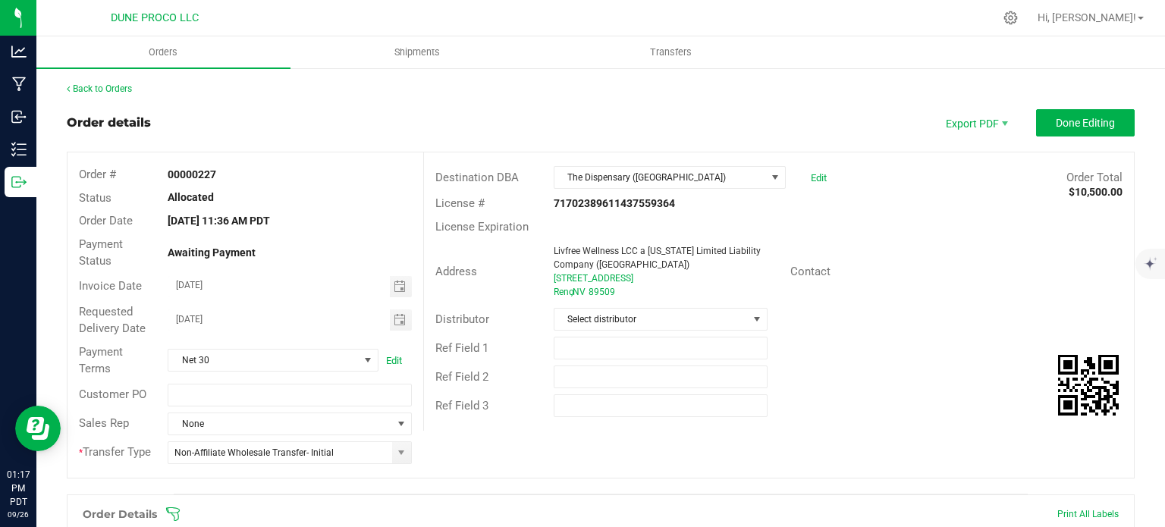
click at [486, 423] on div "Destination DBA The Dispensary ([GEOGRAPHIC_DATA]) Edit Order Total $10,500.00 …" at bounding box center [778, 291] width 710 height 278
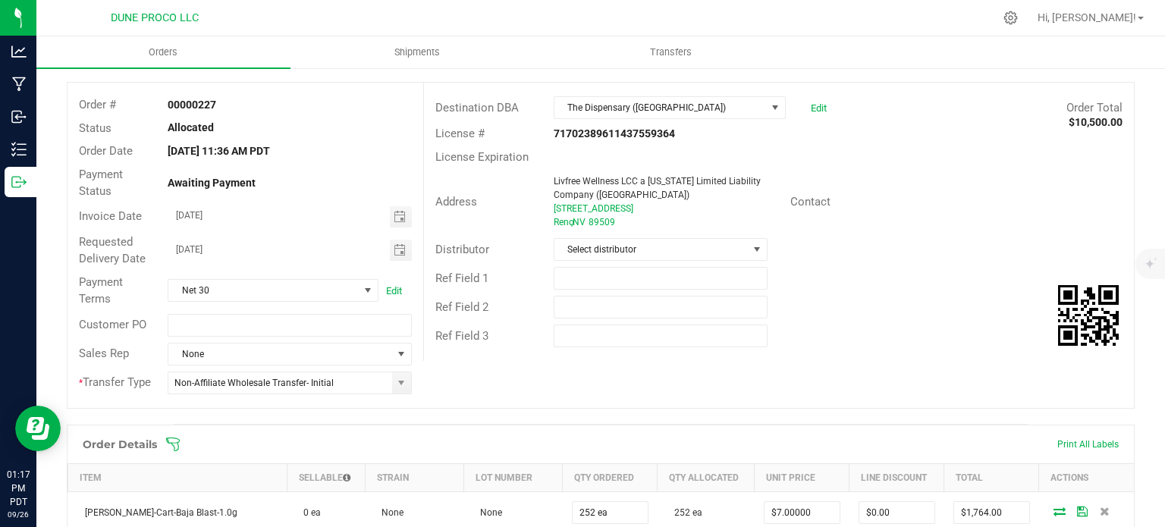
scroll to position [152, 0]
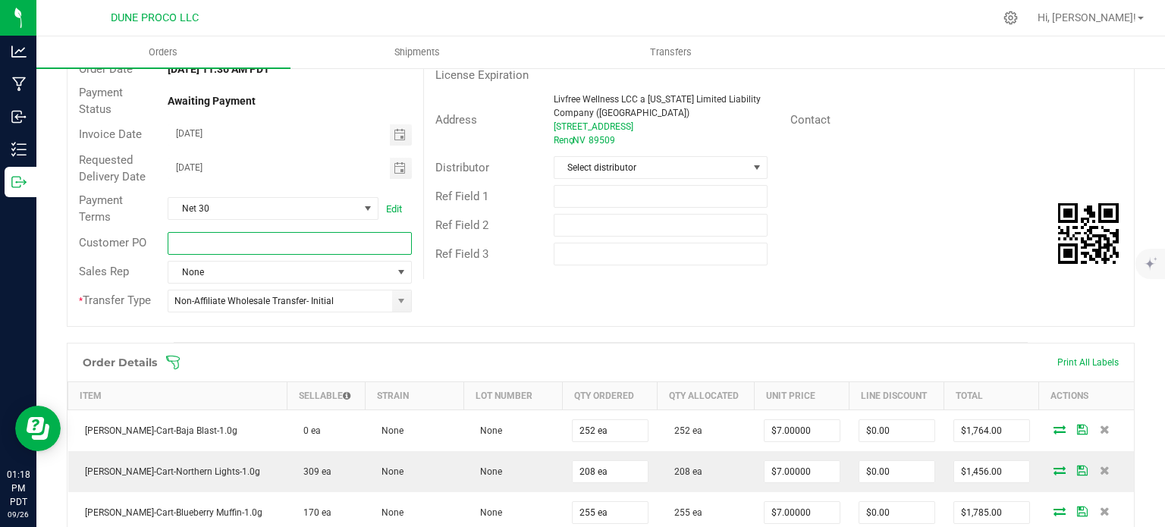
click at [263, 237] on input "text" at bounding box center [289, 243] width 243 height 23
paste input "CNPO-017431"
click at [180, 246] on input "CNPO-017431" at bounding box center [289, 243] width 243 height 23
type input "CNPO-017431"
click at [763, 287] on div "Order # 00000227 Status Allocated Order Date [DATE] 11:36 AM PDT Payment Status…" at bounding box center [600, 163] width 1066 height 325
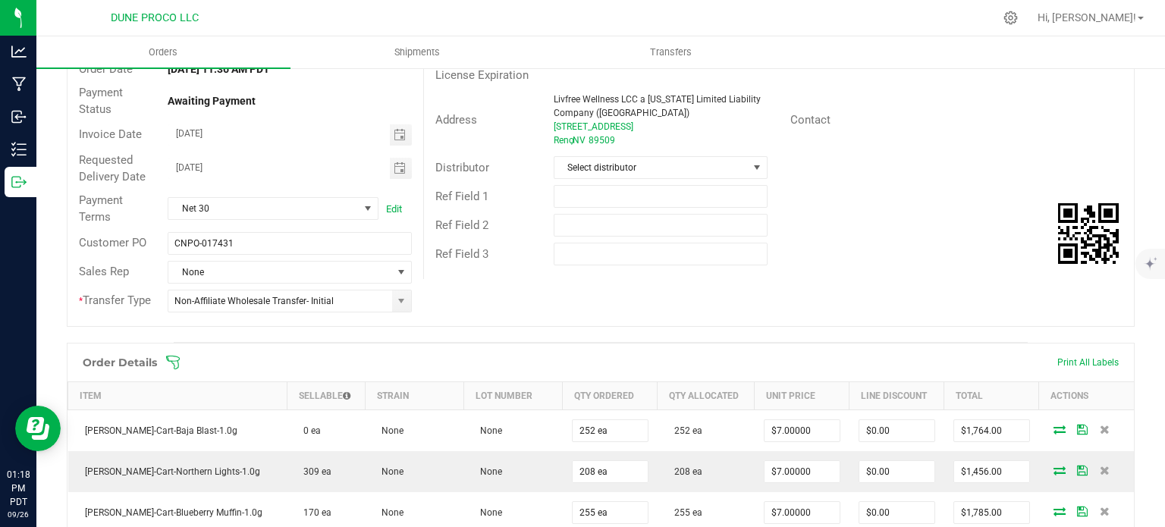
scroll to position [0, 0]
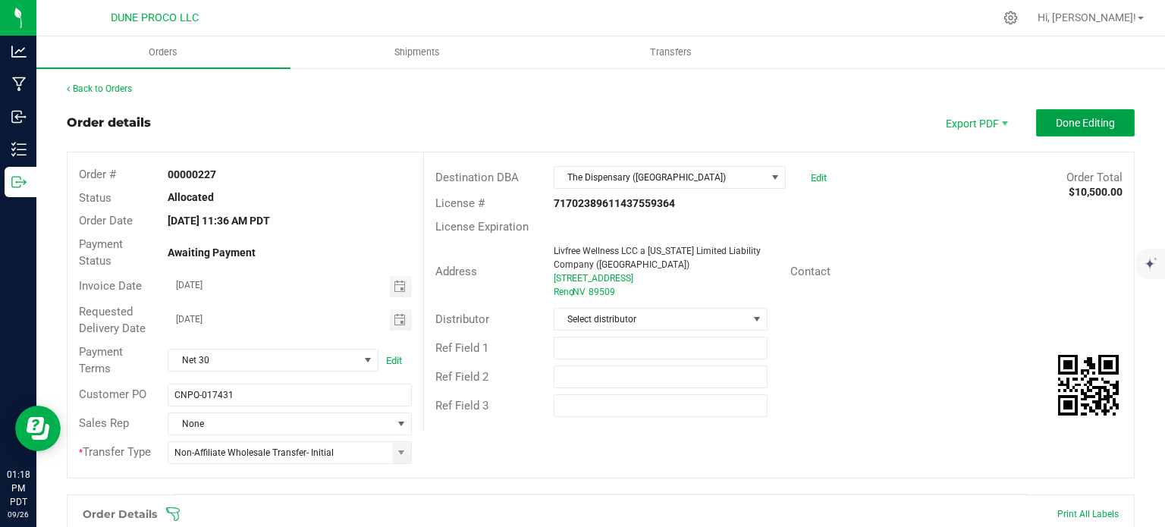
click at [1091, 112] on button "Done Editing" at bounding box center [1085, 122] width 99 height 27
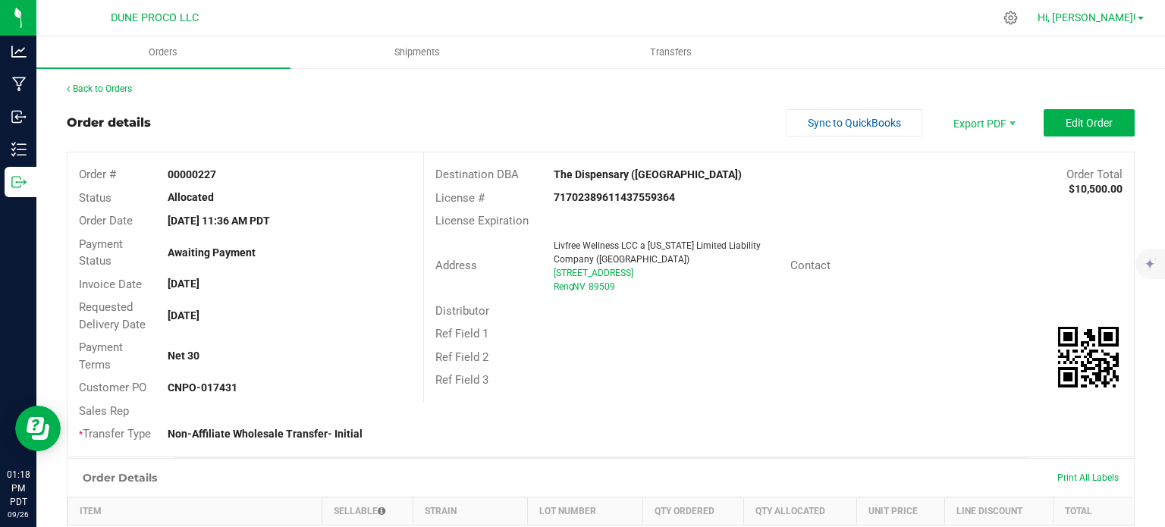
click at [1140, 24] on link "Hi, [PERSON_NAME]!" at bounding box center [1090, 18] width 118 height 16
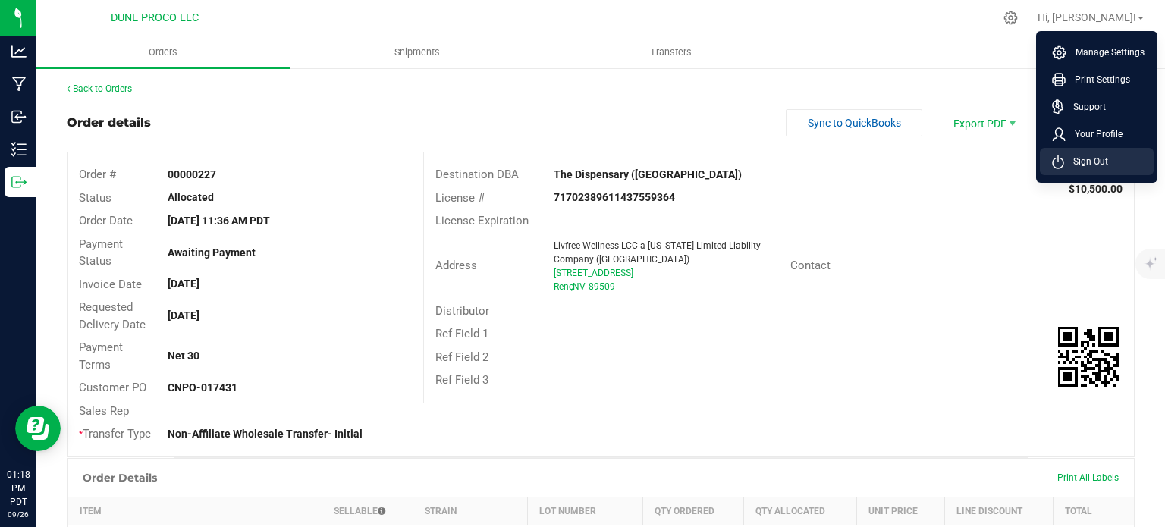
click at [1083, 166] on span "Sign Out" at bounding box center [1086, 161] width 44 height 15
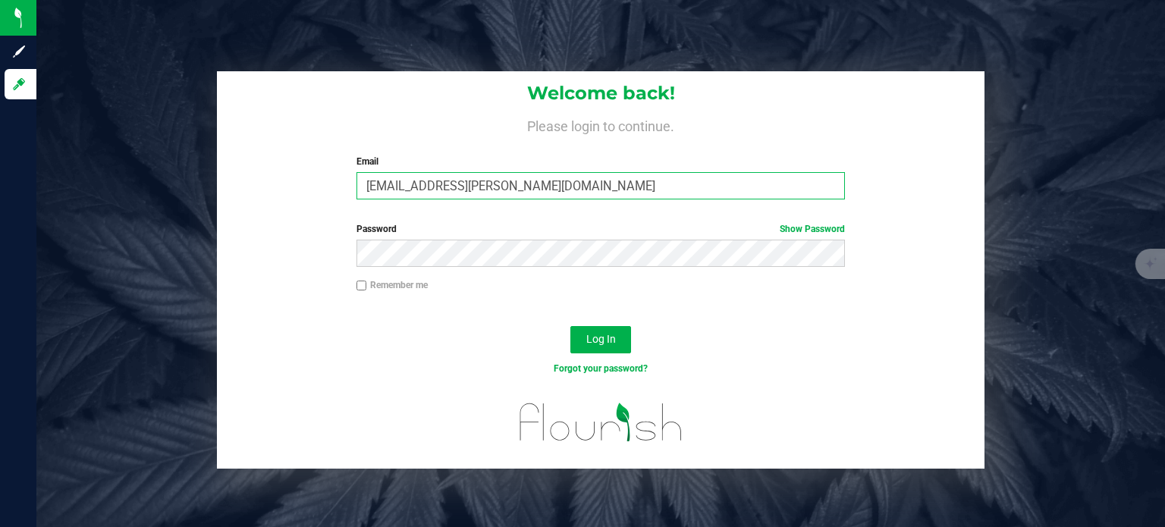
click at [538, 197] on input "[EMAIL_ADDRESS][PERSON_NAME][DOMAIN_NAME]" at bounding box center [600, 185] width 489 height 27
type input "[EMAIL_ADDRESS][DOMAIN_NAME]"
click at [605, 343] on span "Log In" at bounding box center [601, 339] width 30 height 12
